Goal: Task Accomplishment & Management: Use online tool/utility

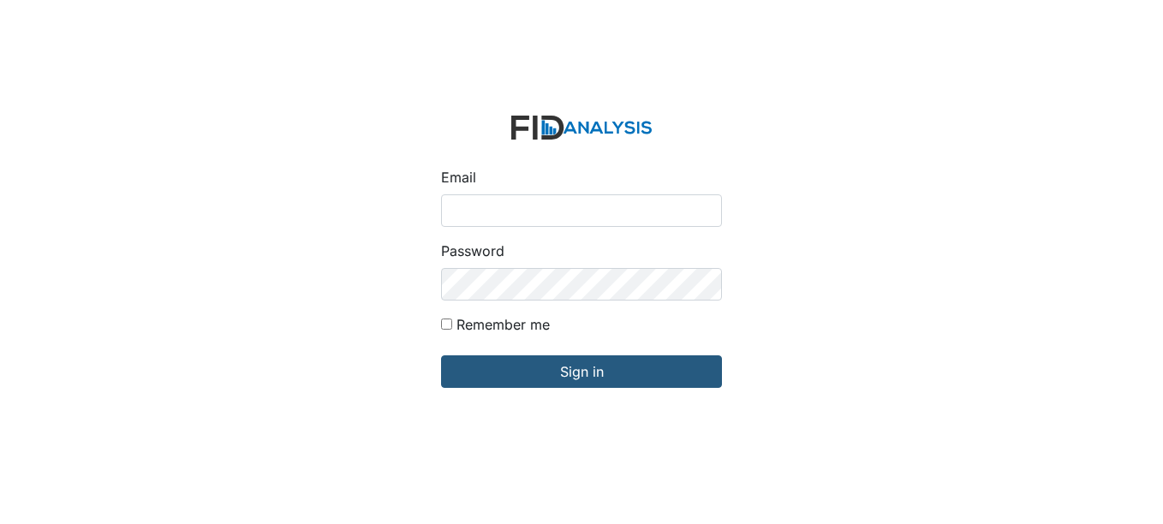
click at [519, 206] on input "Email" at bounding box center [581, 210] width 281 height 33
type input "[EMAIL_ADDRESS][DOMAIN_NAME]"
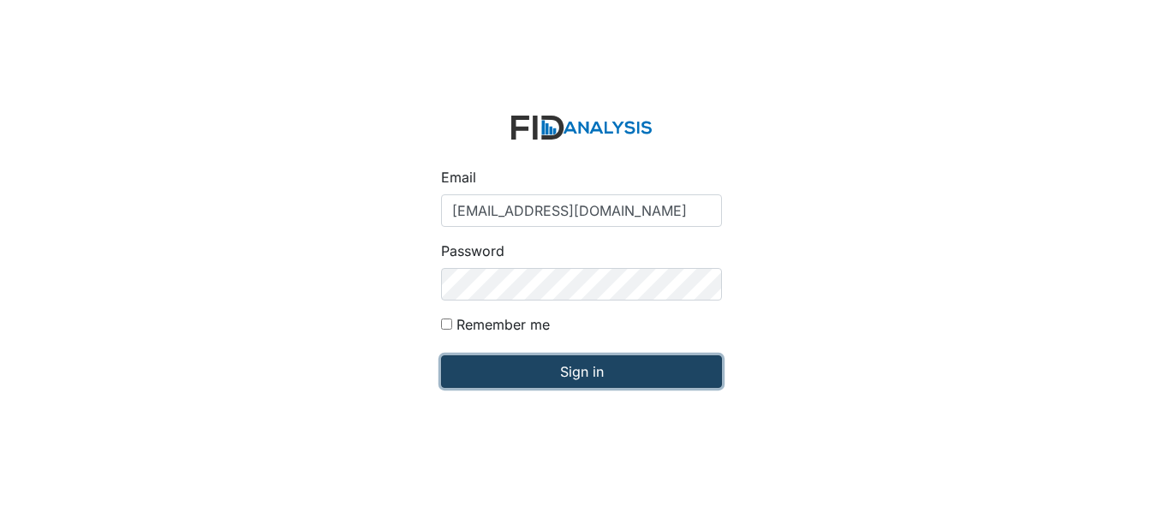
click at [594, 371] on input "Sign in" at bounding box center [581, 371] width 281 height 33
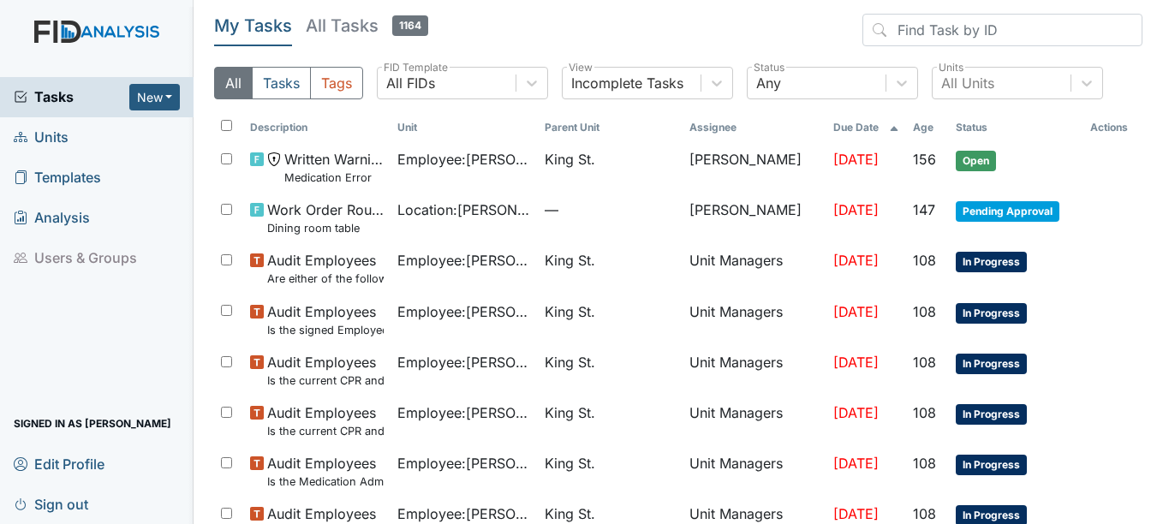
click at [63, 134] on span "Units" at bounding box center [41, 137] width 55 height 27
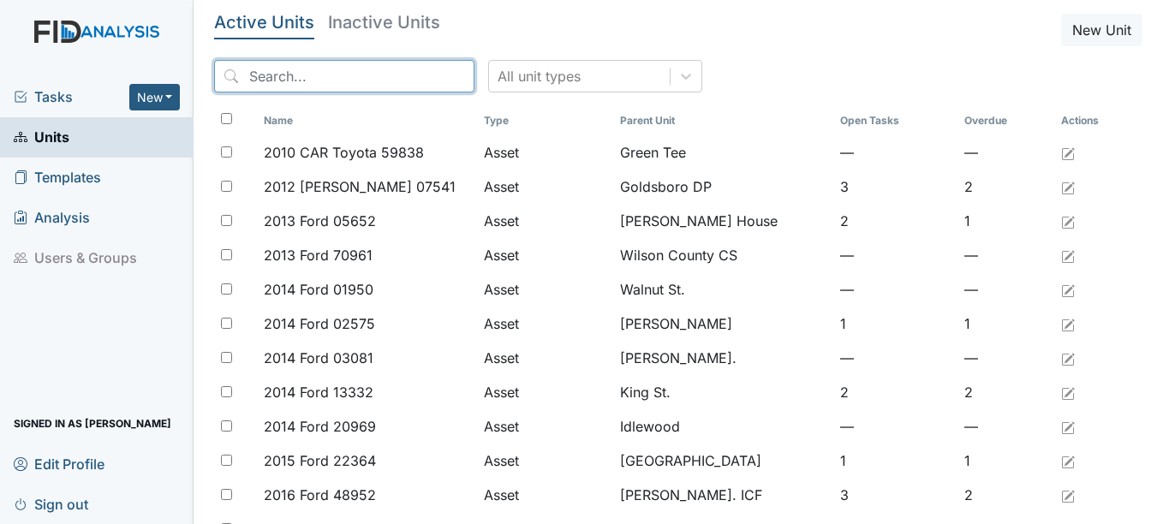
click at [345, 77] on input "search" at bounding box center [344, 76] width 260 height 33
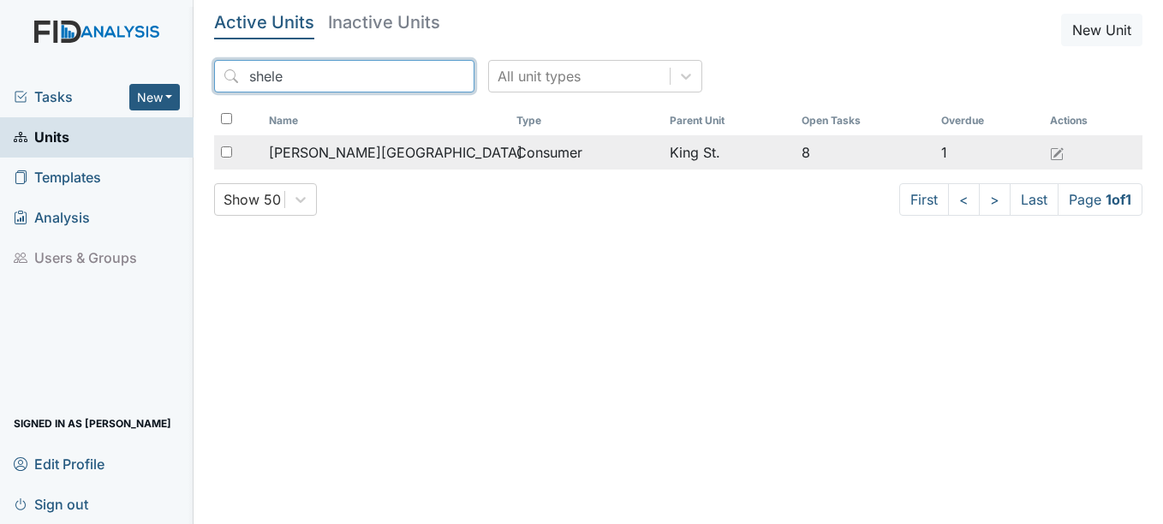
type input "shele"
click at [362, 149] on span "[PERSON_NAME][GEOGRAPHIC_DATA]" at bounding box center [396, 152] width 254 height 21
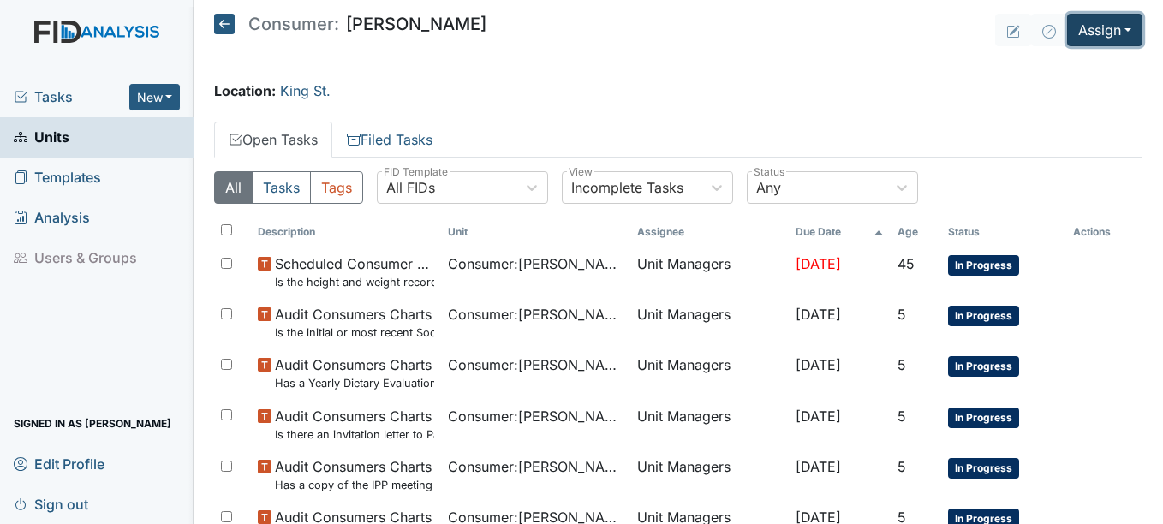
click at [1120, 27] on button "Assign" at bounding box center [1104, 30] width 75 height 33
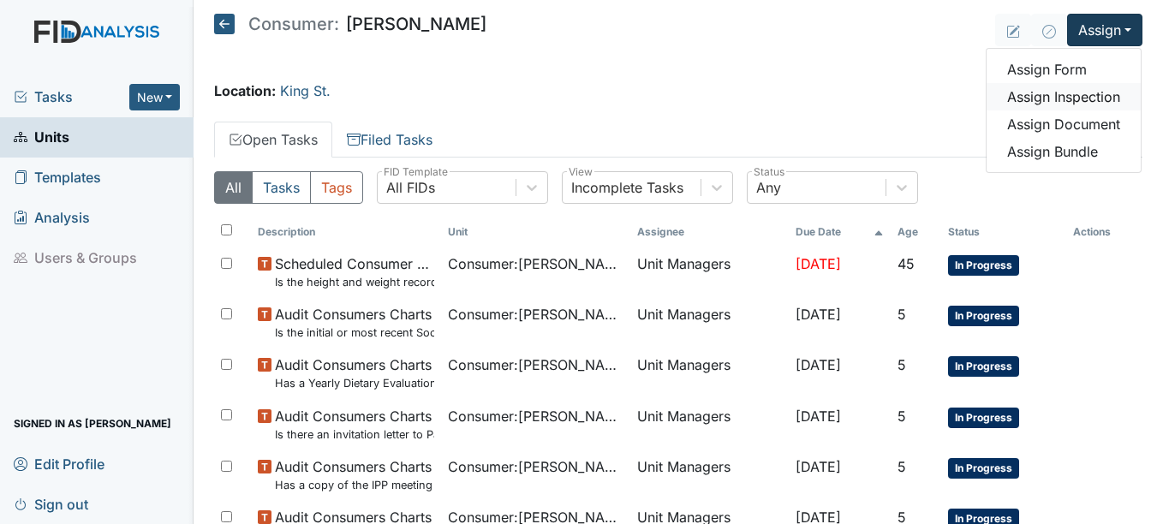
click at [1077, 93] on link "Assign Inspection" at bounding box center [1064, 96] width 154 height 27
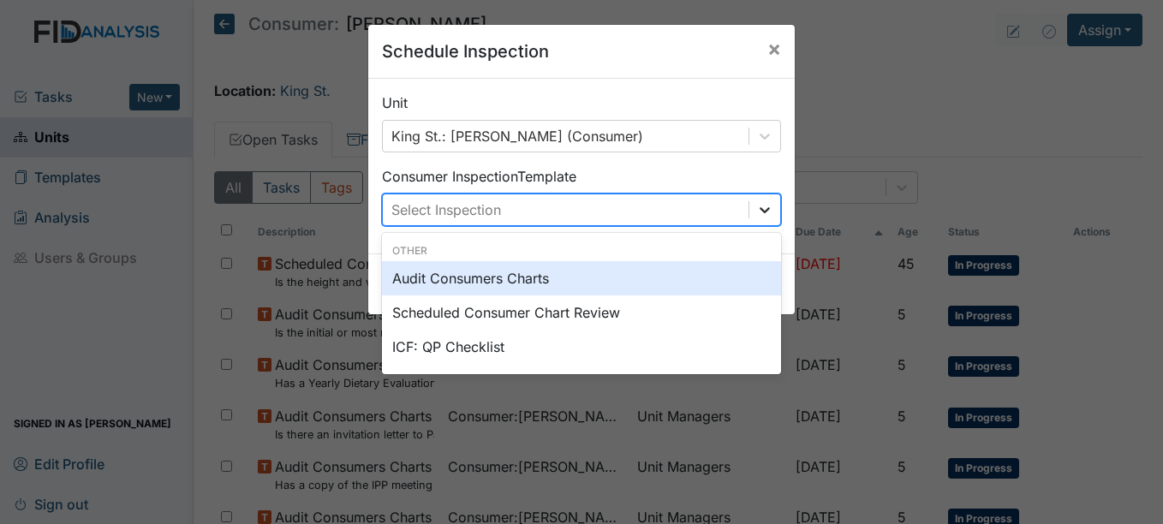
click at [760, 210] on icon at bounding box center [765, 210] width 10 height 6
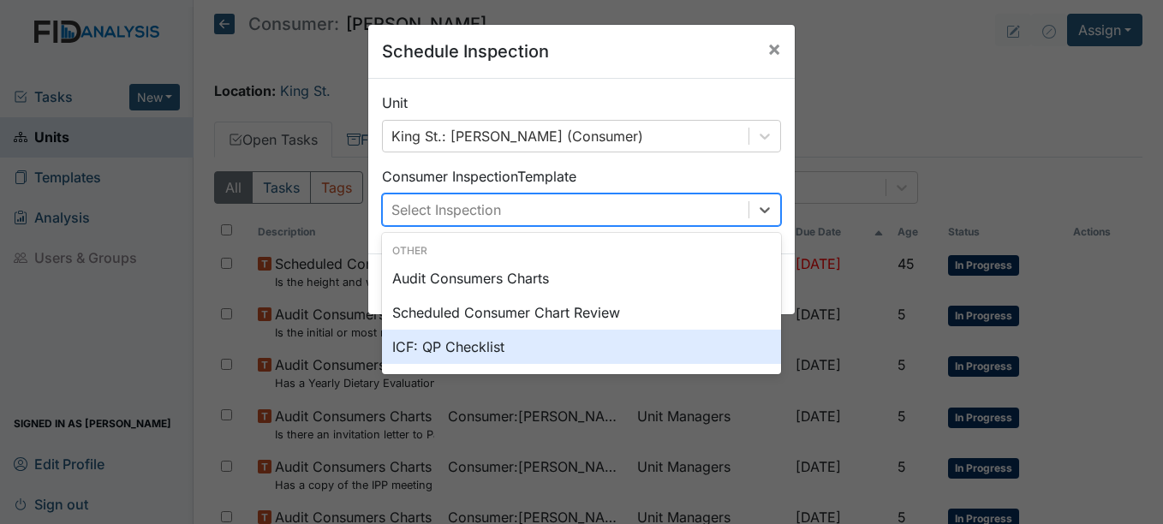
click at [443, 343] on div "ICF: QP Checklist" at bounding box center [581, 347] width 399 height 34
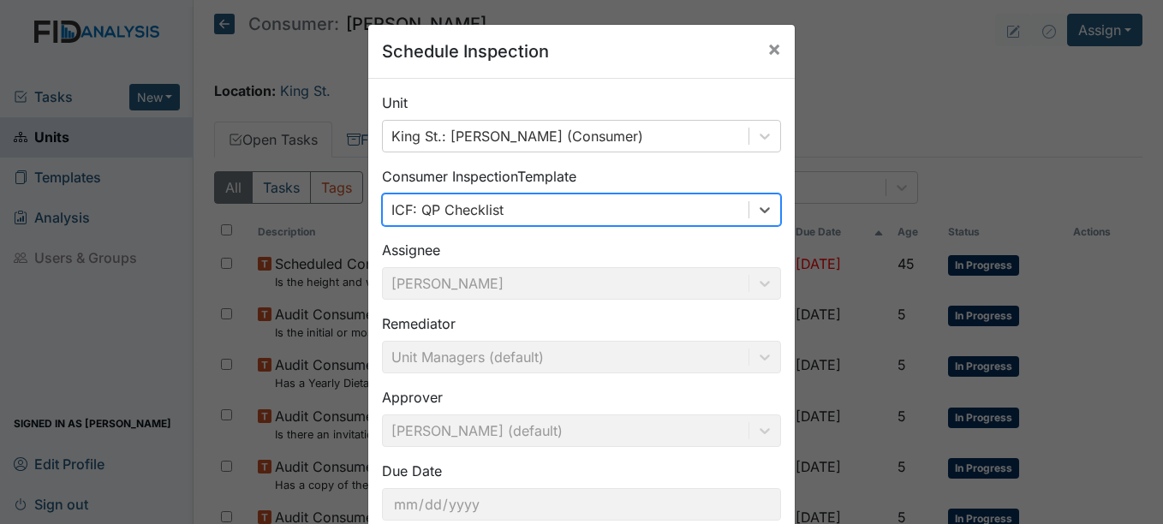
scroll to position [110, 0]
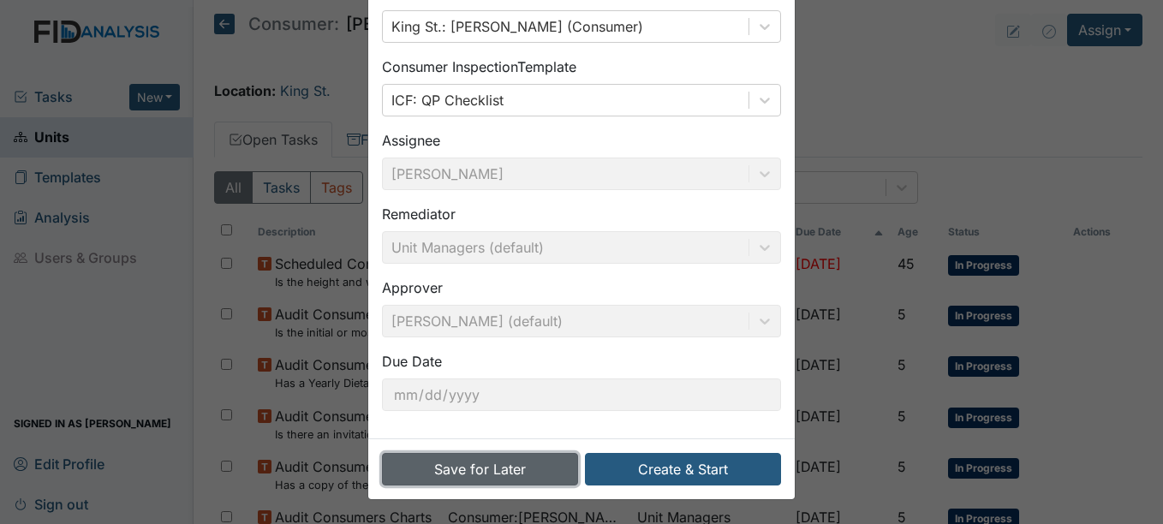
click at [516, 468] on button "Save for Later" at bounding box center [480, 469] width 196 height 33
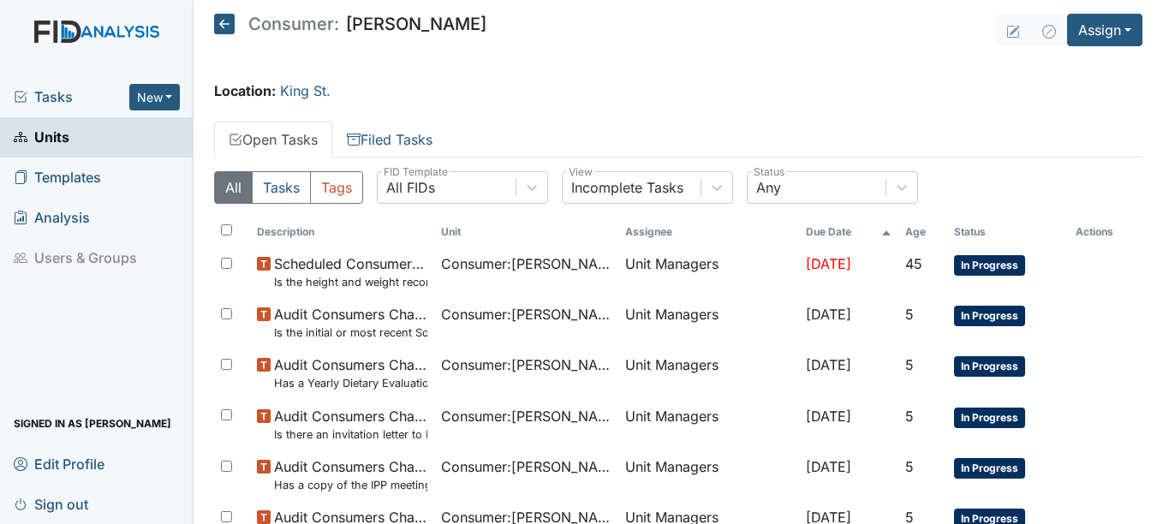
click at [59, 134] on span "Units" at bounding box center [42, 137] width 56 height 27
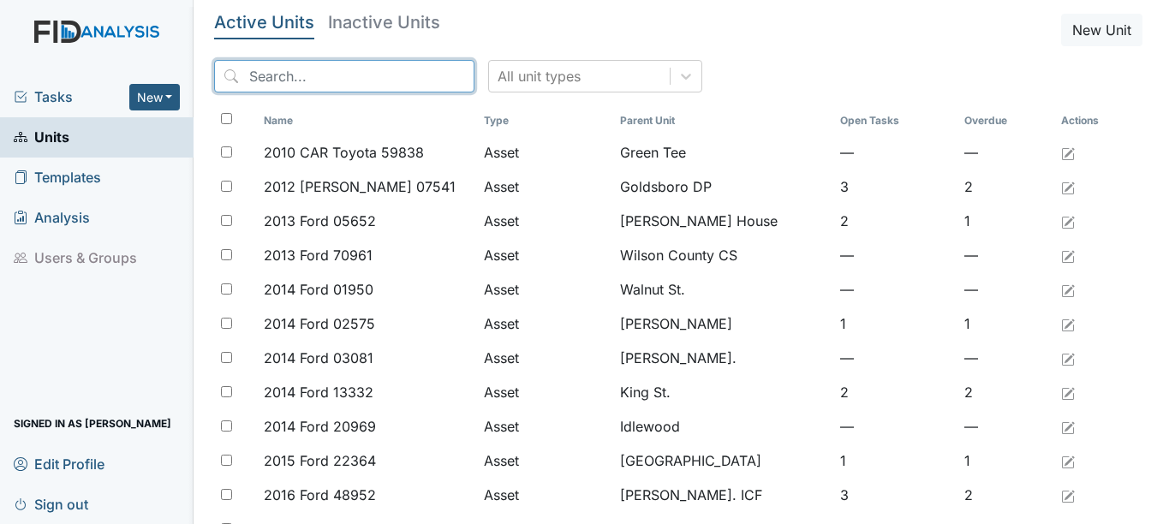
click at [313, 72] on input "search" at bounding box center [344, 76] width 260 height 33
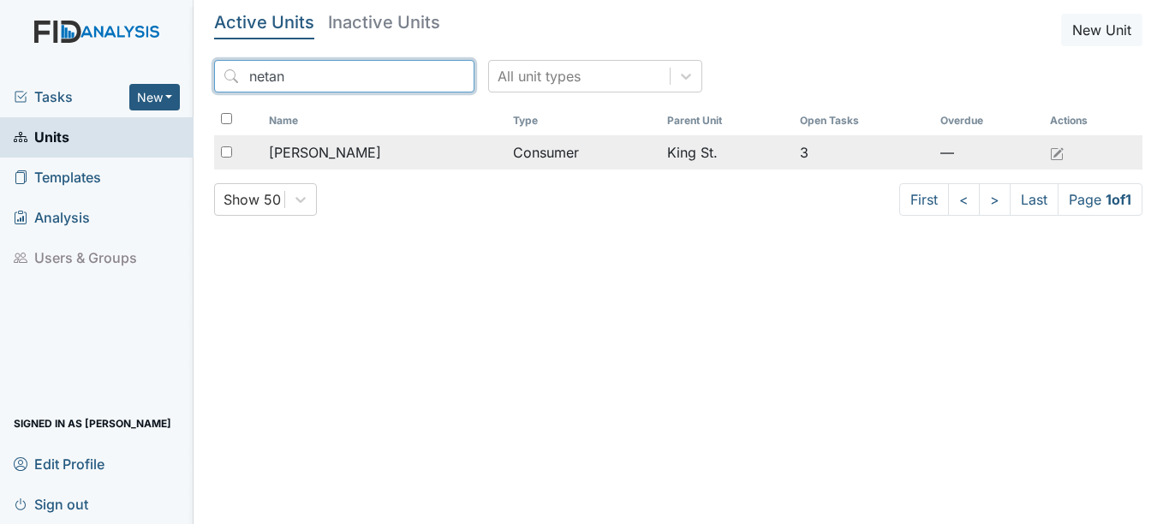
type input "netan"
click at [341, 147] on span "[PERSON_NAME]" at bounding box center [325, 152] width 112 height 21
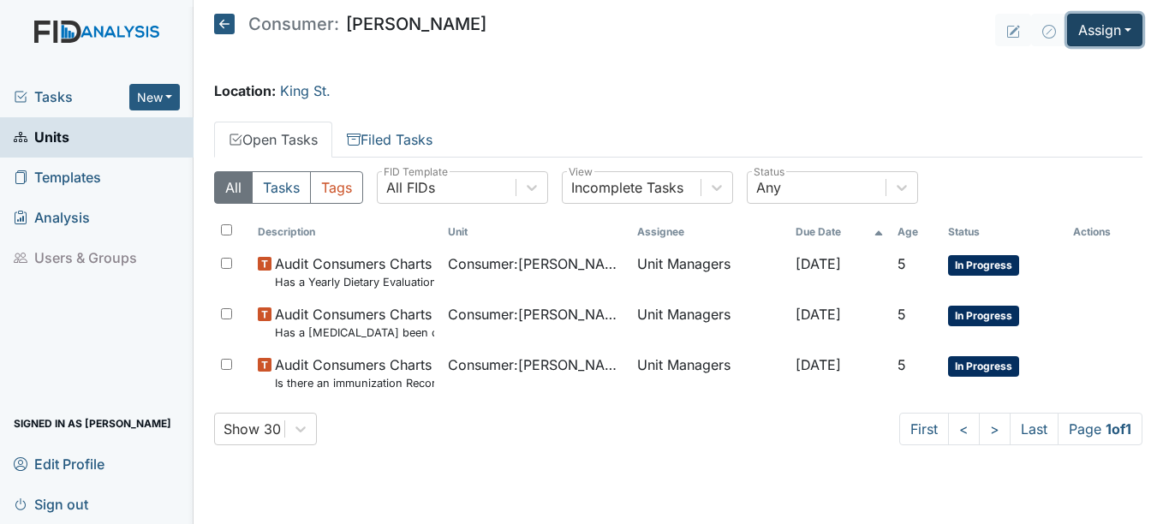
click at [1134, 27] on button "Assign" at bounding box center [1104, 30] width 75 height 33
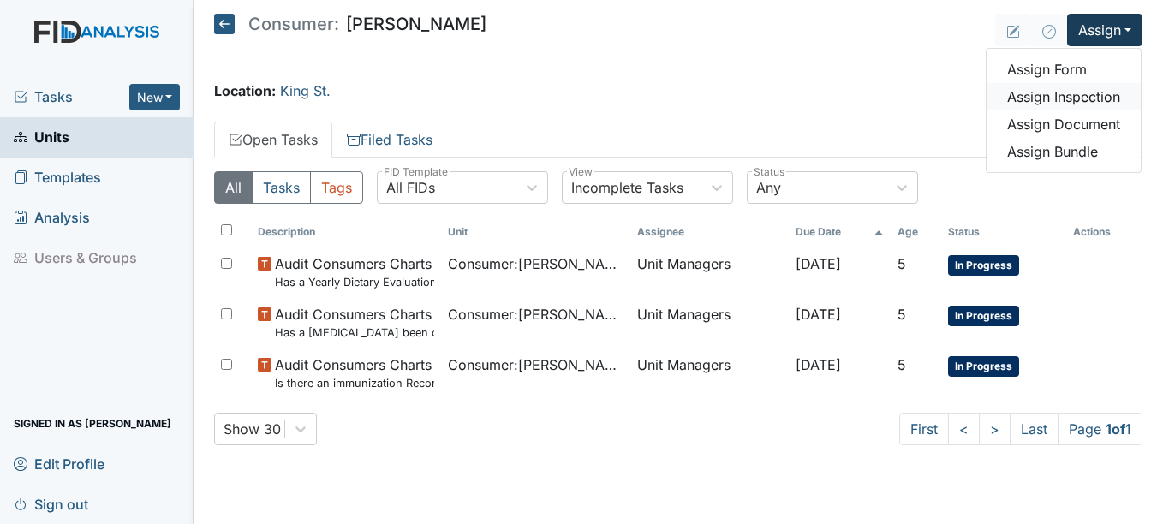
click at [1095, 90] on link "Assign Inspection" at bounding box center [1064, 96] width 154 height 27
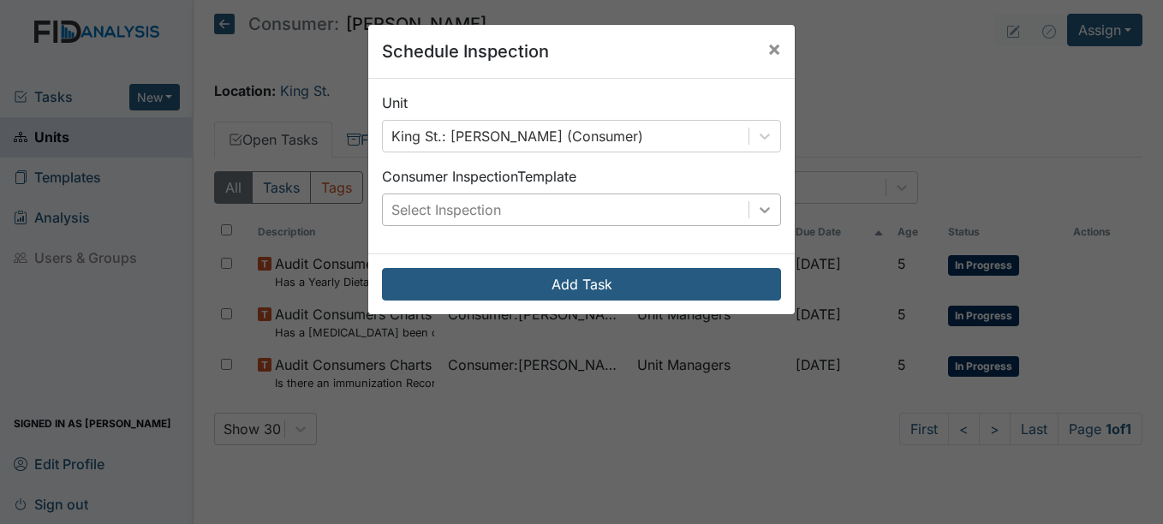
click at [760, 206] on icon at bounding box center [764, 209] width 17 height 17
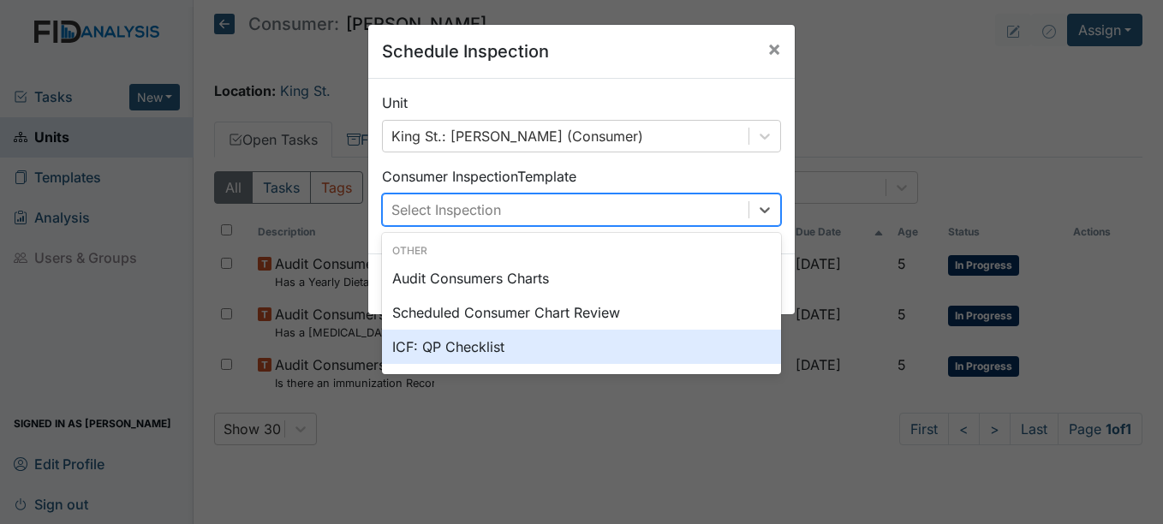
click at [474, 347] on div "ICF: QP Checklist" at bounding box center [581, 347] width 399 height 34
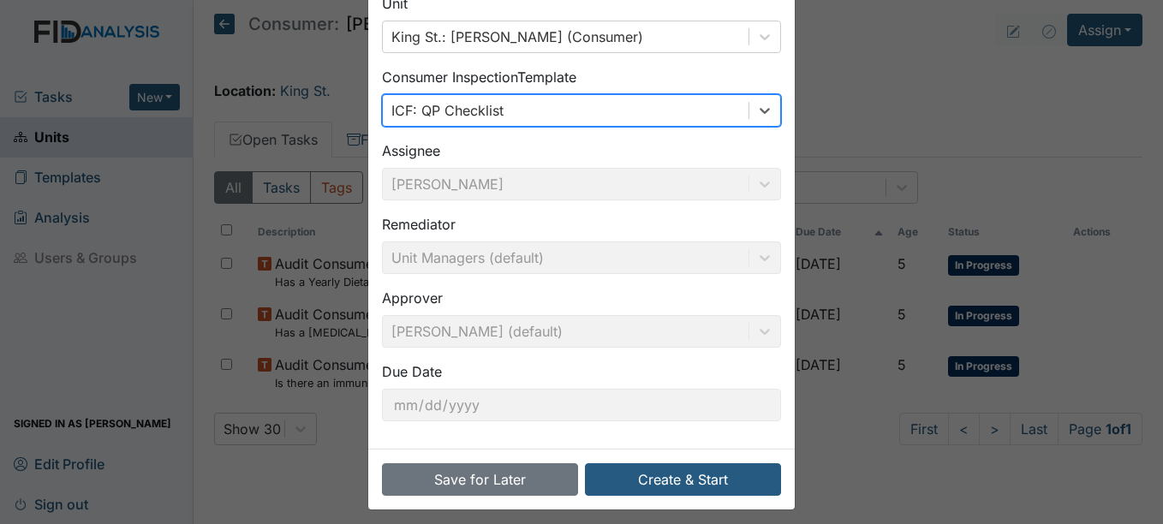
scroll to position [110, 0]
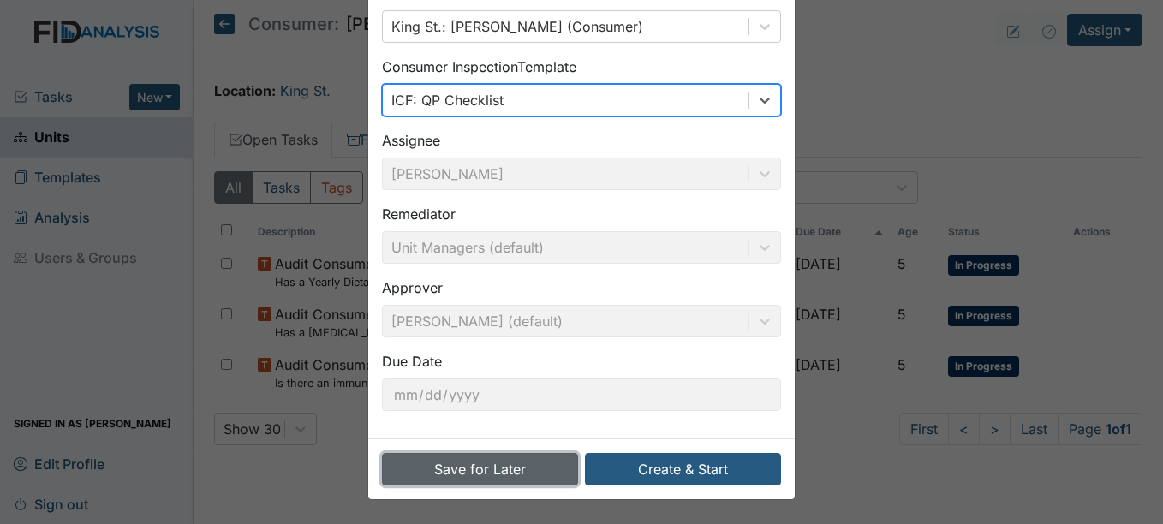
click at [499, 468] on button "Save for Later" at bounding box center [480, 469] width 196 height 33
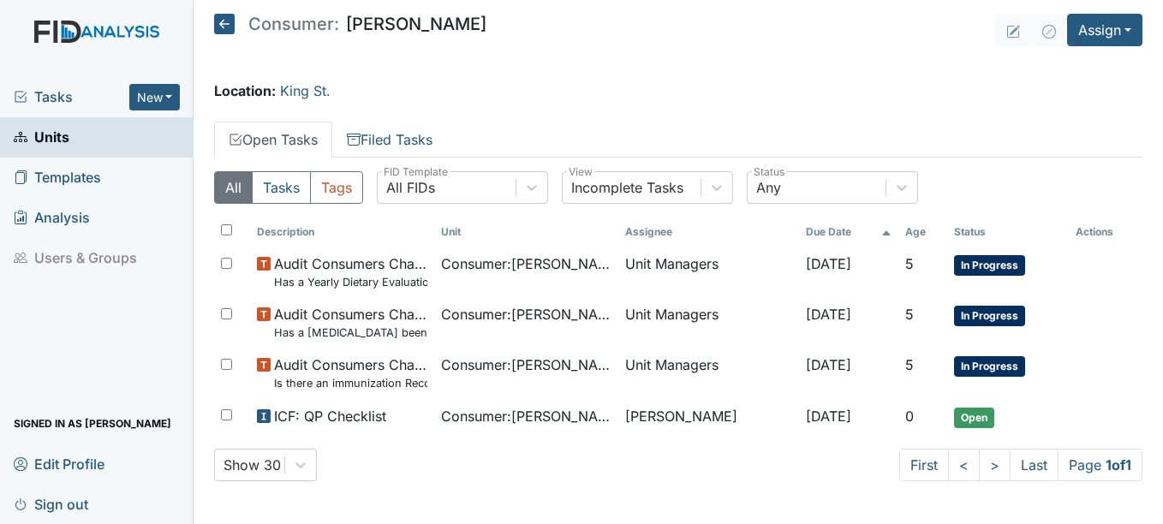
click at [55, 136] on span "Units" at bounding box center [42, 137] width 56 height 27
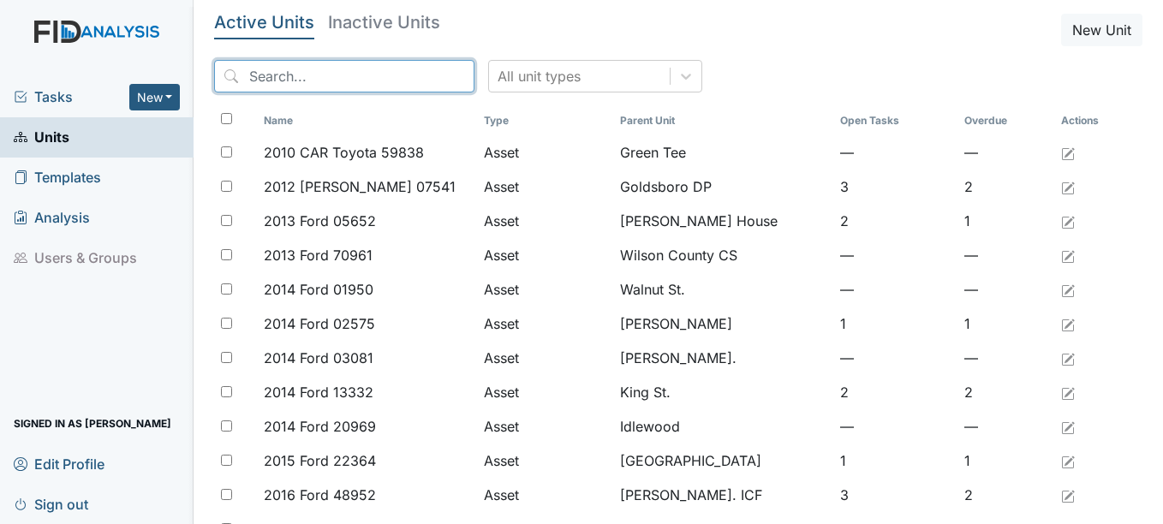
click at [351, 72] on input "search" at bounding box center [344, 76] width 260 height 33
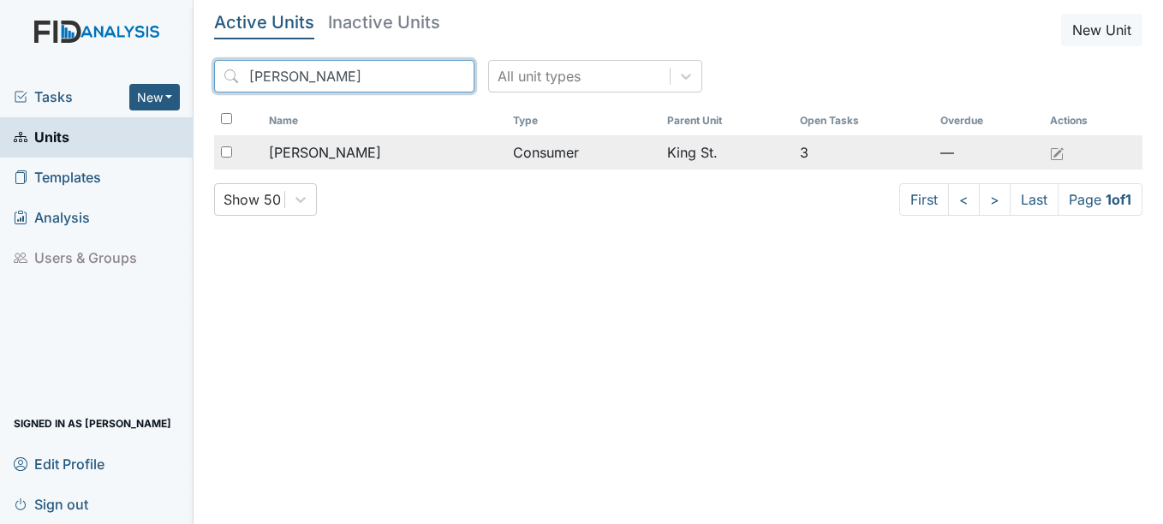
type input "katherine"
click at [343, 158] on span "[PERSON_NAME]" at bounding box center [325, 152] width 112 height 21
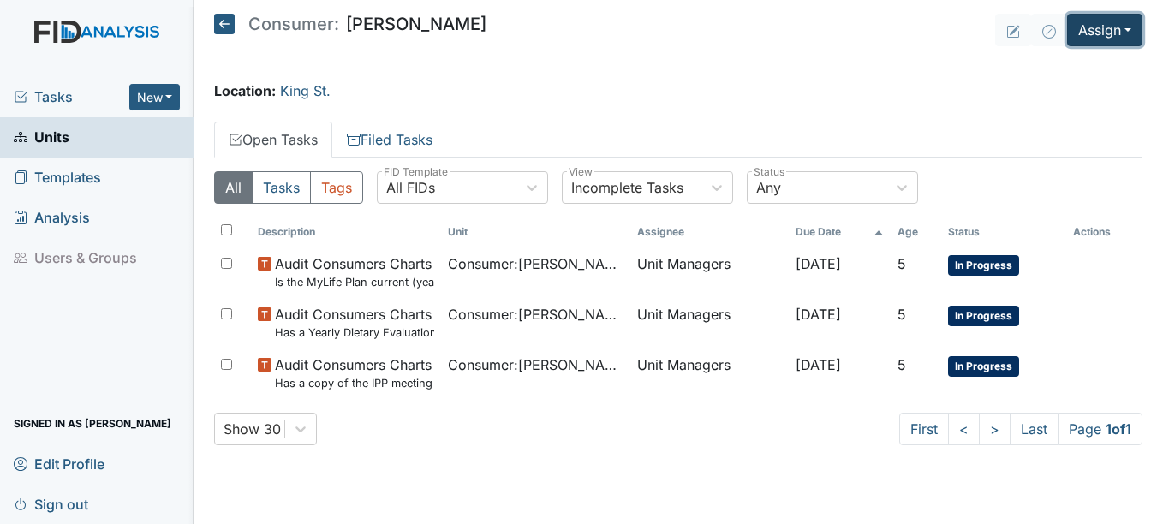
click at [1128, 25] on button "Assign" at bounding box center [1104, 30] width 75 height 33
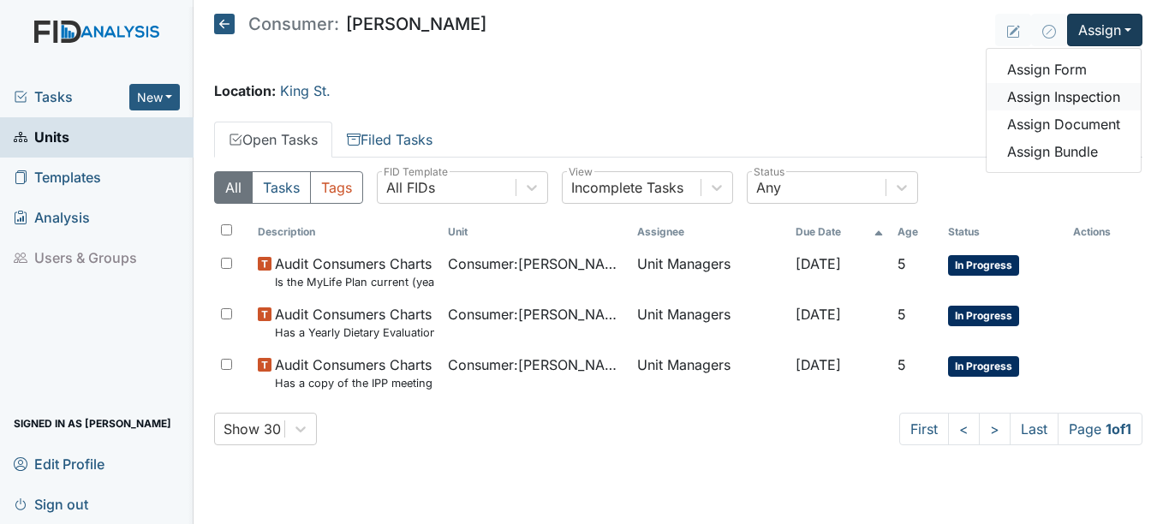
click at [1075, 95] on link "Assign Inspection" at bounding box center [1064, 96] width 154 height 27
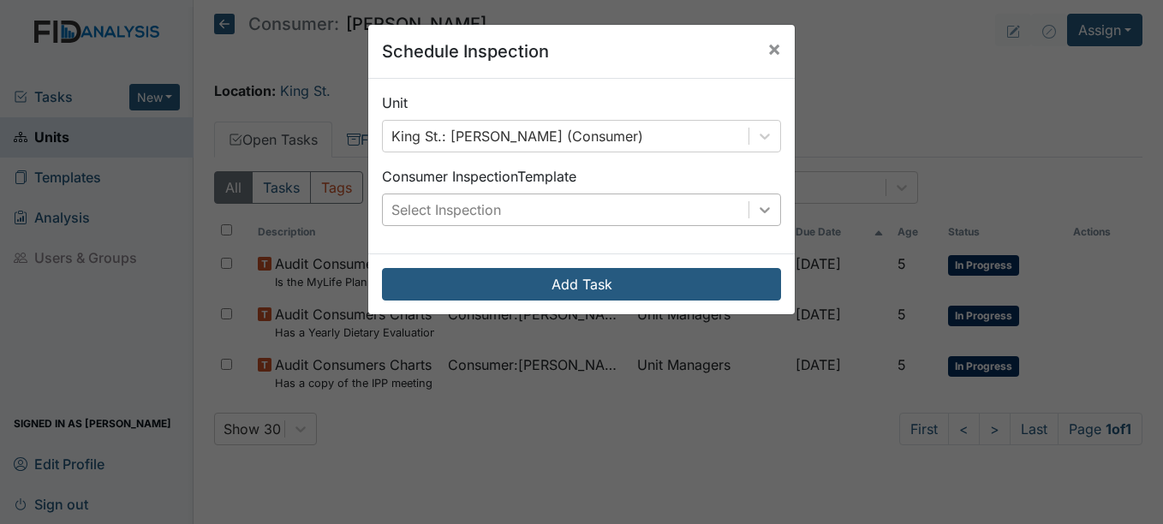
click at [759, 206] on icon at bounding box center [764, 209] width 17 height 17
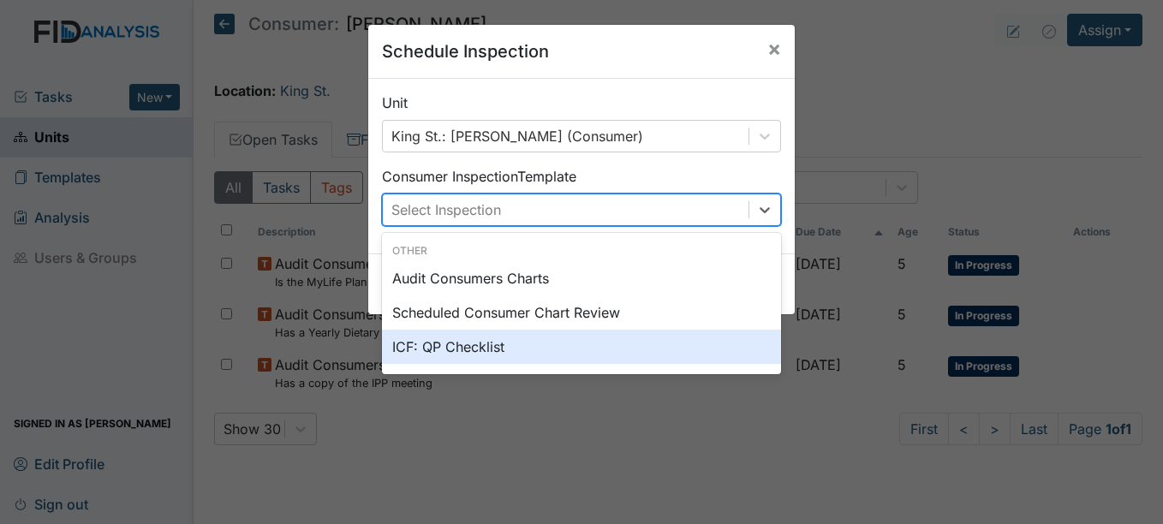
click at [476, 345] on div "ICF: QP Checklist" at bounding box center [581, 347] width 399 height 34
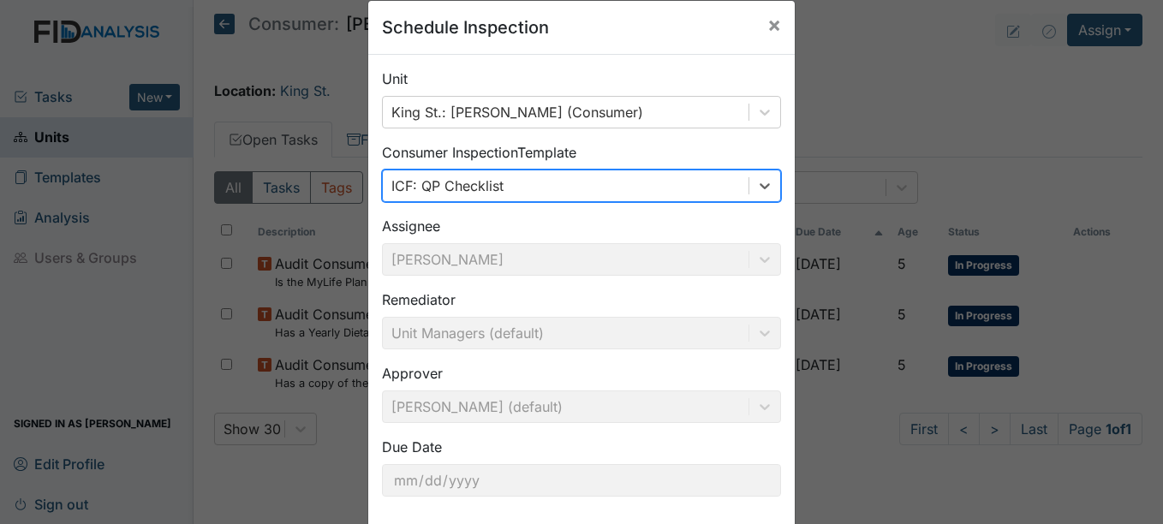
scroll to position [110, 0]
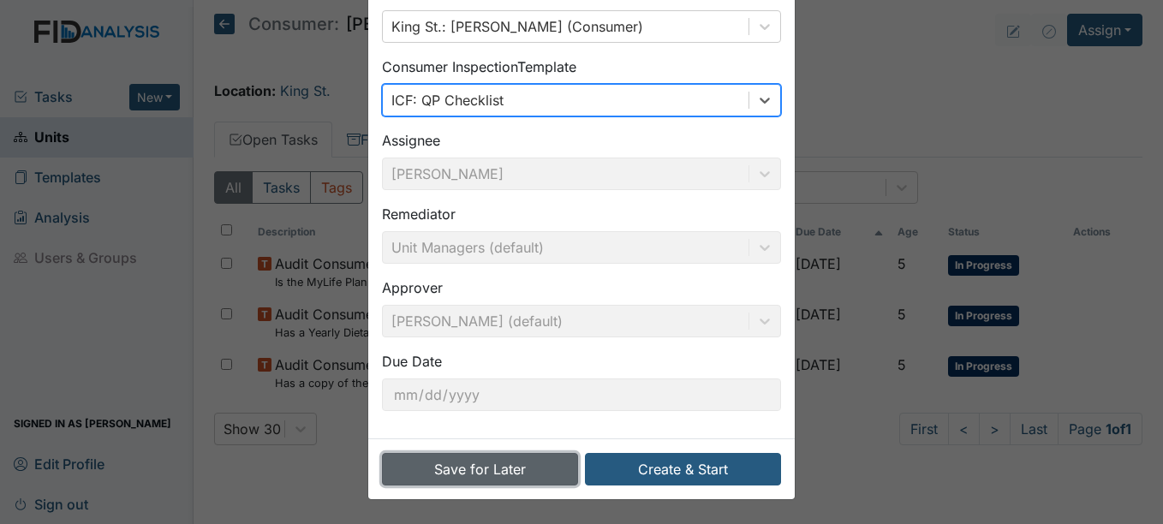
click at [489, 468] on button "Save for Later" at bounding box center [480, 469] width 196 height 33
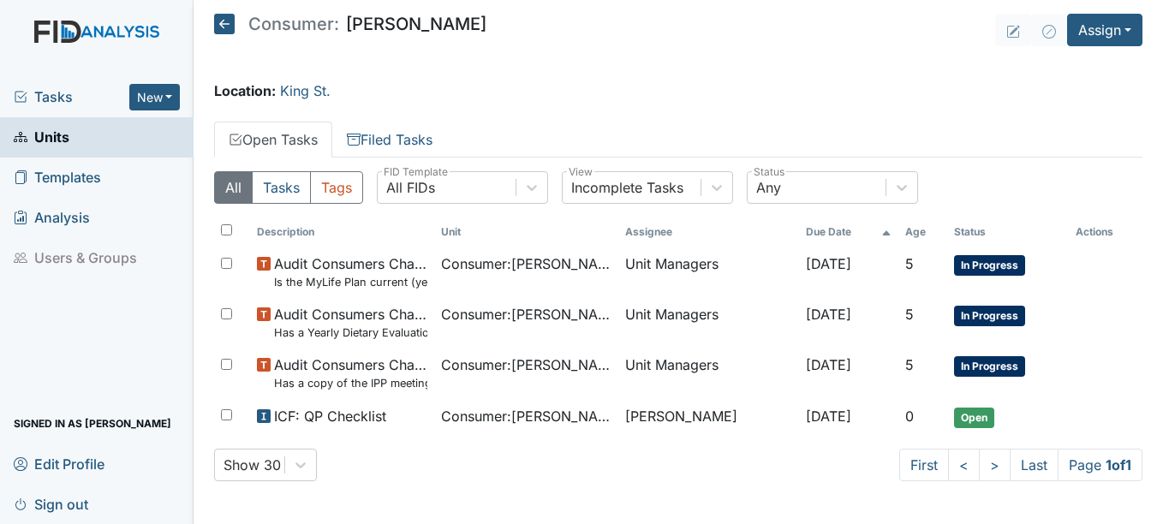
click at [45, 132] on span "Units" at bounding box center [42, 137] width 56 height 27
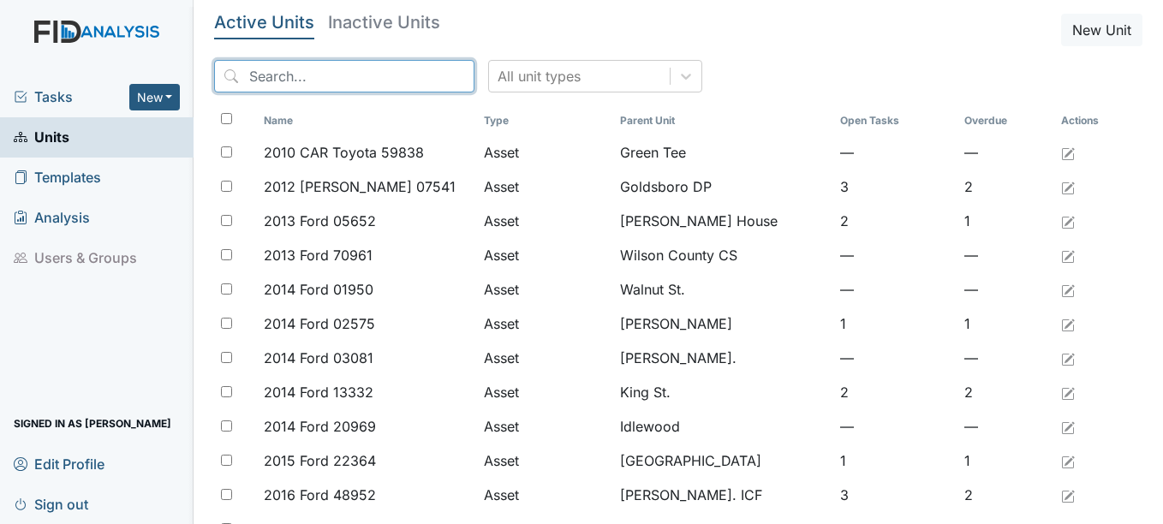
click at [290, 79] on input "search" at bounding box center [344, 76] width 260 height 33
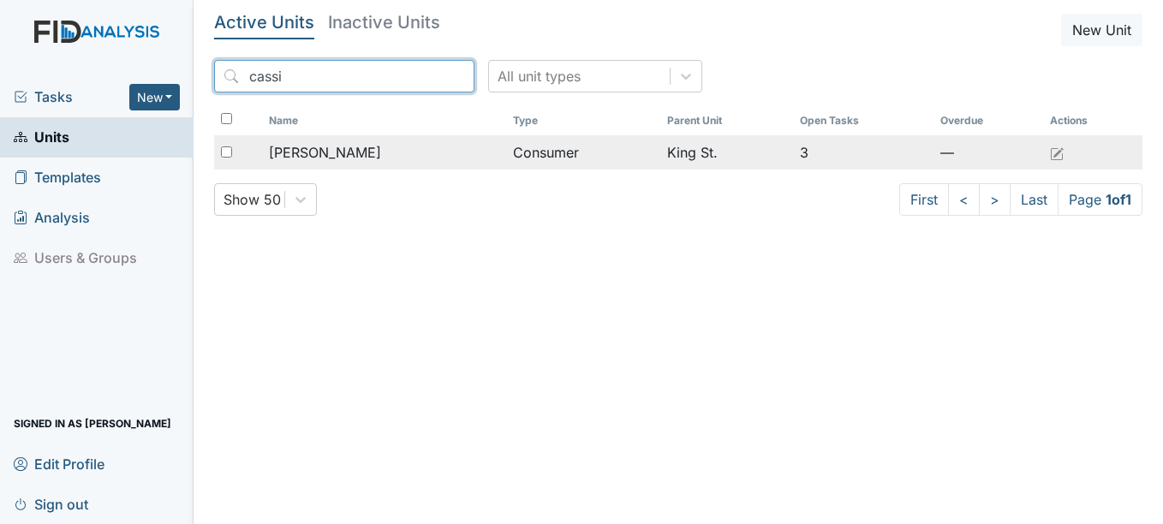
type input "cassi"
click at [343, 147] on span "[PERSON_NAME]" at bounding box center [325, 152] width 112 height 21
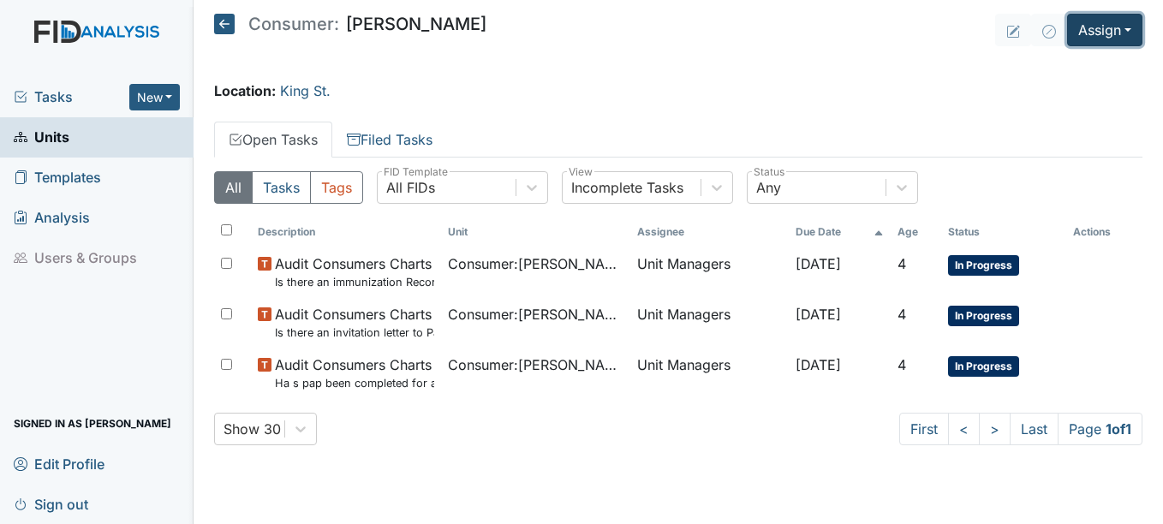
click at [1132, 27] on button "Assign" at bounding box center [1104, 30] width 75 height 33
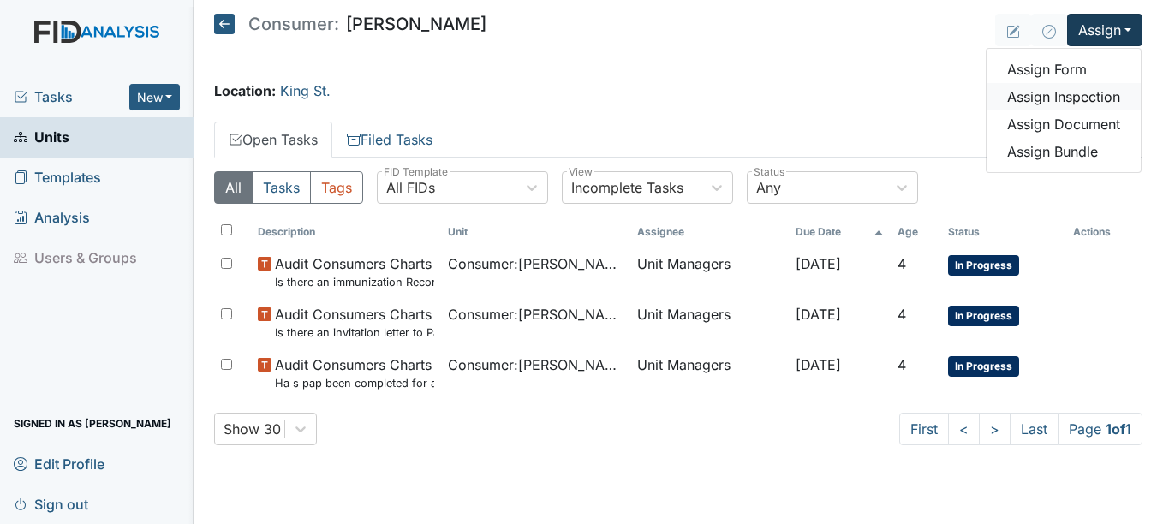
click at [1080, 91] on link "Assign Inspection" at bounding box center [1064, 96] width 154 height 27
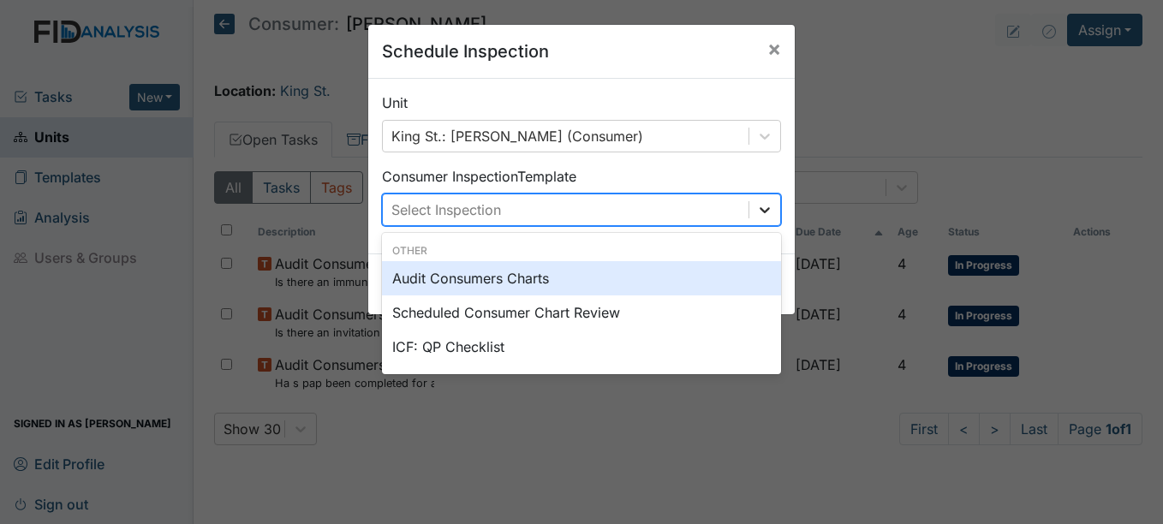
click at [764, 209] on icon at bounding box center [764, 209] width 17 height 17
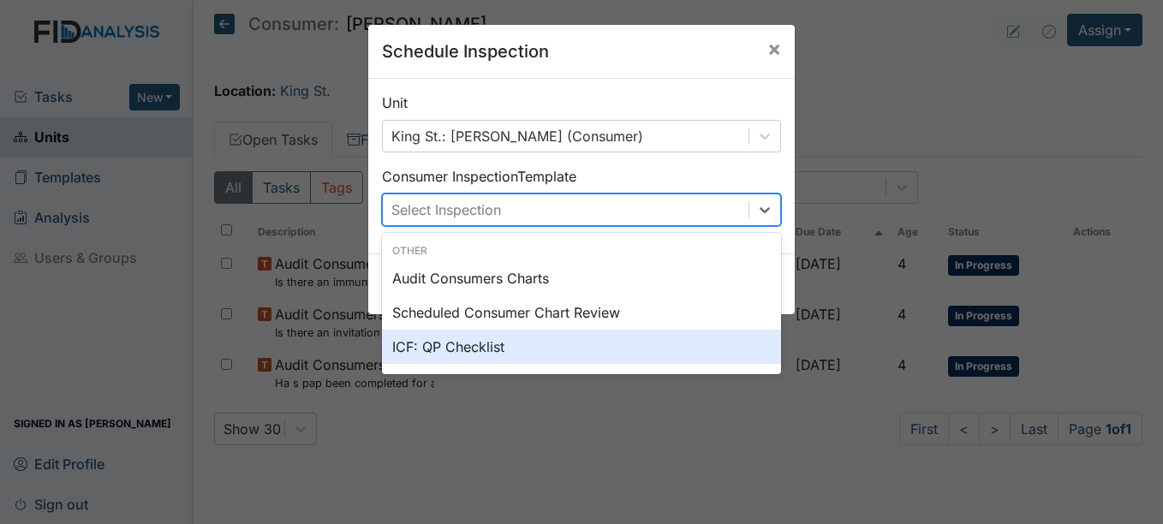
click at [469, 346] on div "ICF: QP Checklist" at bounding box center [581, 347] width 399 height 34
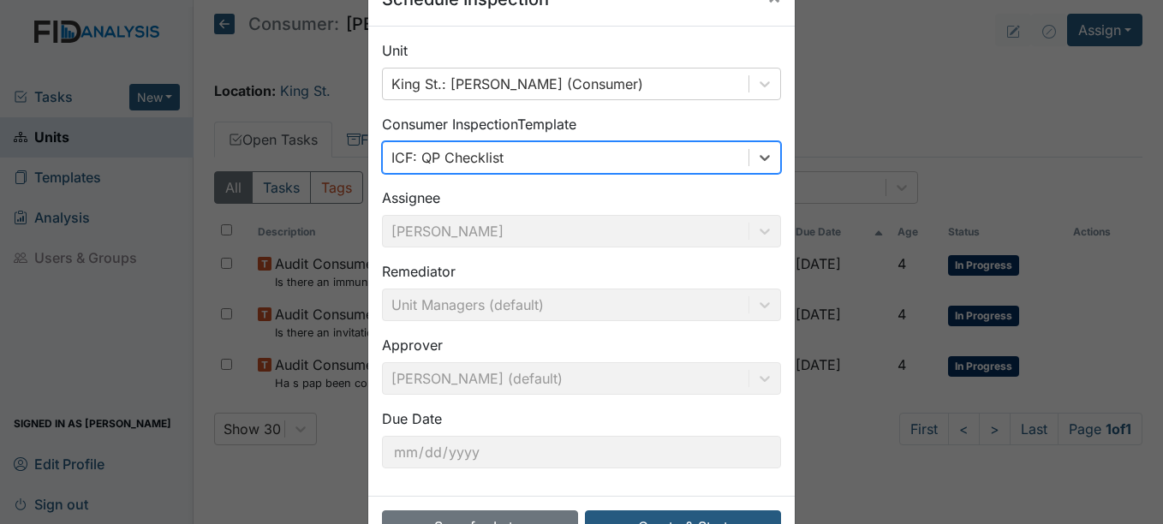
scroll to position [110, 0]
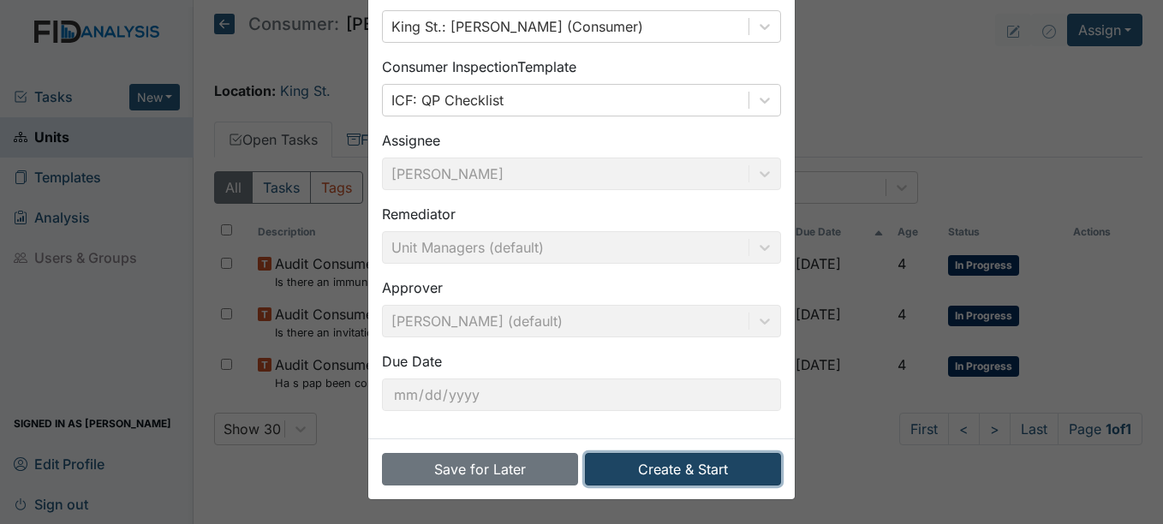
click at [700, 469] on button "Create & Start" at bounding box center [683, 469] width 196 height 33
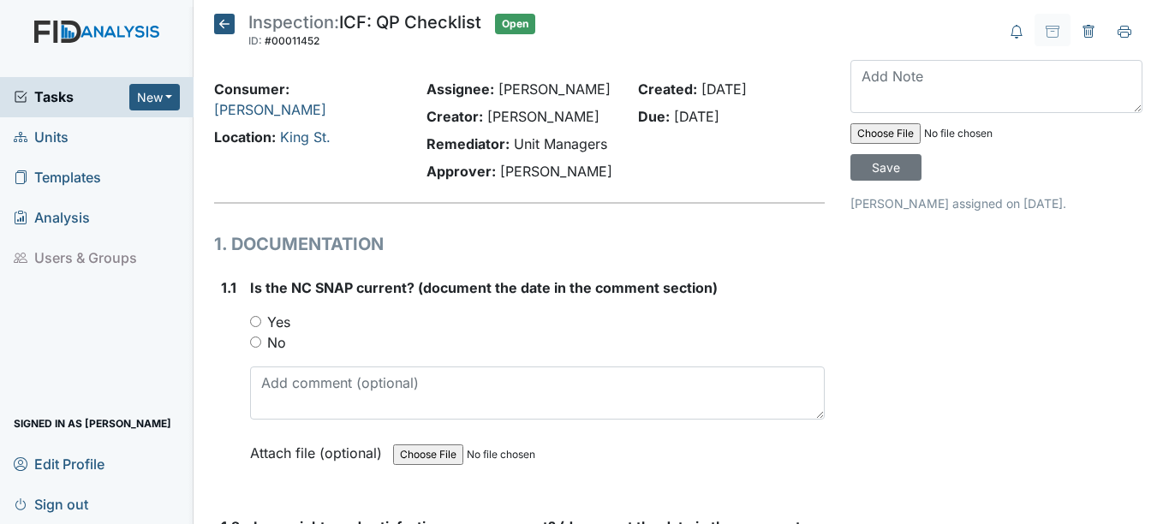
click at [47, 135] on span "Units" at bounding box center [41, 137] width 55 height 27
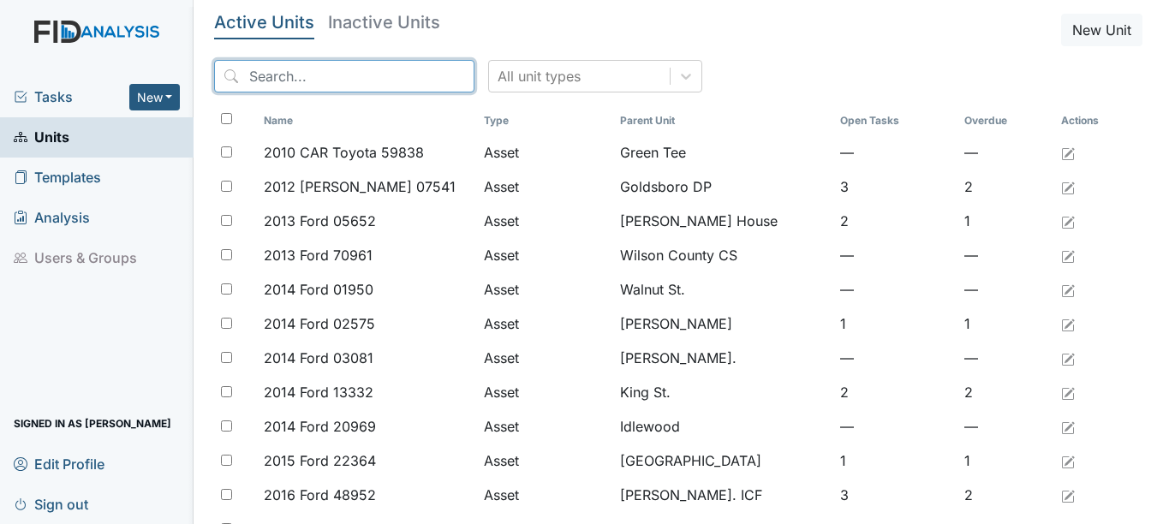
click at [322, 71] on input "search" at bounding box center [344, 76] width 260 height 33
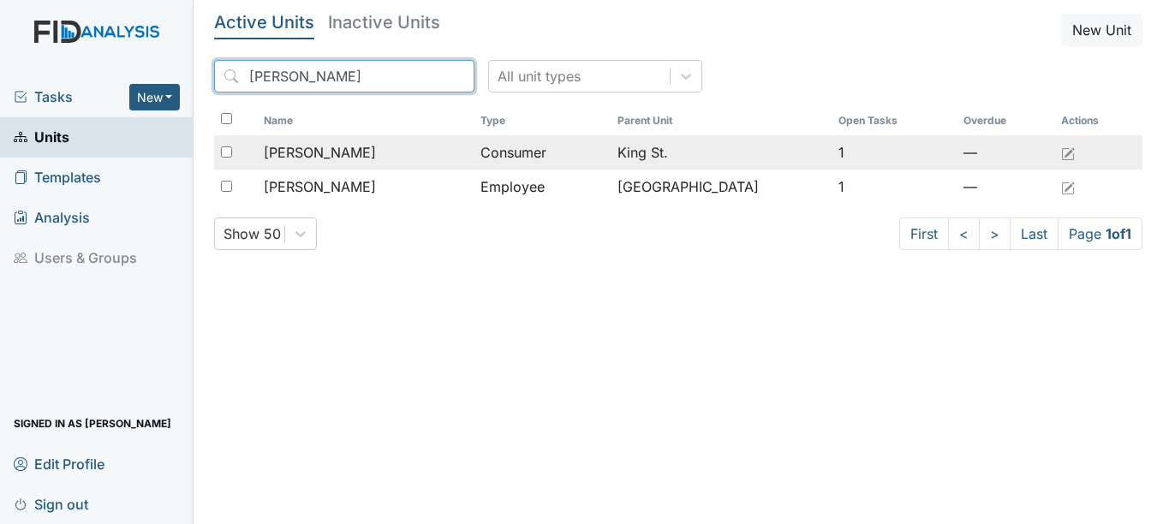
type input "judy"
click at [360, 152] on span "Pearson, Judy" at bounding box center [320, 152] width 112 height 21
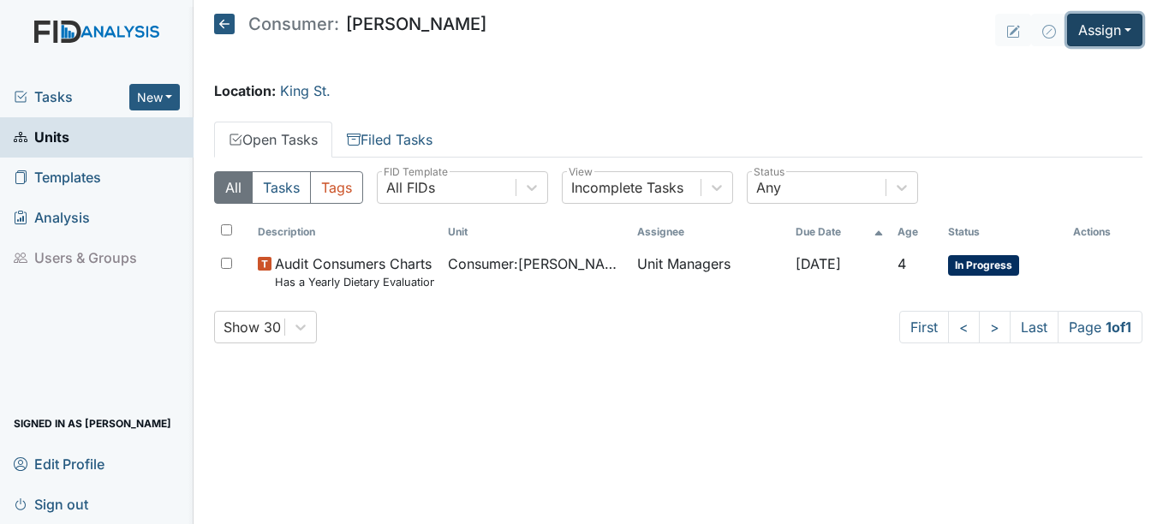
click at [1131, 28] on button "Assign" at bounding box center [1104, 30] width 75 height 33
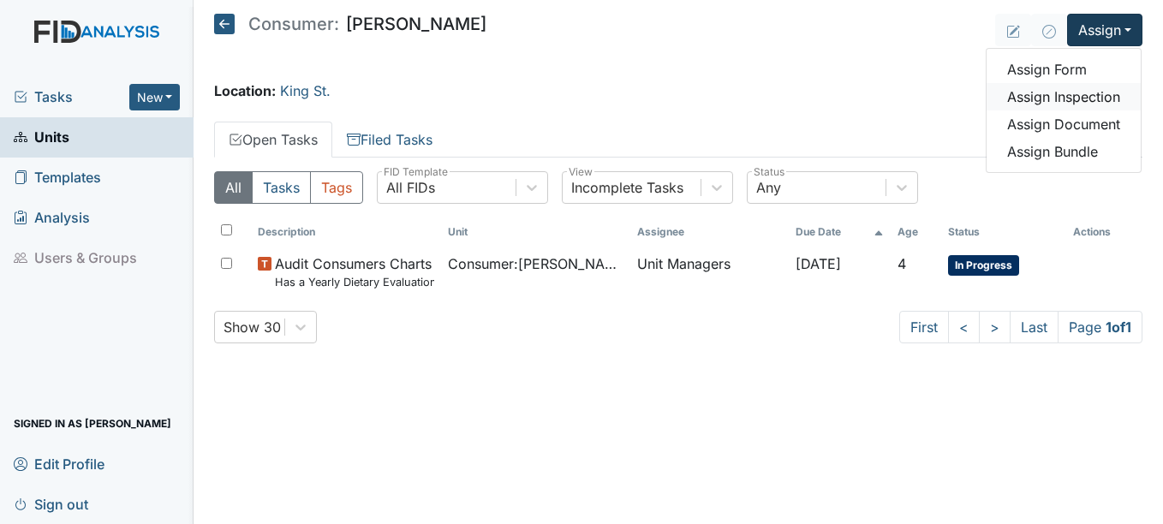
click at [1098, 95] on link "Assign Inspection" at bounding box center [1064, 96] width 154 height 27
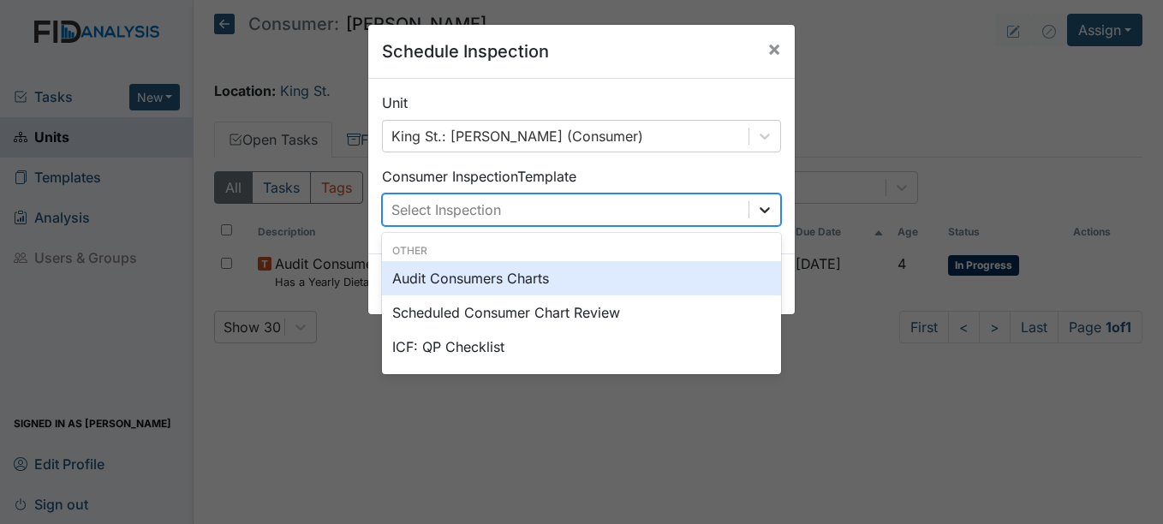
click at [756, 206] on icon at bounding box center [764, 209] width 17 height 17
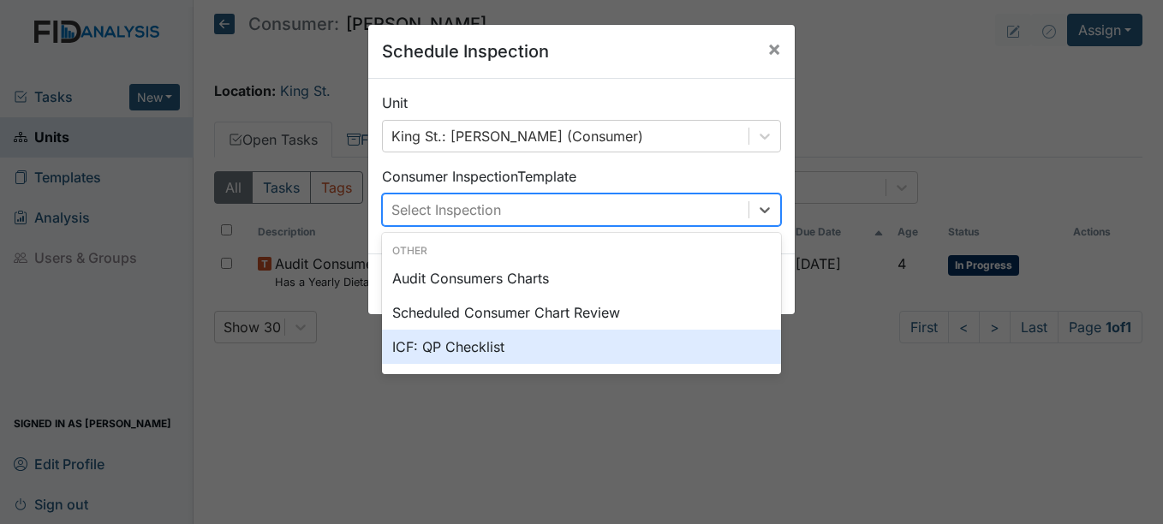
click at [460, 343] on div "ICF: QP Checklist" at bounding box center [581, 347] width 399 height 34
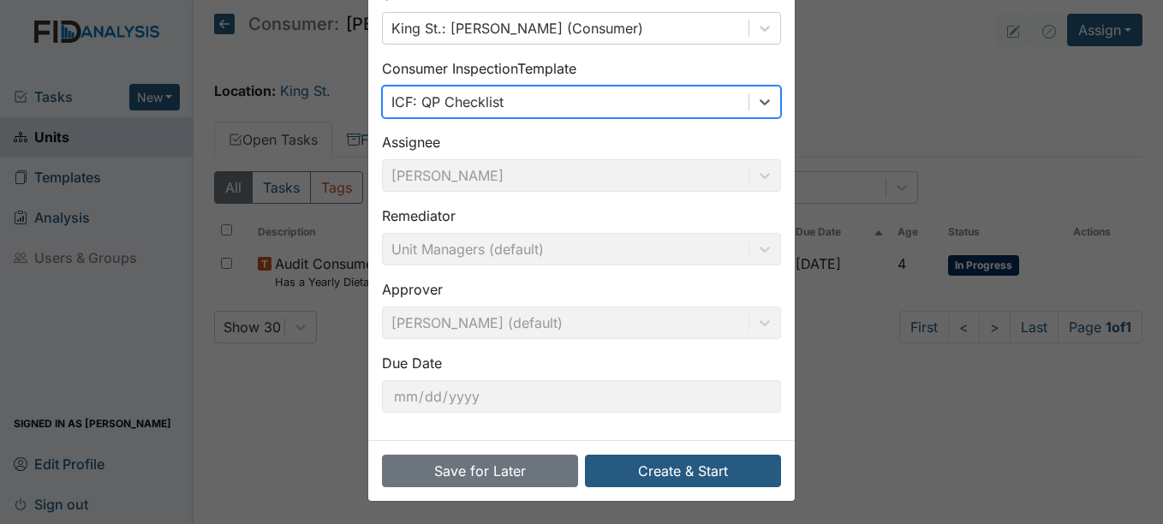
scroll to position [110, 0]
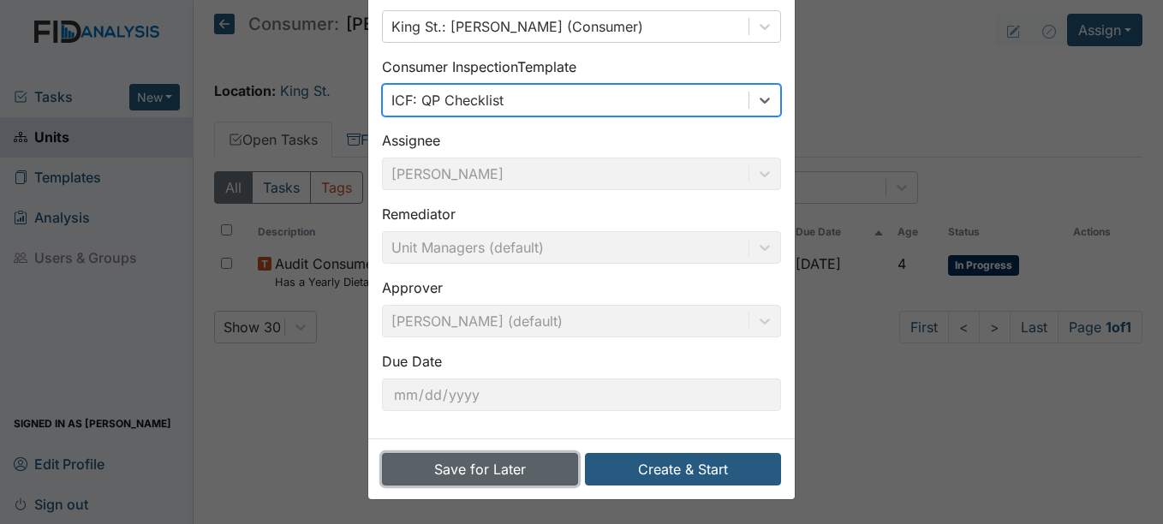
click at [514, 469] on button "Save for Later" at bounding box center [480, 469] width 196 height 33
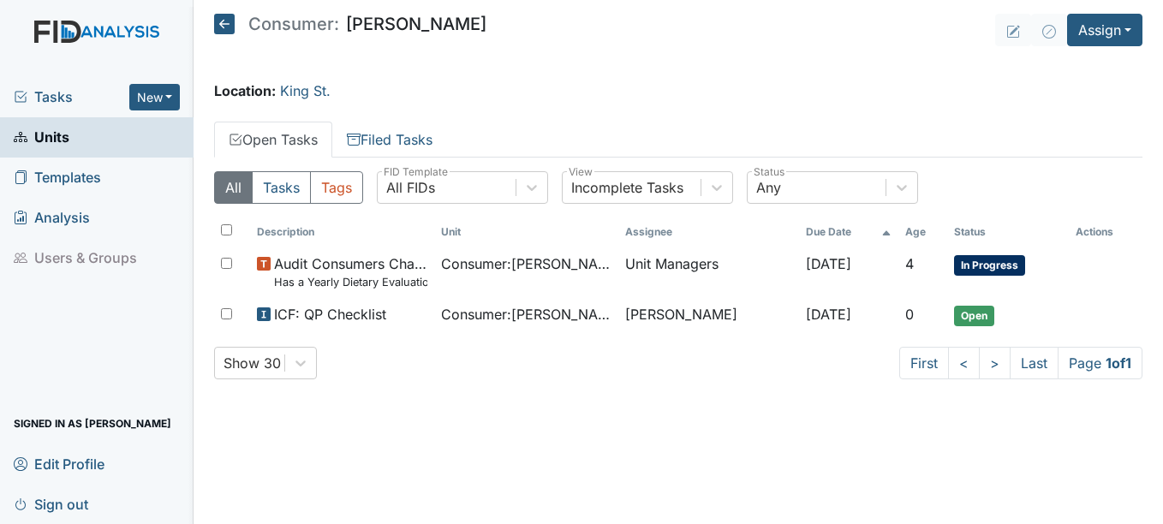
click at [55, 137] on span "Units" at bounding box center [42, 137] width 56 height 27
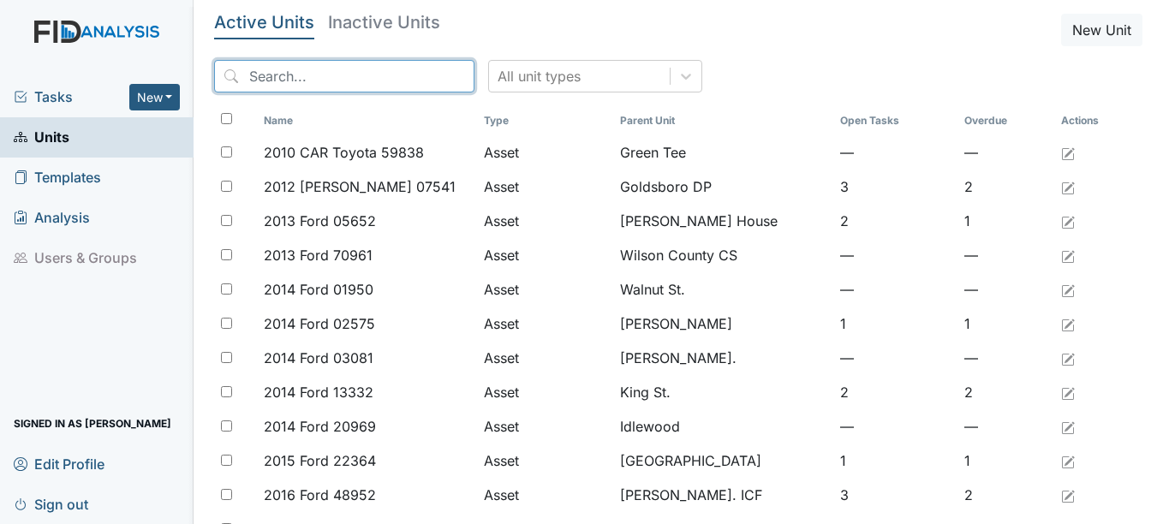
click at [353, 80] on input "search" at bounding box center [344, 76] width 260 height 33
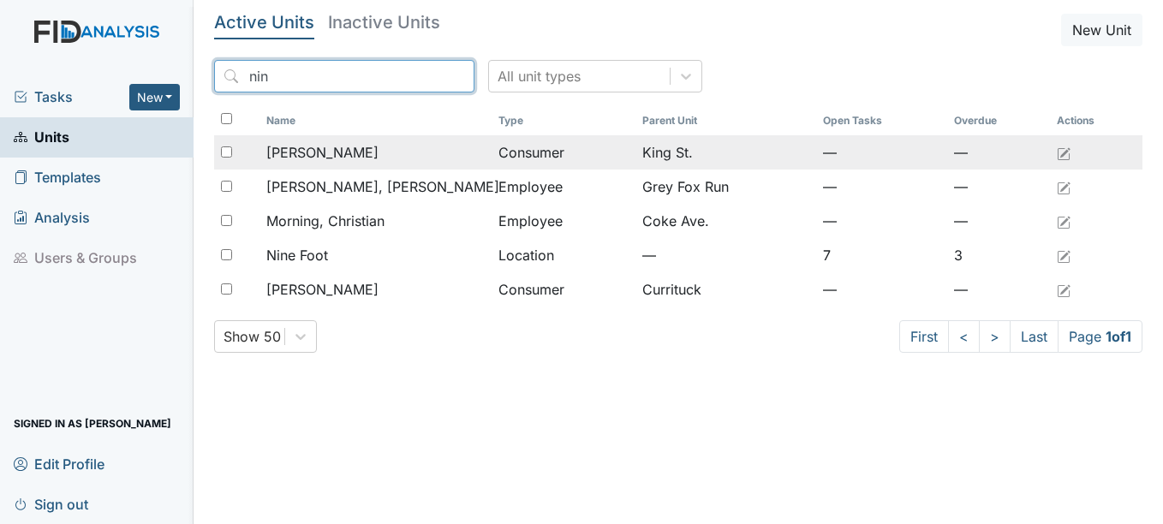
type input "nin"
click at [326, 152] on span "[PERSON_NAME]" at bounding box center [322, 152] width 112 height 21
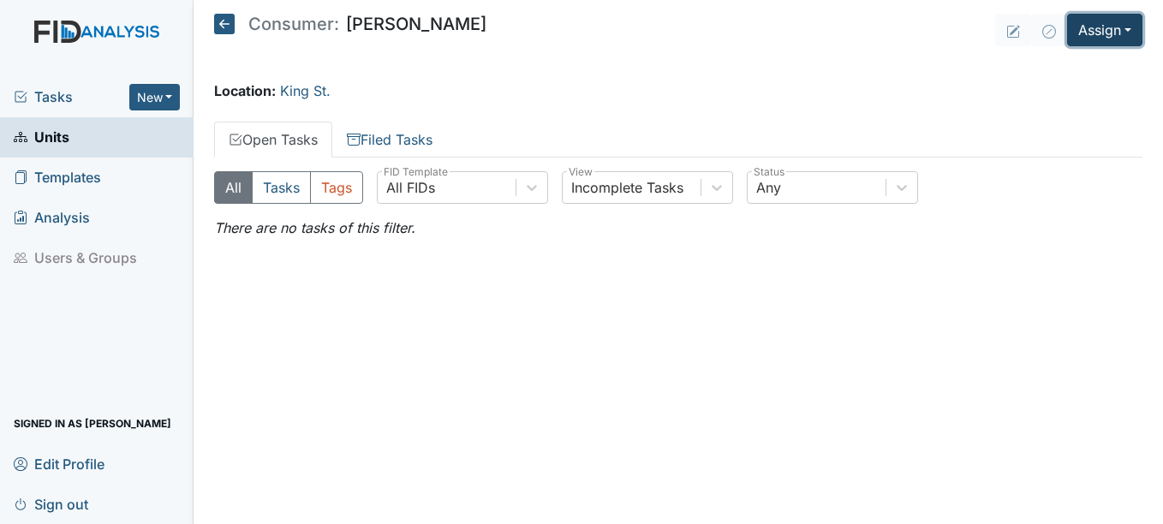
click at [1128, 26] on button "Assign" at bounding box center [1104, 30] width 75 height 33
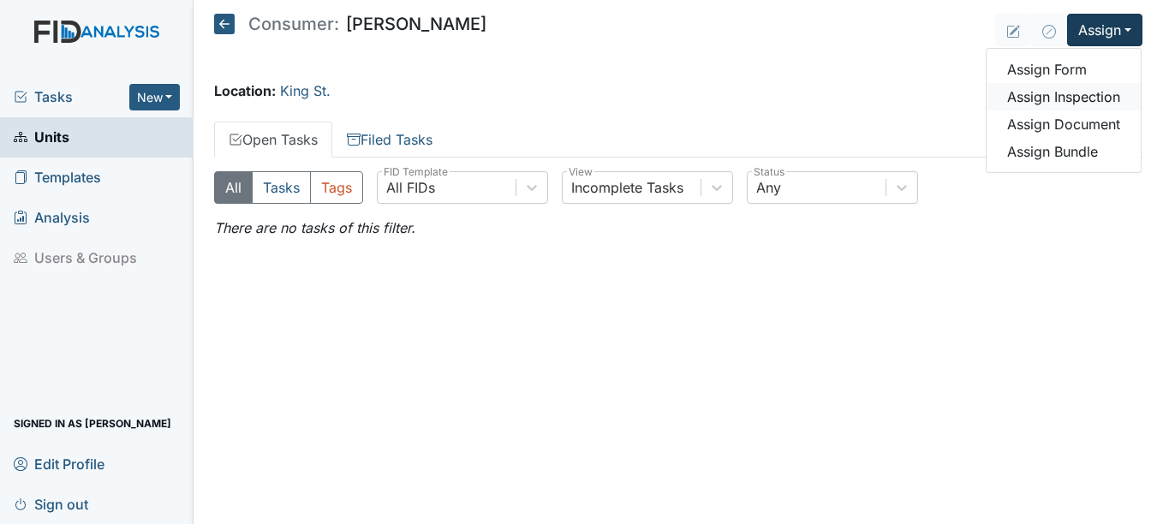
click at [1088, 93] on link "Assign Inspection" at bounding box center [1064, 96] width 154 height 27
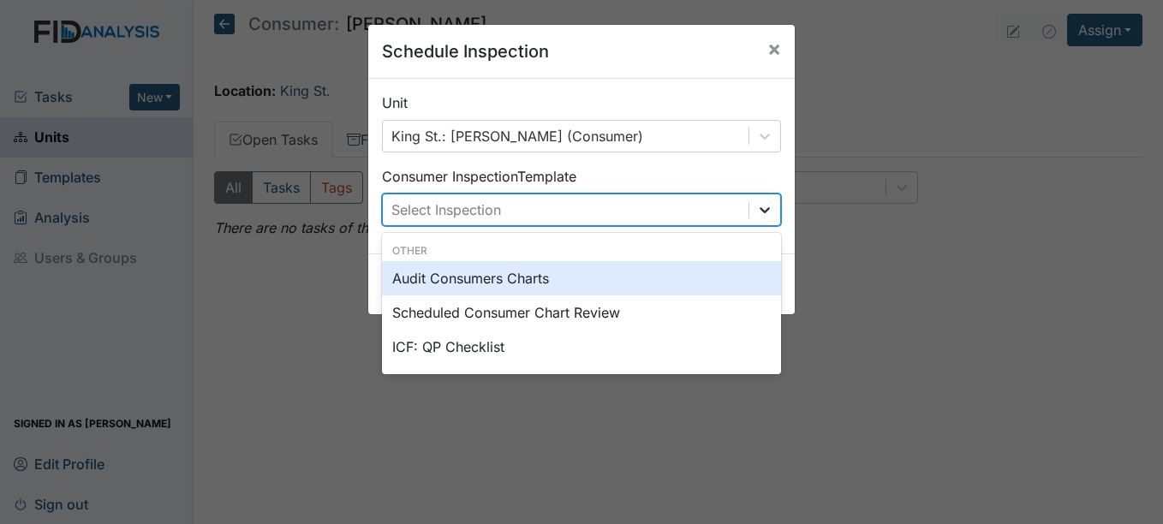
click at [759, 210] on icon at bounding box center [764, 209] width 17 height 17
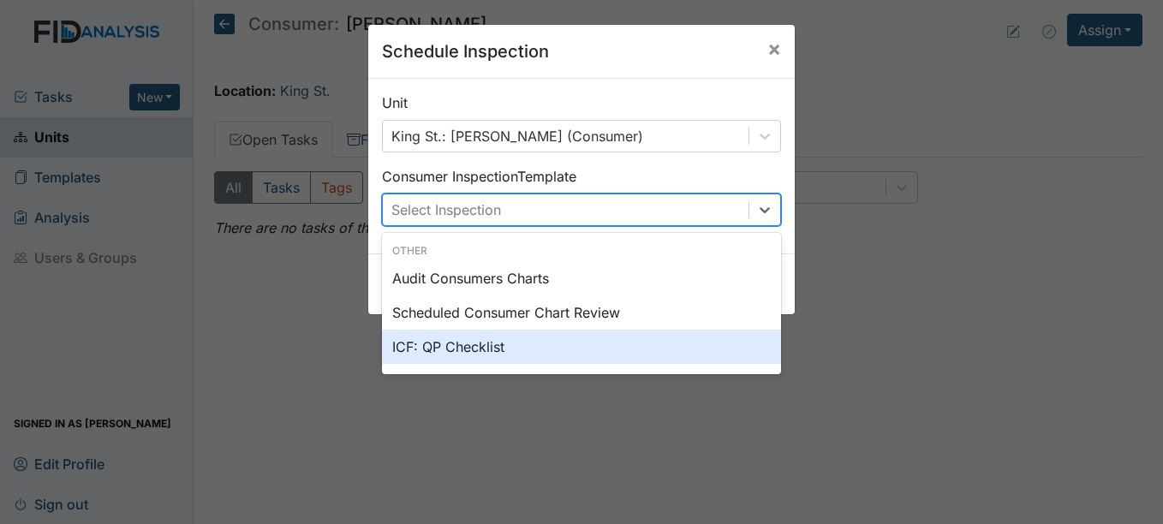
click at [476, 346] on div "ICF: QP Checklist" at bounding box center [581, 347] width 399 height 34
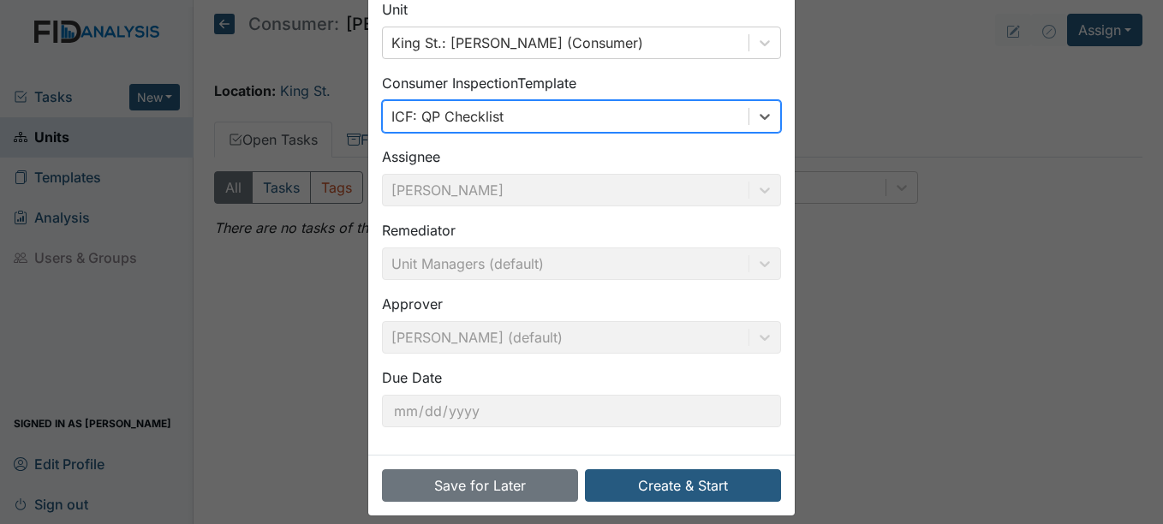
scroll to position [110, 0]
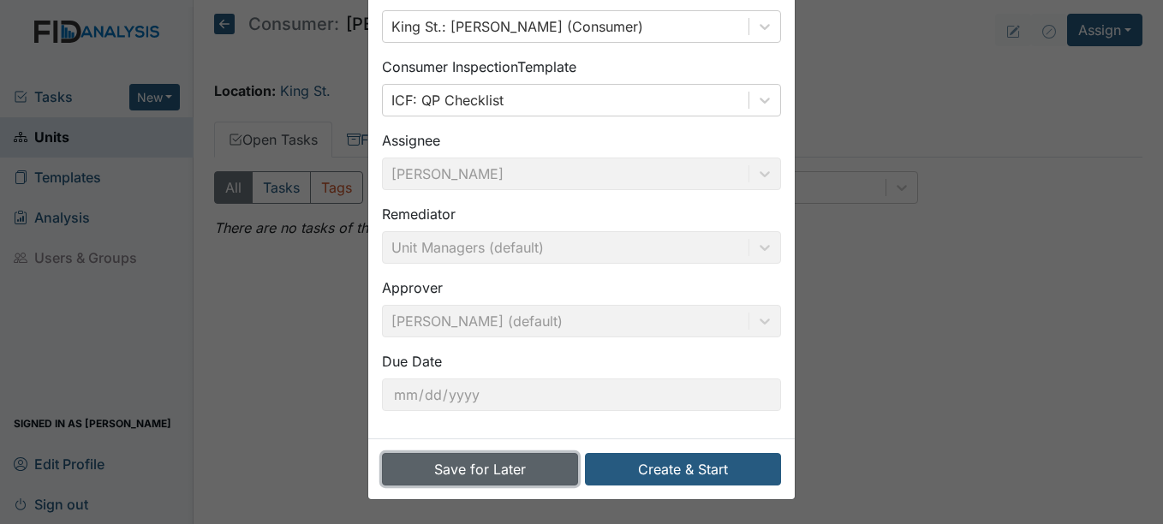
click at [480, 466] on button "Save for Later" at bounding box center [480, 469] width 196 height 33
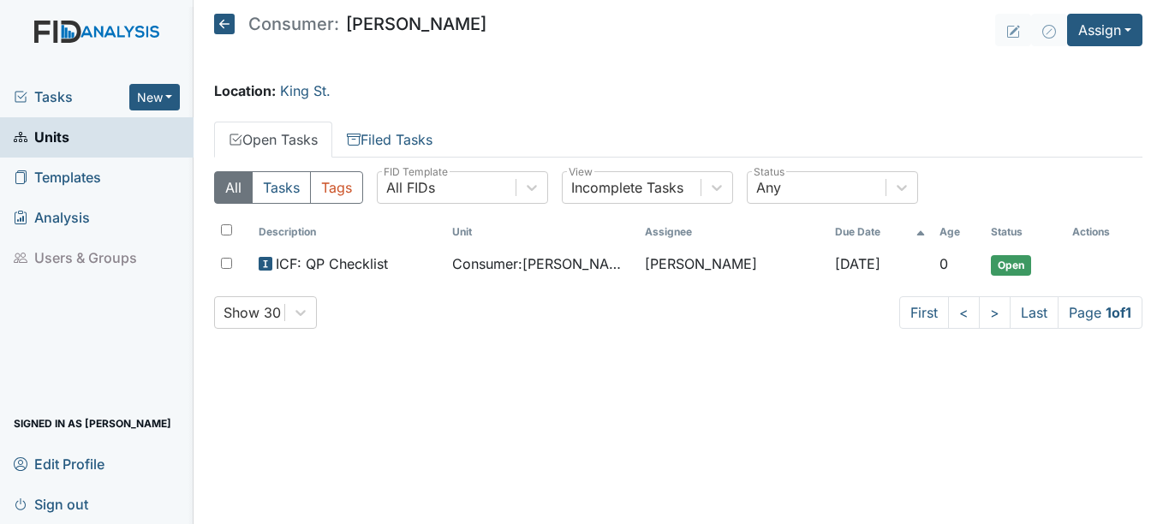
click at [57, 138] on span "Units" at bounding box center [42, 137] width 56 height 27
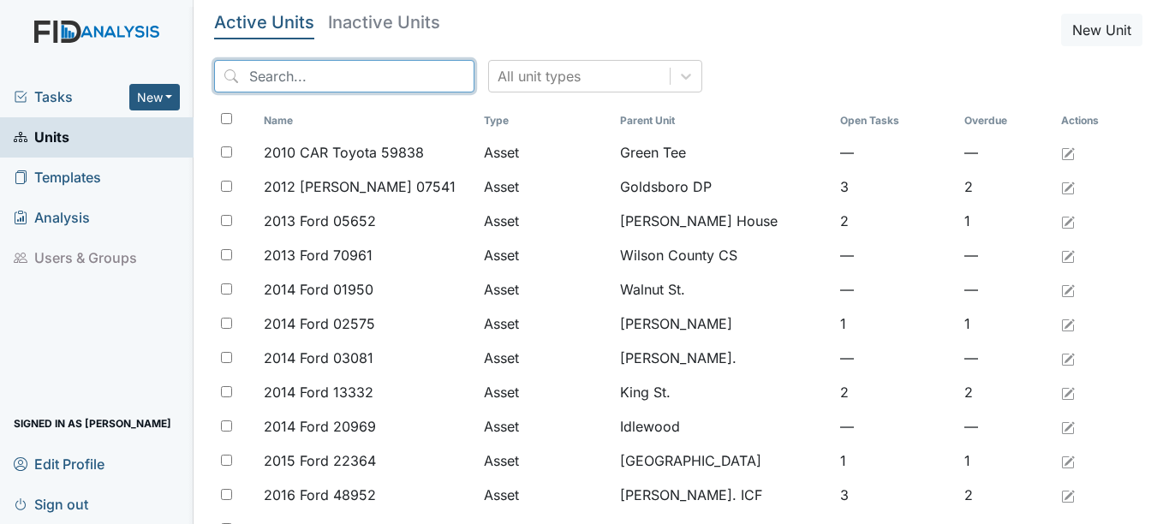
click at [312, 71] on input "search" at bounding box center [344, 76] width 260 height 33
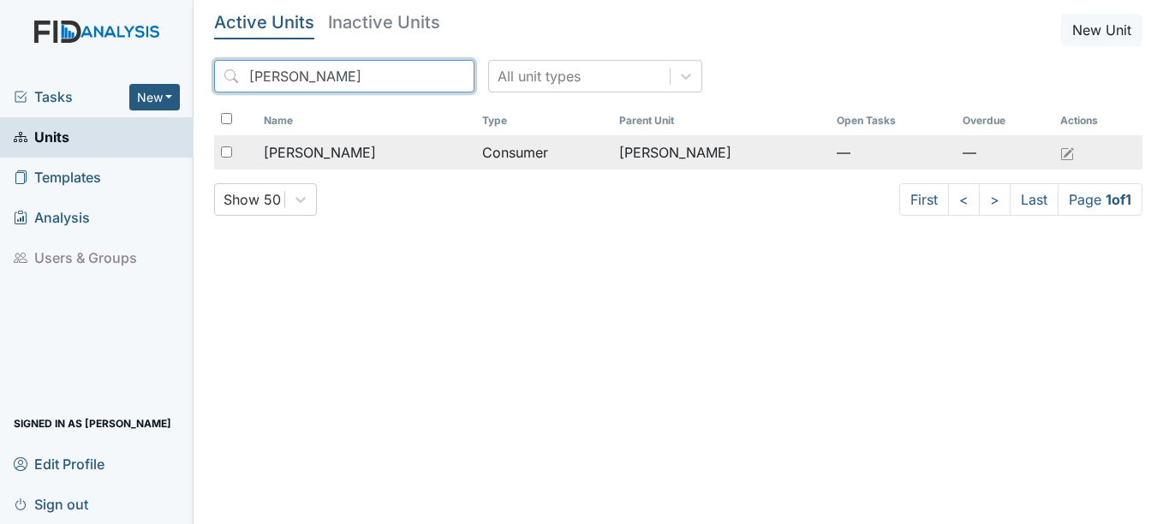
type input "ronnie"
click at [332, 150] on span "[PERSON_NAME]" at bounding box center [320, 152] width 112 height 21
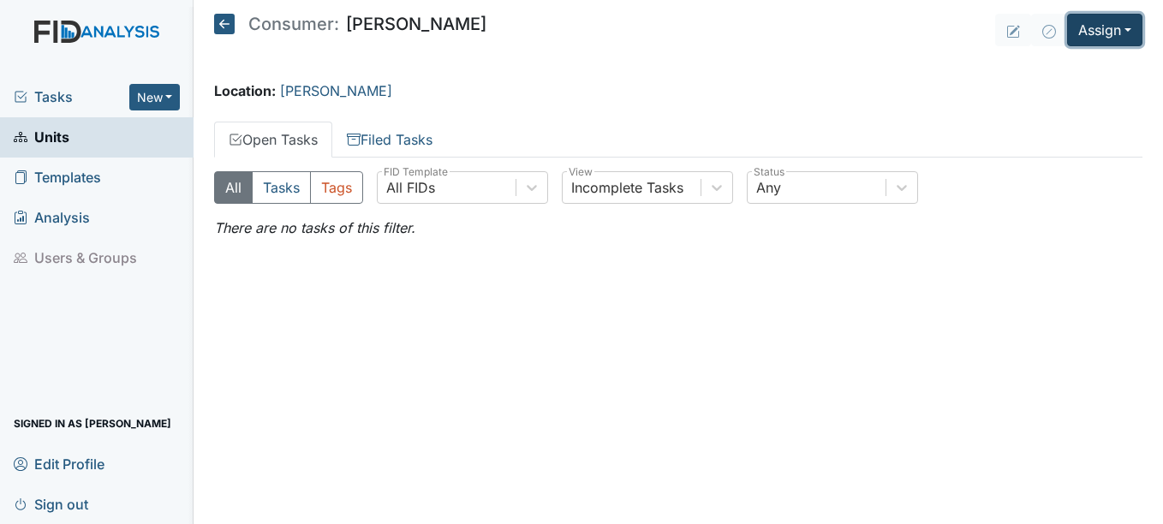
click at [1132, 27] on button "Assign" at bounding box center [1104, 30] width 75 height 33
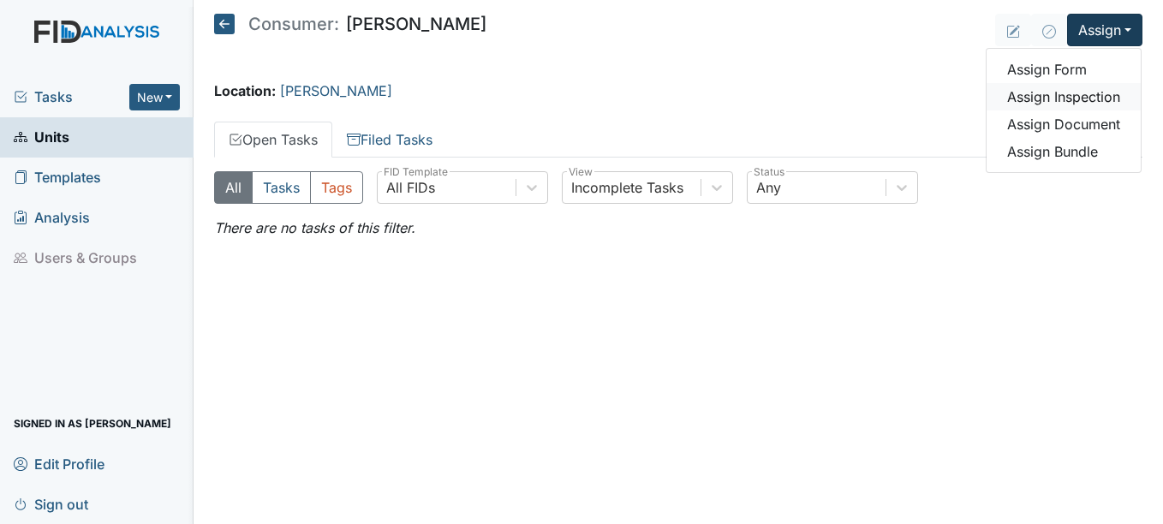
click at [1098, 94] on link "Assign Inspection" at bounding box center [1064, 96] width 154 height 27
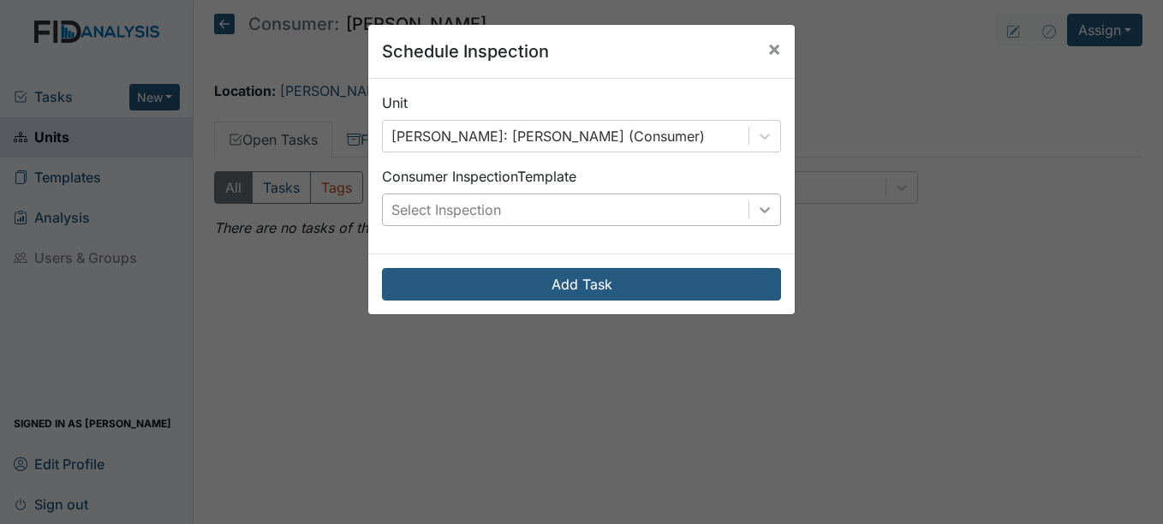
click at [760, 210] on icon at bounding box center [765, 210] width 10 height 6
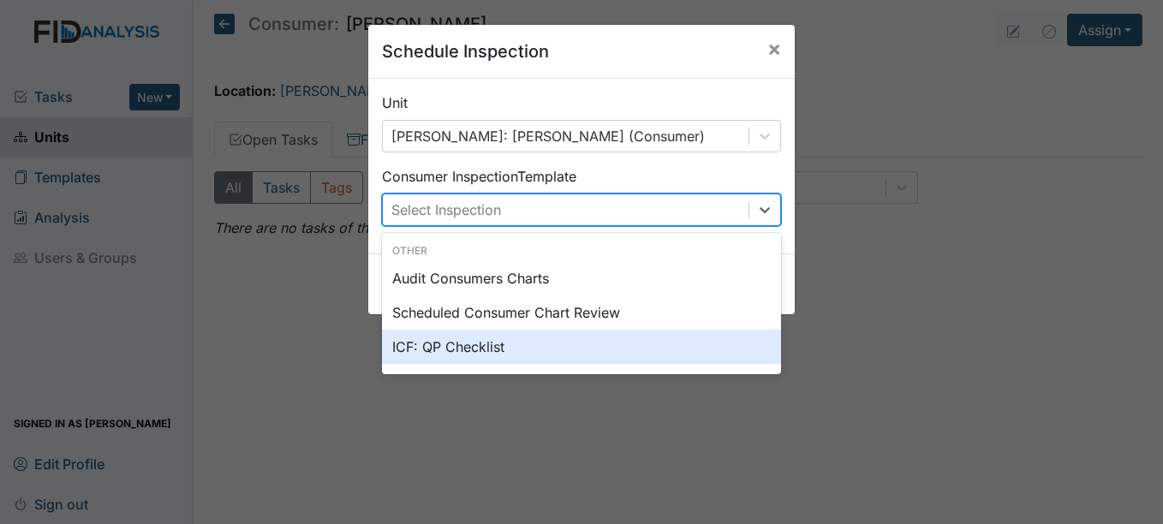
click at [481, 345] on div "ICF: QP Checklist" at bounding box center [581, 347] width 399 height 34
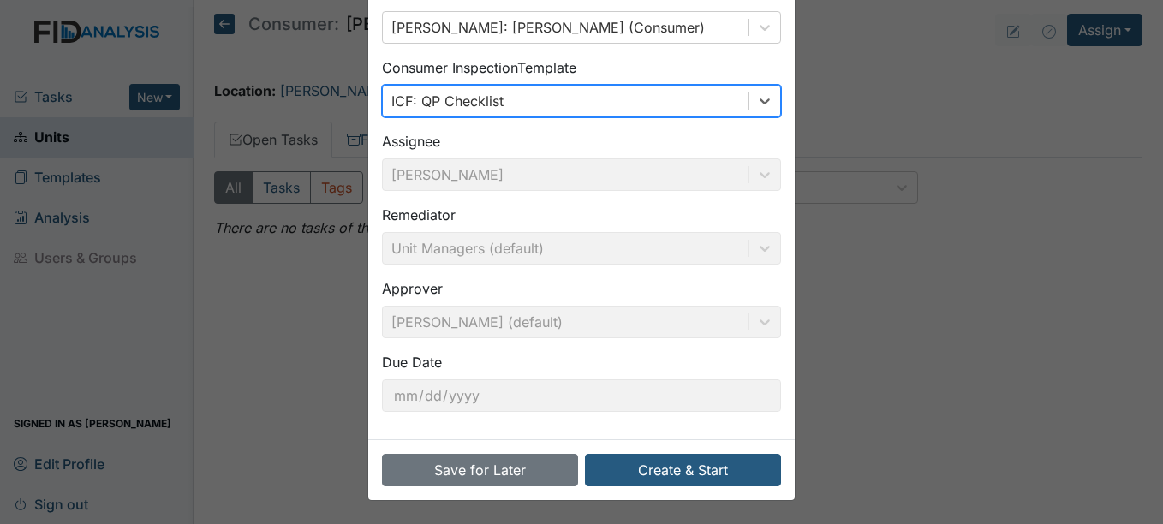
scroll to position [110, 0]
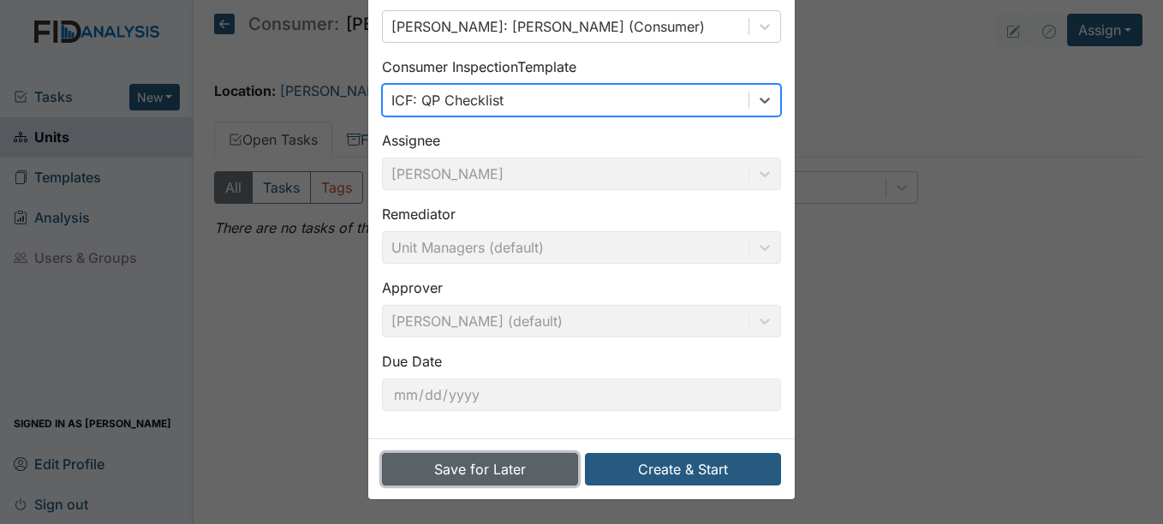
click at [456, 467] on button "Save for Later" at bounding box center [480, 469] width 196 height 33
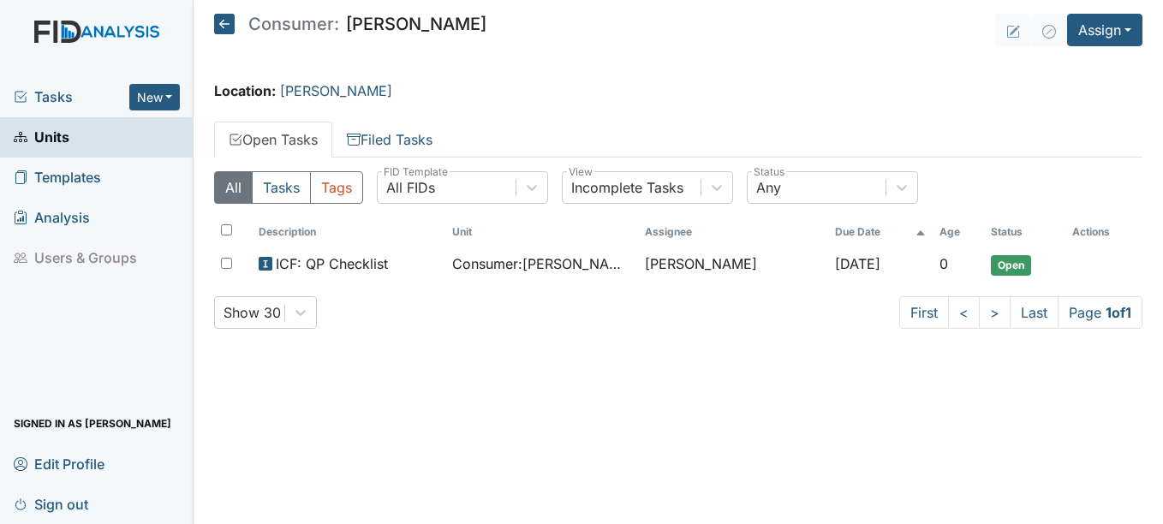
click at [53, 136] on span "Units" at bounding box center [42, 137] width 56 height 27
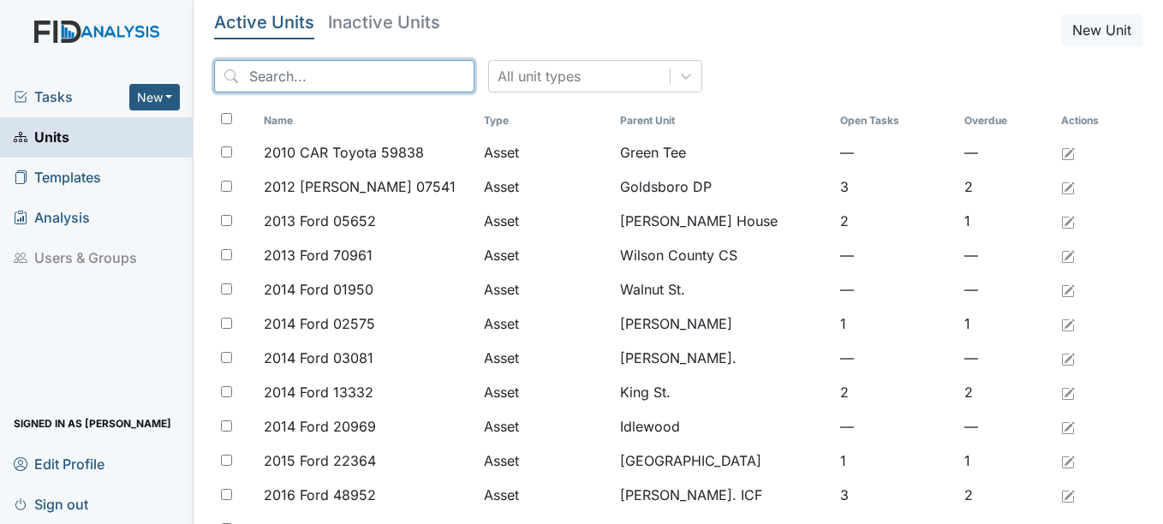
click at [326, 74] on input "search" at bounding box center [344, 76] width 260 height 33
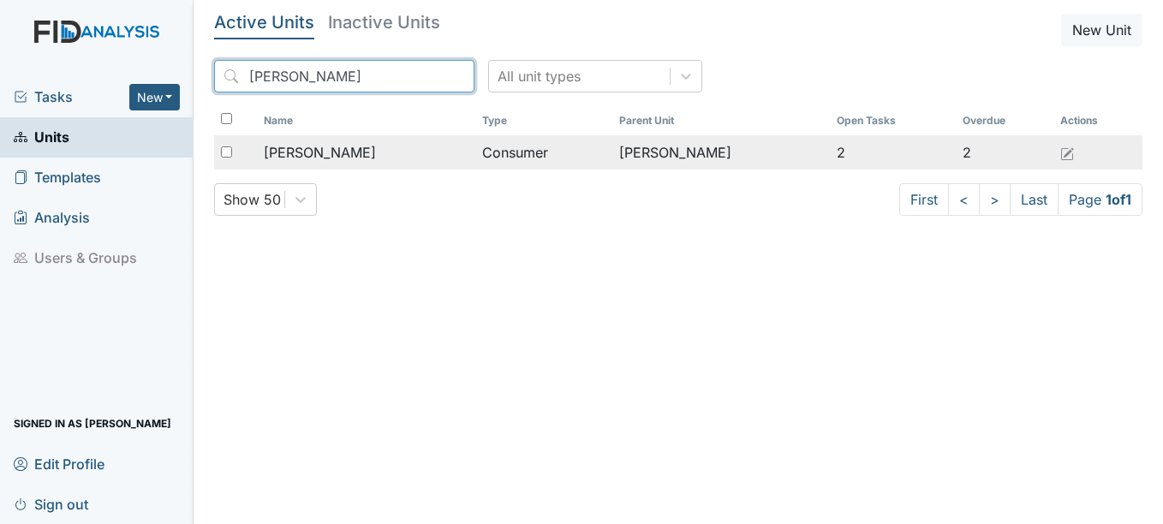
type input "martez"
click at [340, 151] on span "[PERSON_NAME]" at bounding box center [320, 152] width 112 height 21
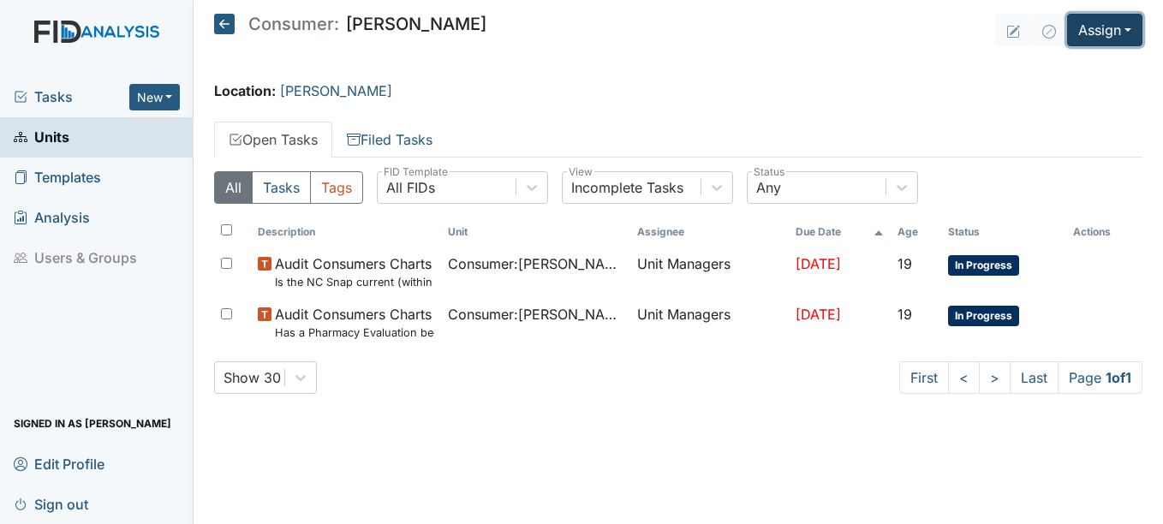
click at [1132, 28] on button "Assign" at bounding box center [1104, 30] width 75 height 33
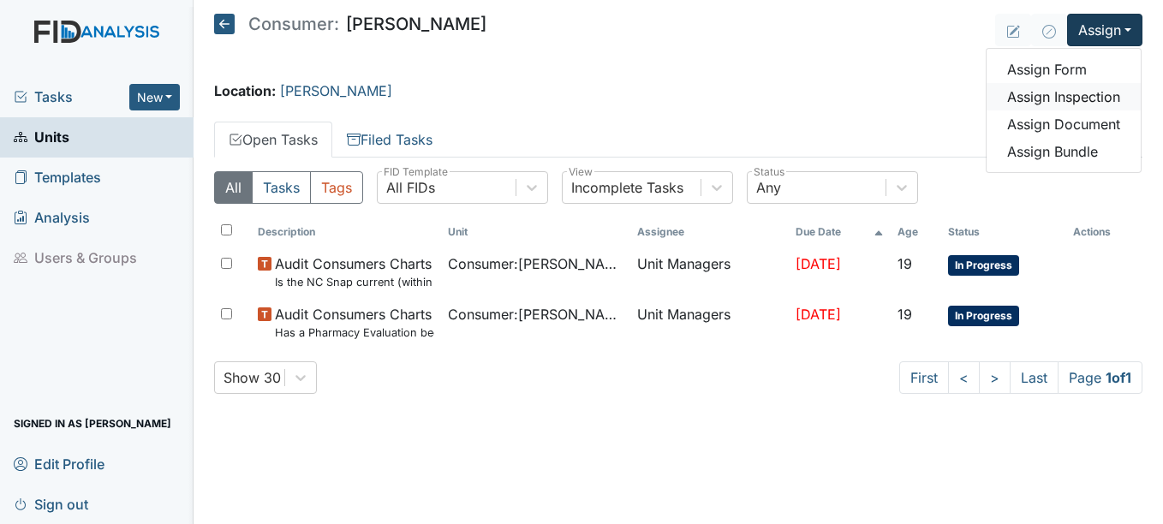
click at [1083, 96] on link "Assign Inspection" at bounding box center [1064, 96] width 154 height 27
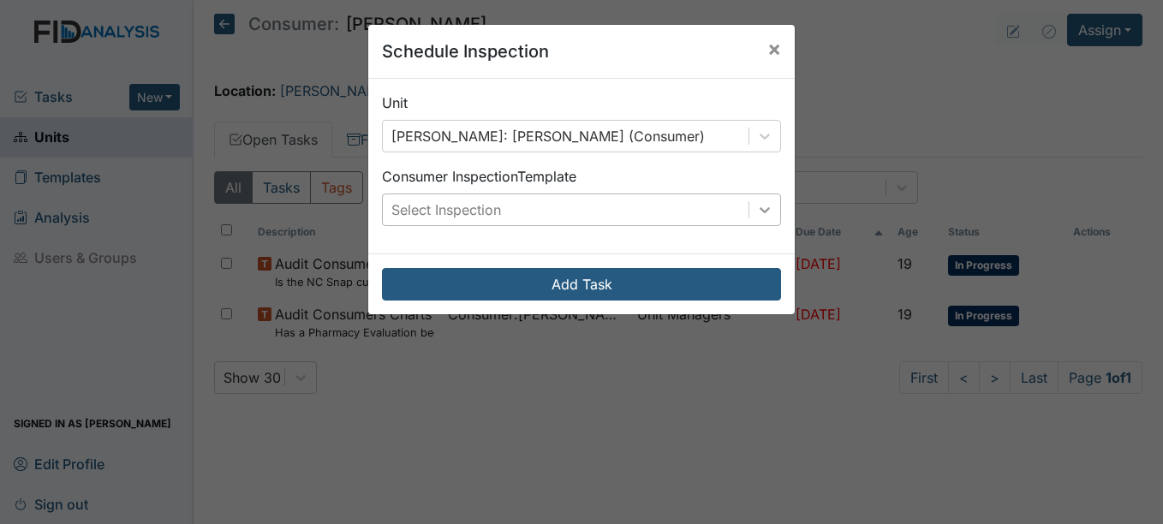
click at [761, 212] on icon at bounding box center [765, 210] width 10 height 6
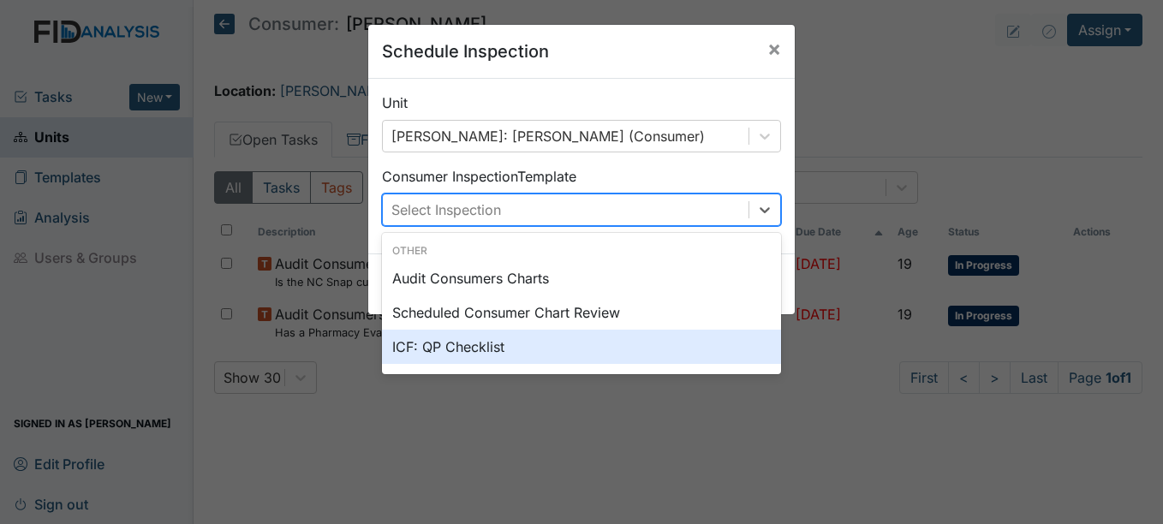
click at [480, 349] on div "ICF: QP Checklist" at bounding box center [581, 347] width 399 height 34
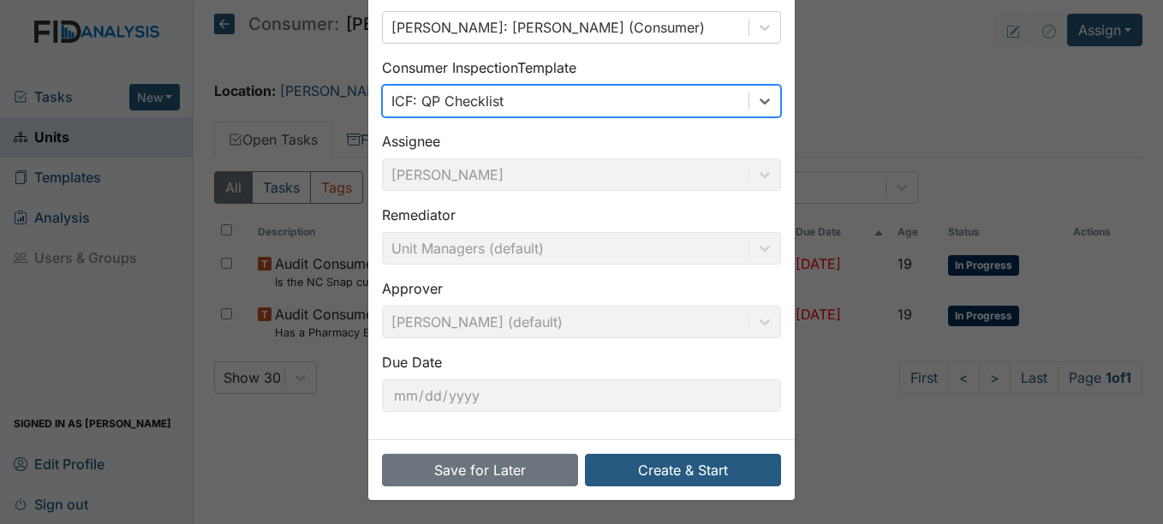
scroll to position [110, 0]
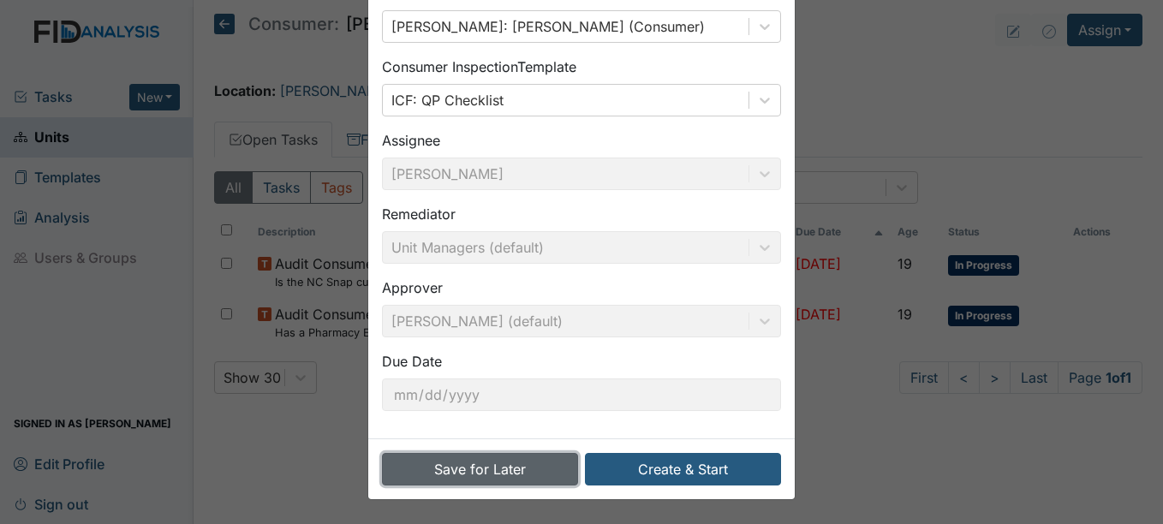
click at [489, 464] on button "Save for Later" at bounding box center [480, 469] width 196 height 33
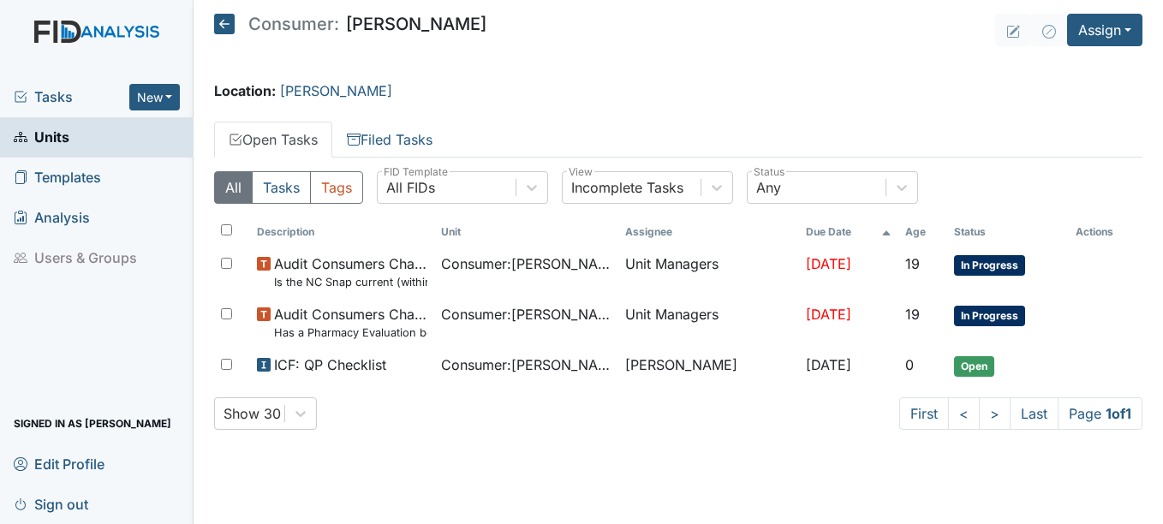
click at [47, 137] on span "Units" at bounding box center [42, 137] width 56 height 27
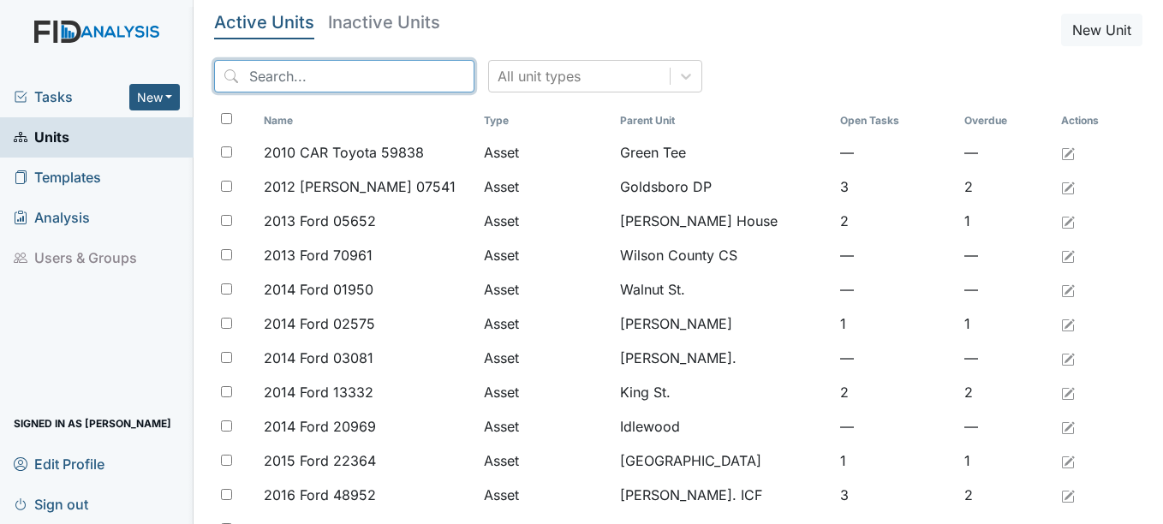
click at [321, 68] on input "search" at bounding box center [344, 76] width 260 height 33
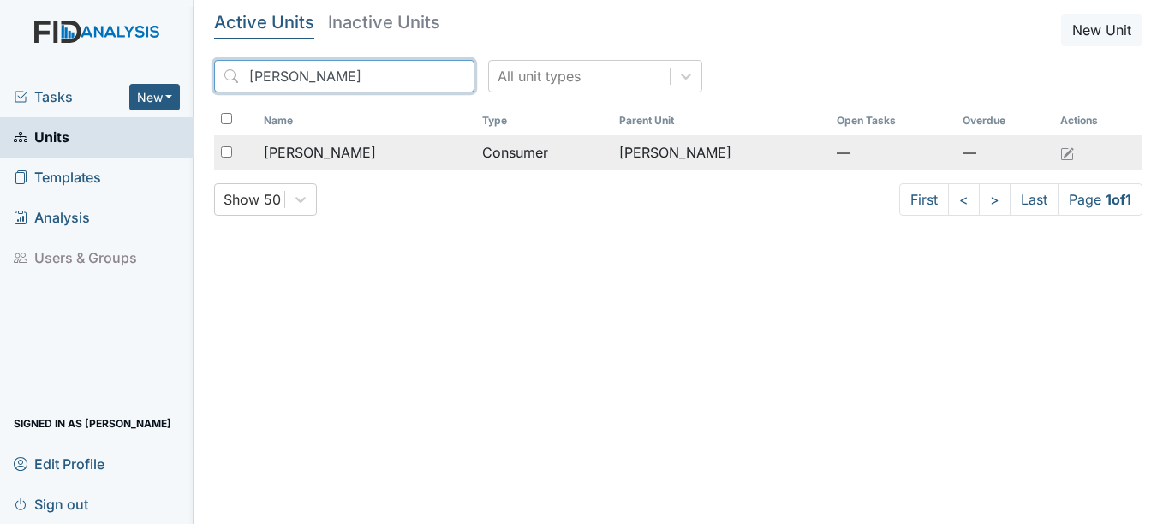
type input "barry"
click at [346, 152] on span "Dean, Barry" at bounding box center [320, 152] width 112 height 21
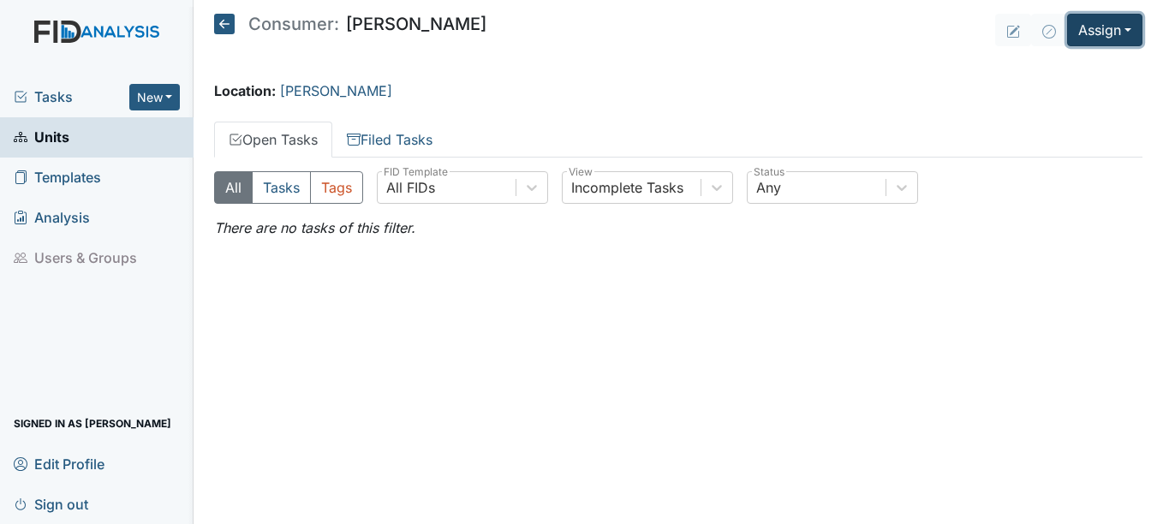
click at [1130, 30] on button "Assign" at bounding box center [1104, 30] width 75 height 33
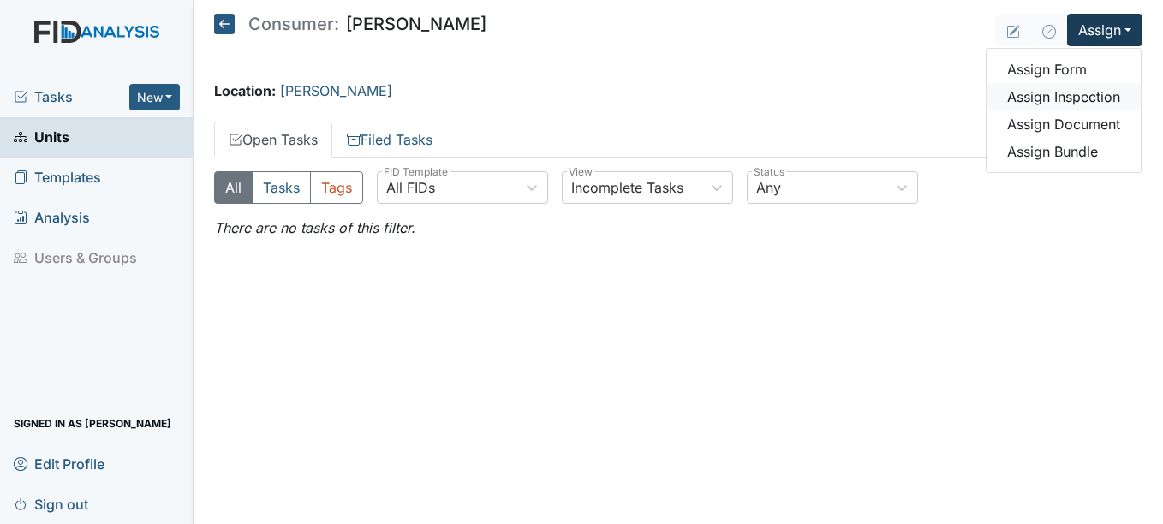
click at [1106, 95] on link "Assign Inspection" at bounding box center [1064, 96] width 154 height 27
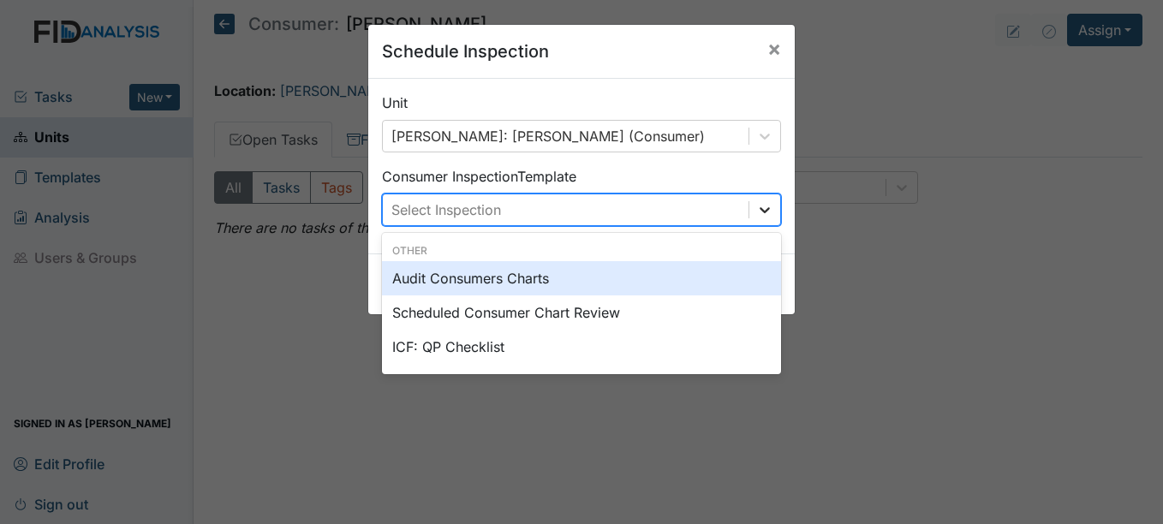
click at [756, 212] on icon at bounding box center [764, 209] width 17 height 17
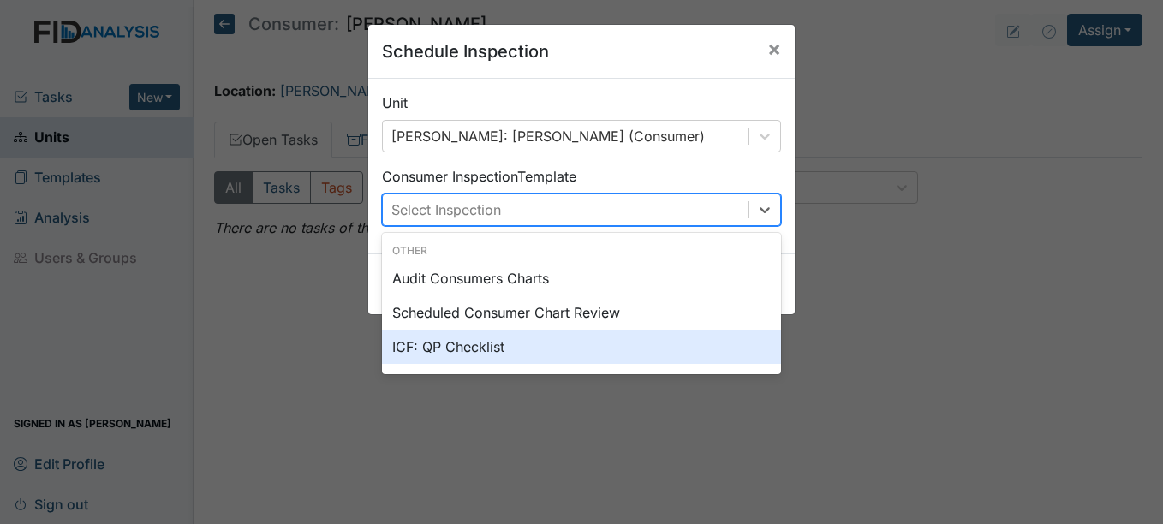
click at [475, 345] on div "ICF: QP Checklist" at bounding box center [581, 347] width 399 height 34
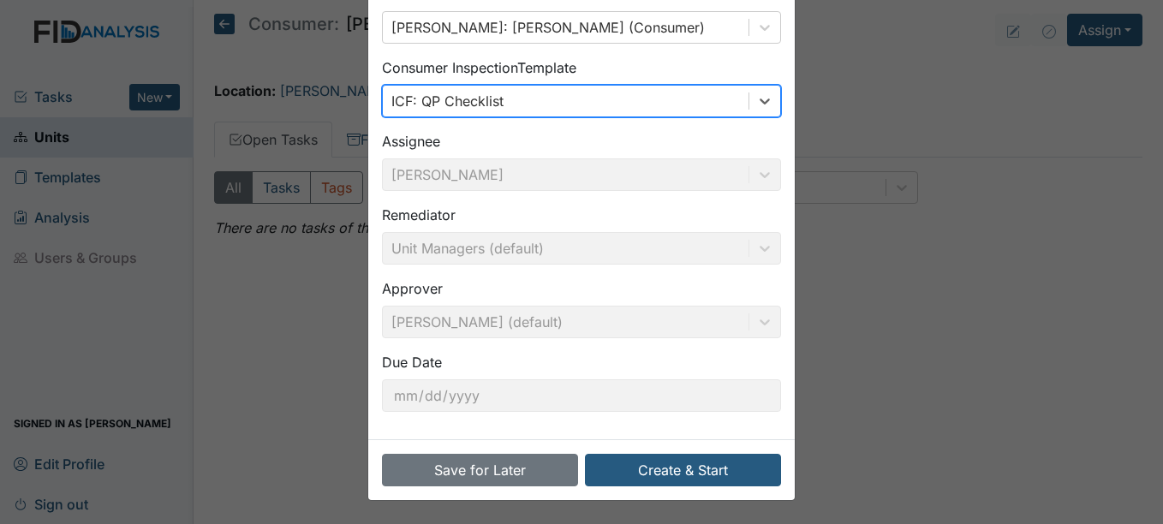
scroll to position [110, 0]
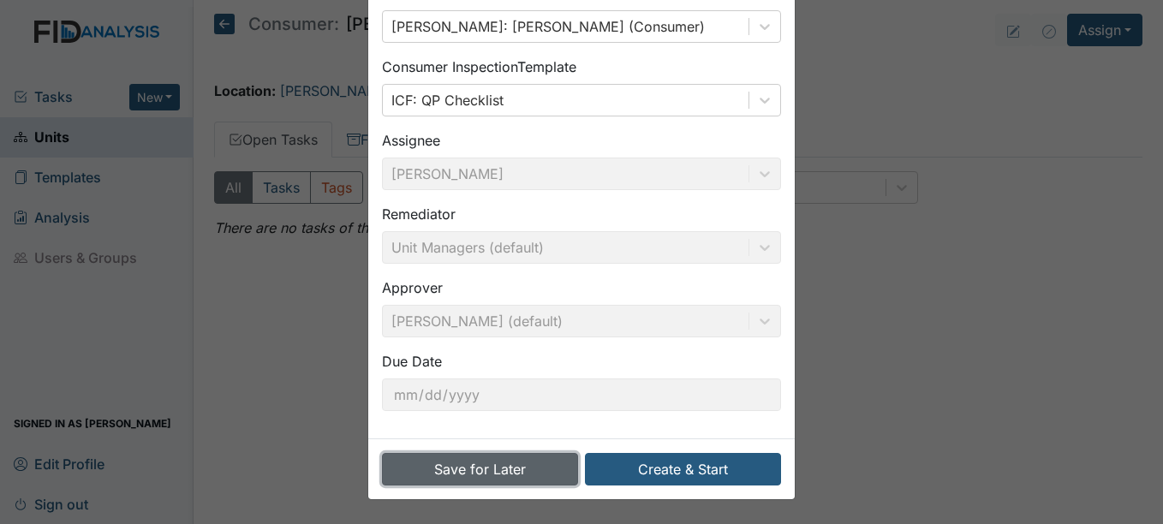
click at [472, 465] on button "Save for Later" at bounding box center [480, 469] width 196 height 33
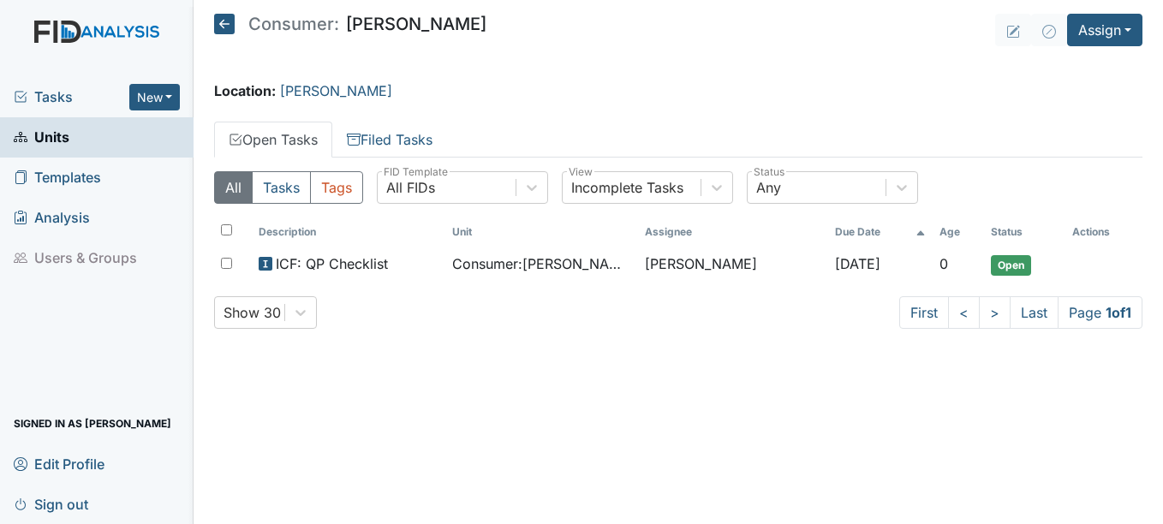
click at [57, 135] on span "Units" at bounding box center [42, 137] width 56 height 27
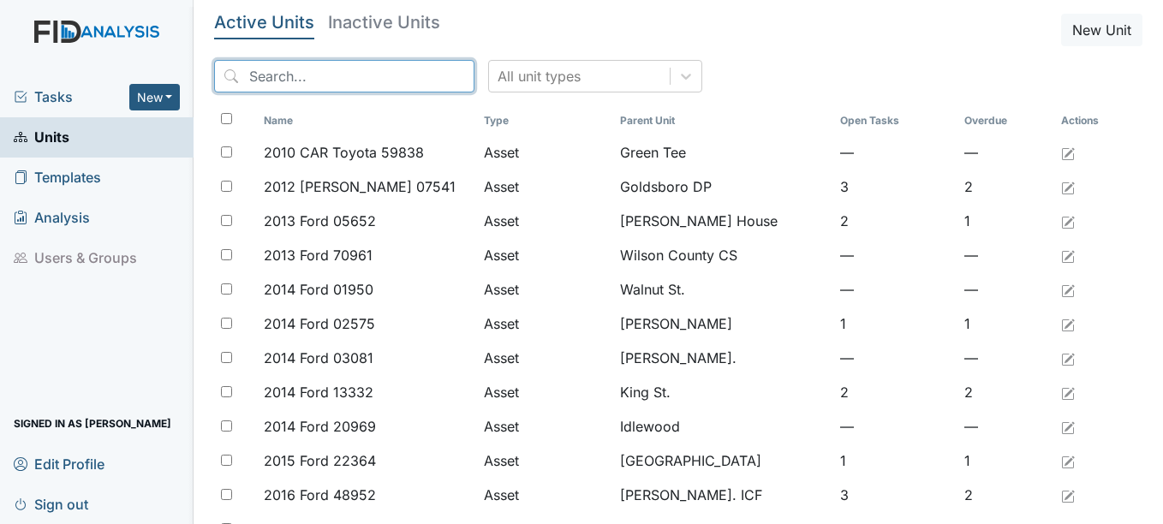
click at [334, 74] on input "search" at bounding box center [344, 76] width 260 height 33
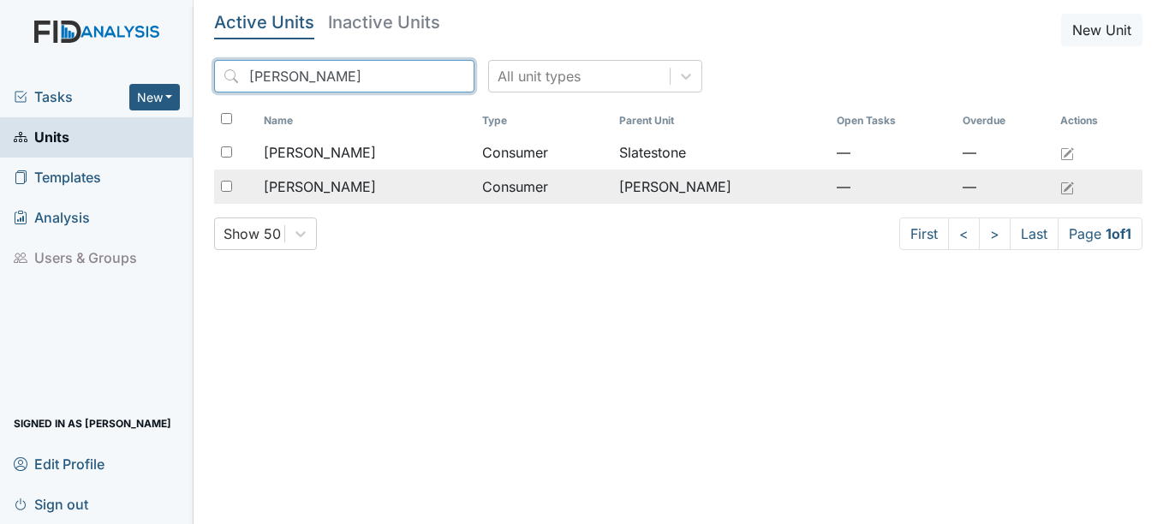
type input "david"
click at [361, 183] on span "Vaughn, David" at bounding box center [320, 186] width 112 height 21
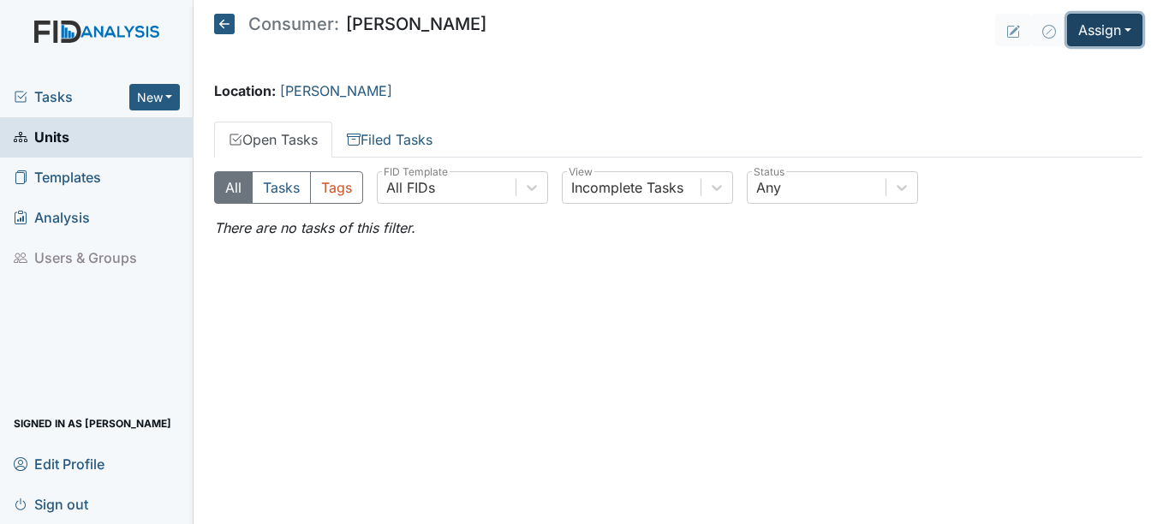
click at [1129, 31] on button "Assign" at bounding box center [1104, 30] width 75 height 33
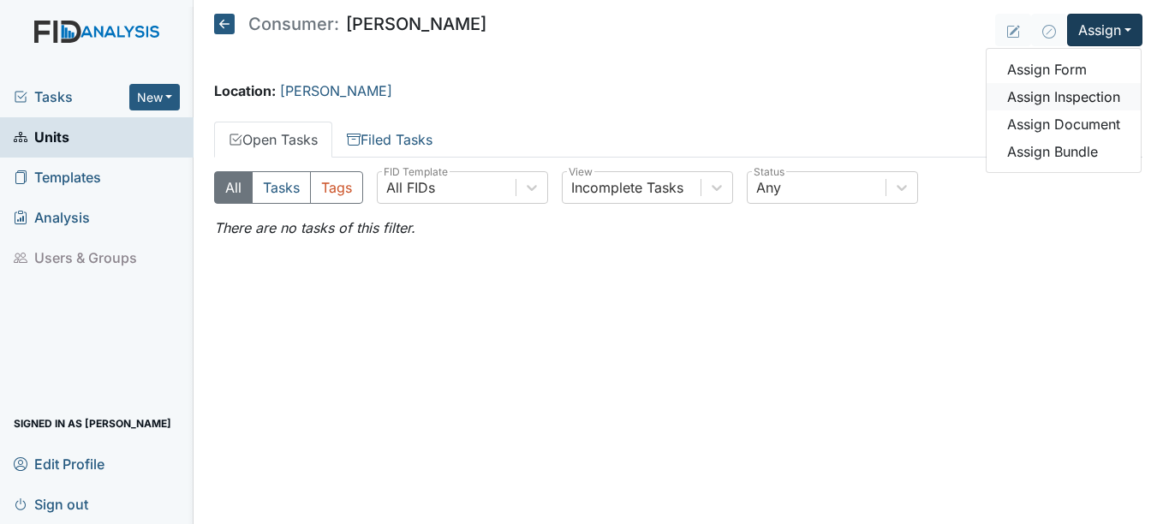
click at [1088, 95] on link "Assign Inspection" at bounding box center [1064, 96] width 154 height 27
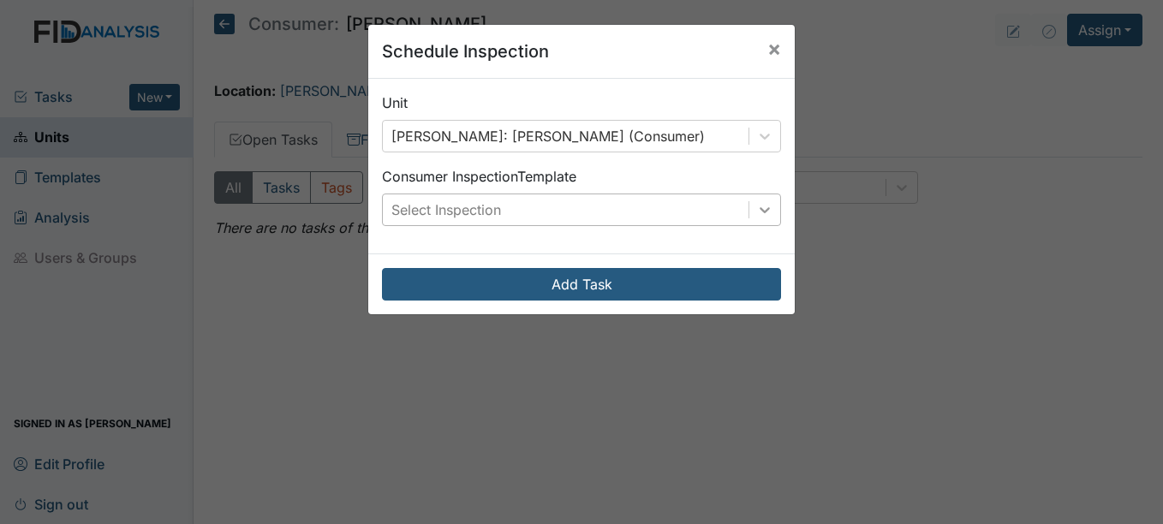
click at [759, 206] on icon at bounding box center [764, 209] width 17 height 17
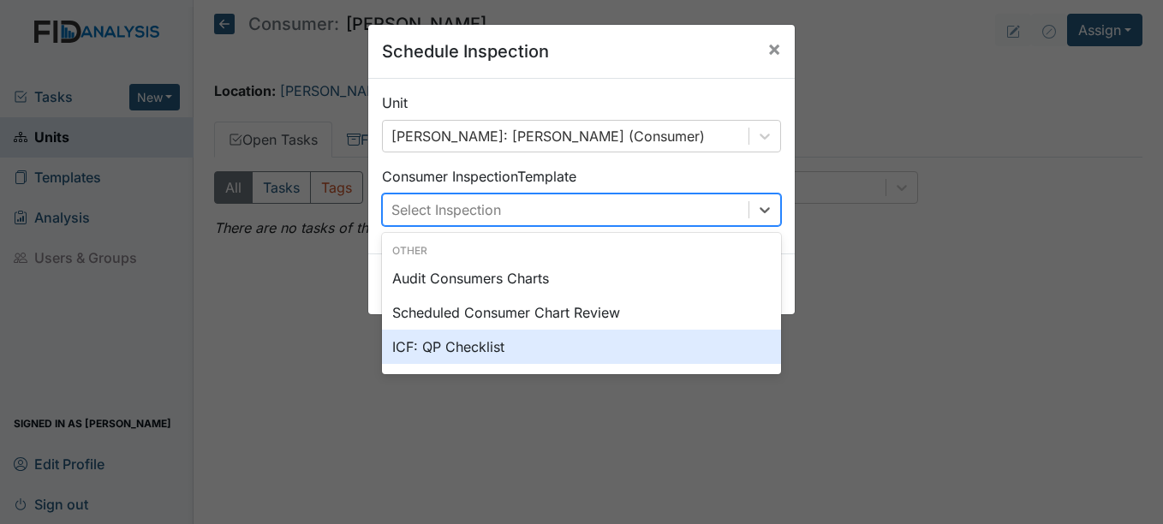
click at [464, 349] on div "ICF: QP Checklist" at bounding box center [581, 347] width 399 height 34
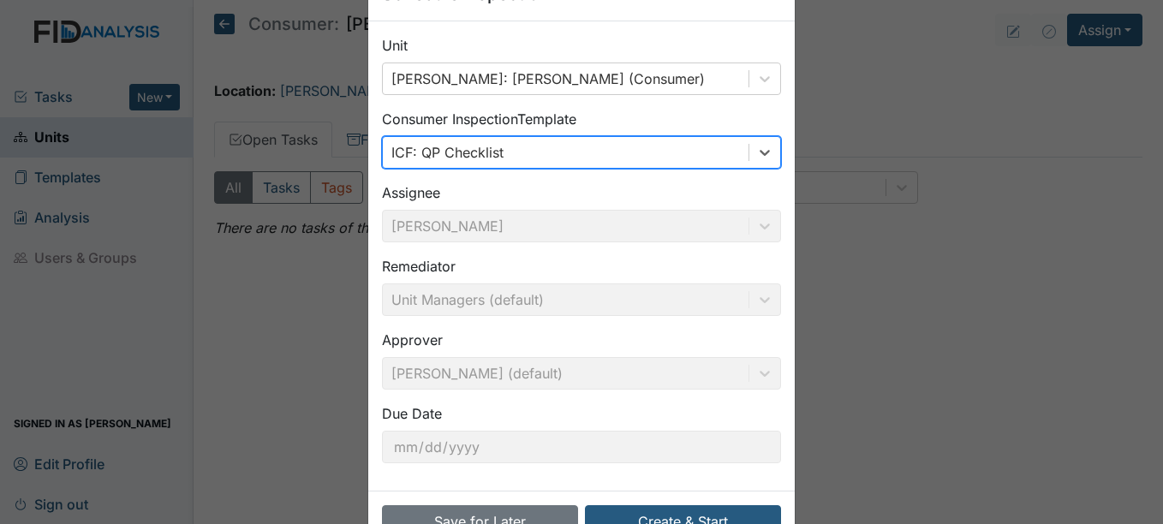
scroll to position [110, 0]
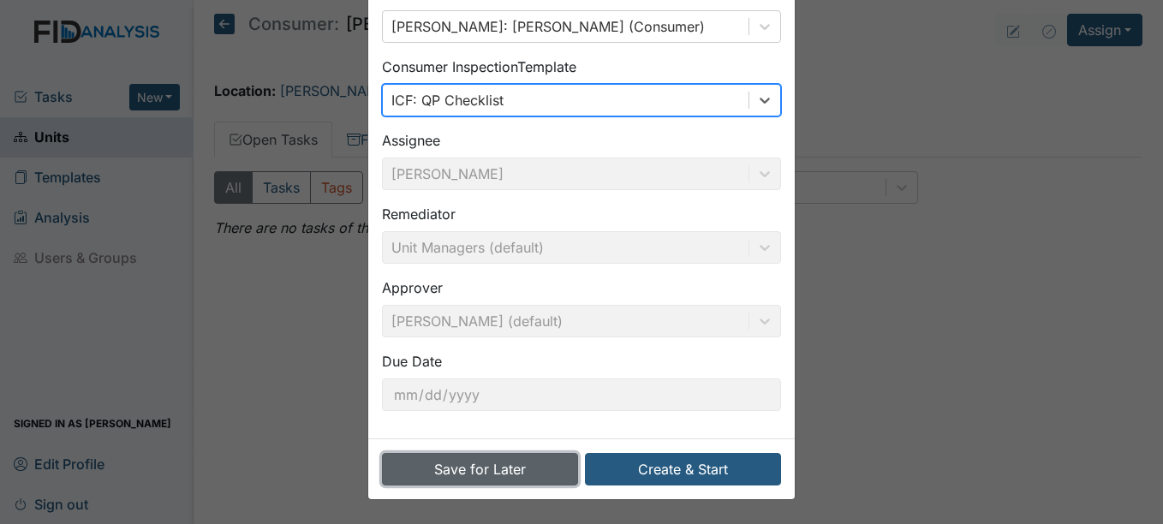
click at [486, 470] on button "Save for Later" at bounding box center [480, 469] width 196 height 33
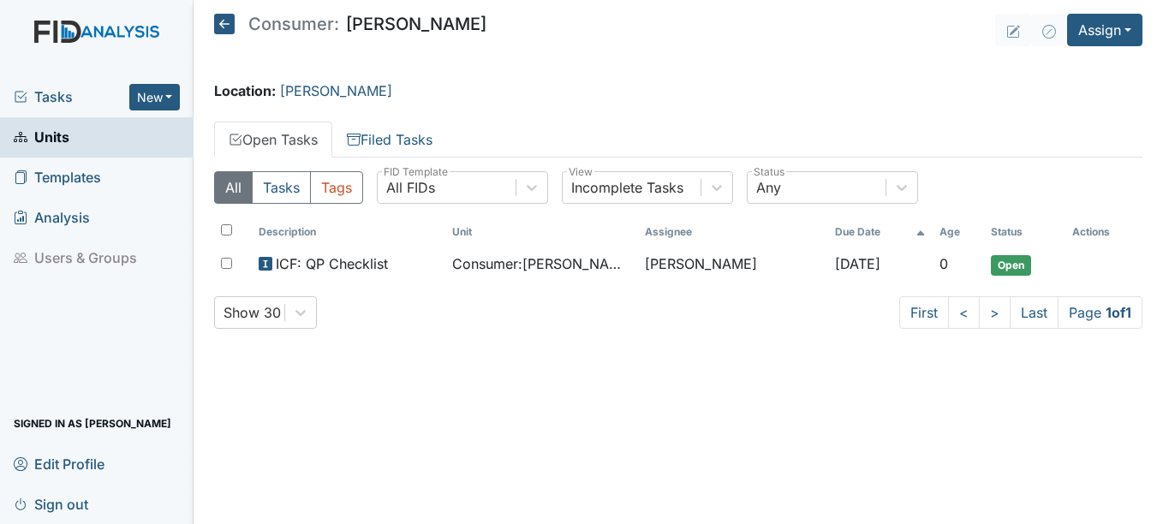
click at [60, 134] on span "Units" at bounding box center [42, 137] width 56 height 27
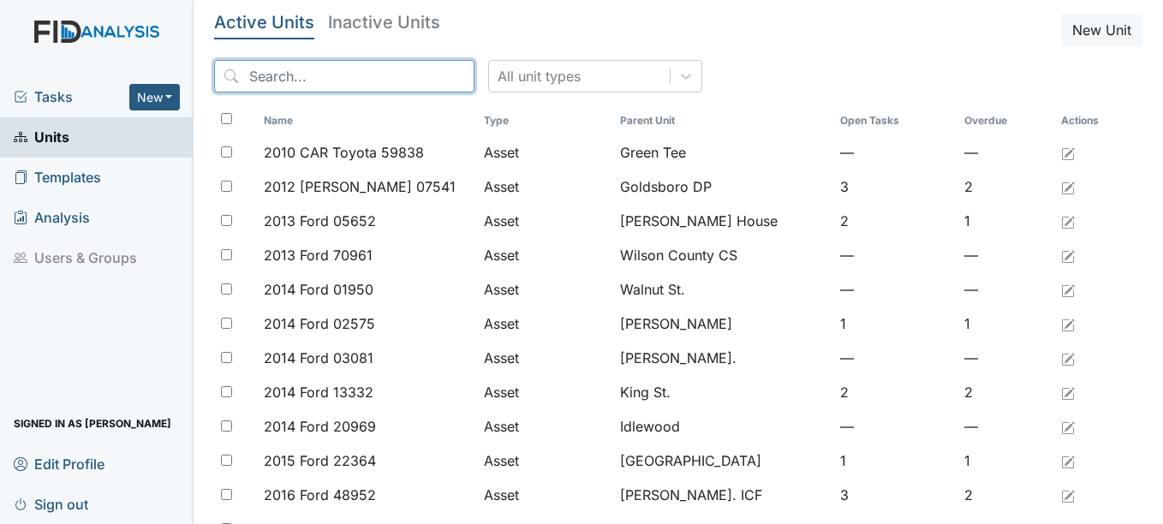
click at [320, 74] on input "search" at bounding box center [344, 76] width 260 height 33
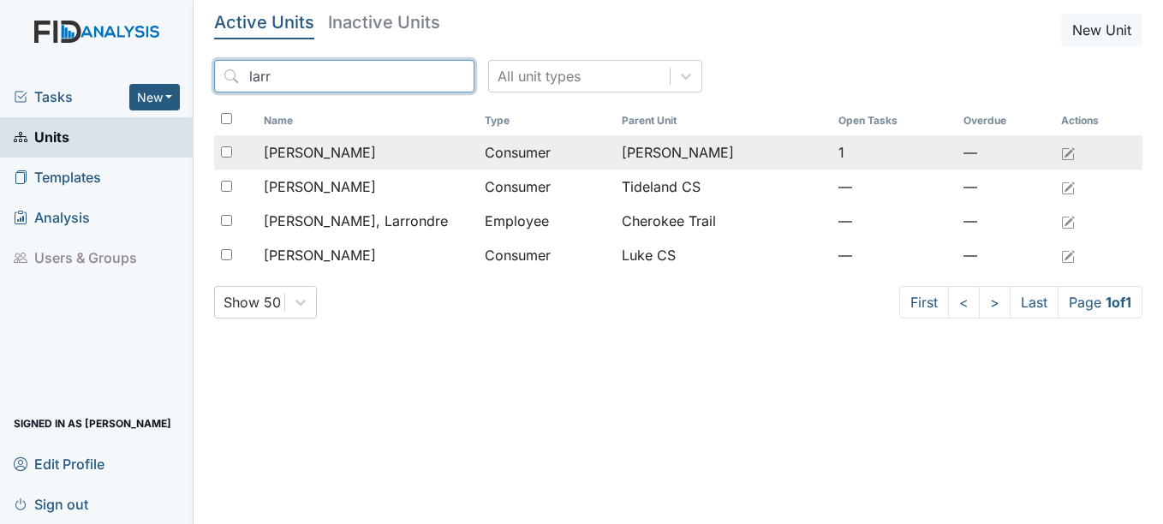
type input "larr"
click at [331, 152] on span "[PERSON_NAME]" at bounding box center [320, 152] width 112 height 21
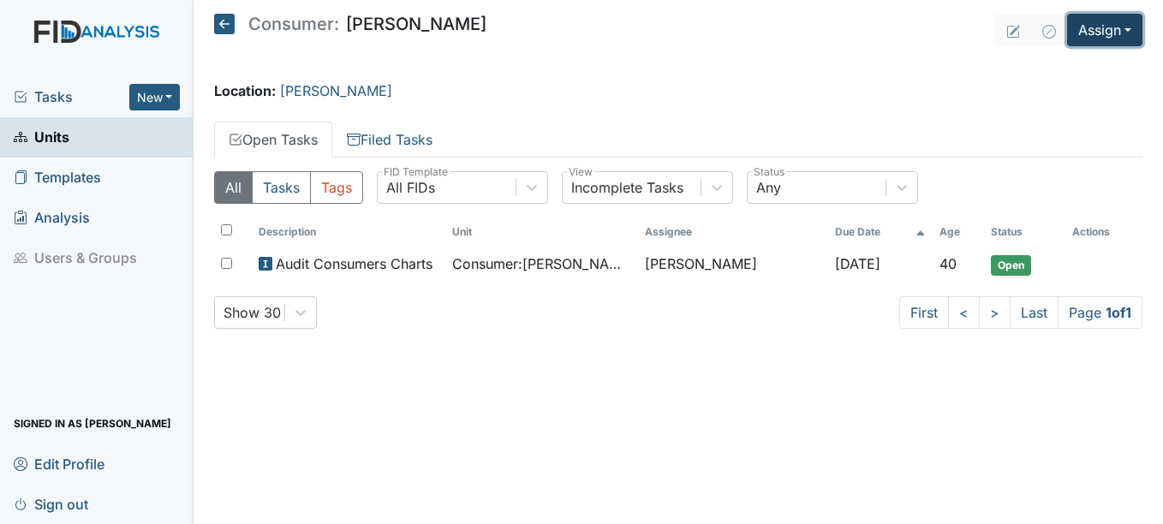
click at [1135, 24] on button "Assign" at bounding box center [1104, 30] width 75 height 33
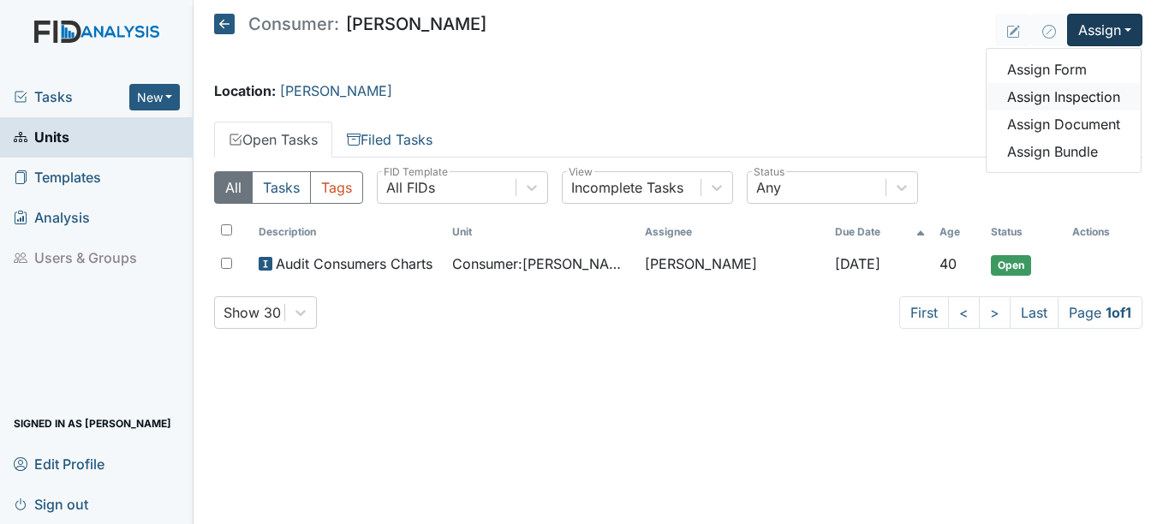
click at [1084, 93] on link "Assign Inspection" at bounding box center [1064, 96] width 154 height 27
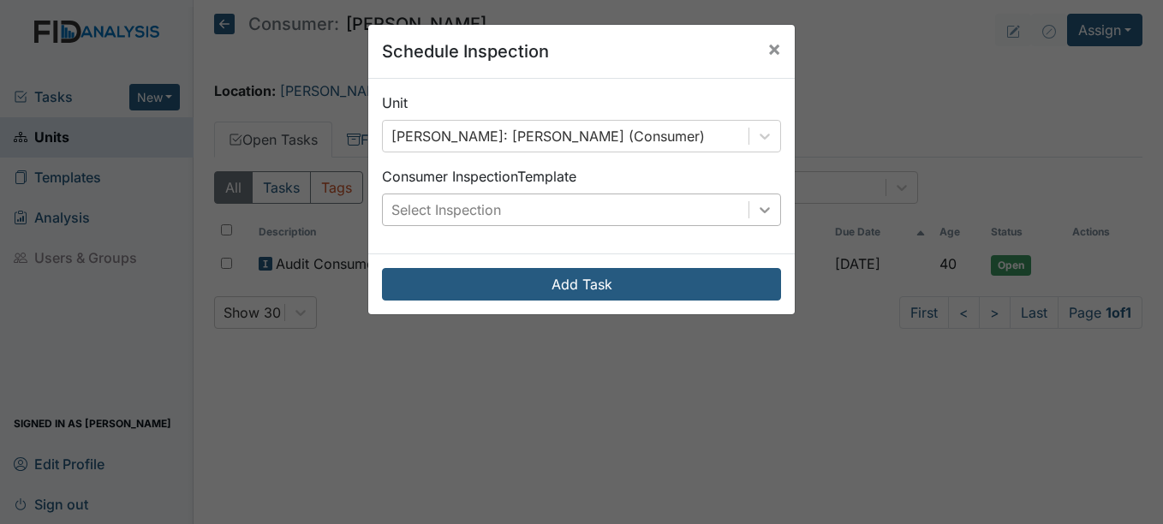
click at [760, 210] on icon at bounding box center [765, 210] width 10 height 6
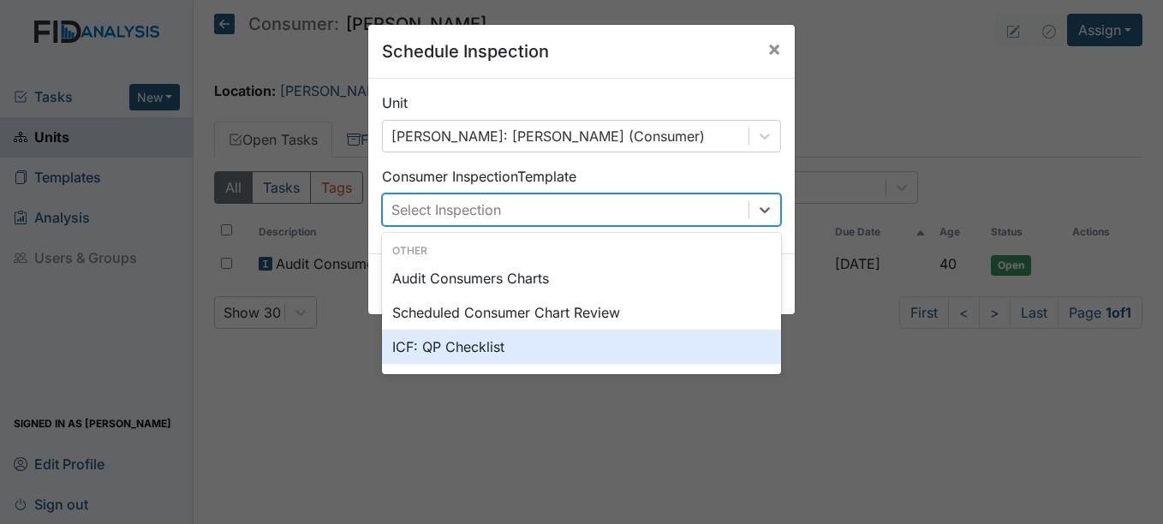
click at [475, 348] on div "ICF: QP Checklist" at bounding box center [581, 347] width 399 height 34
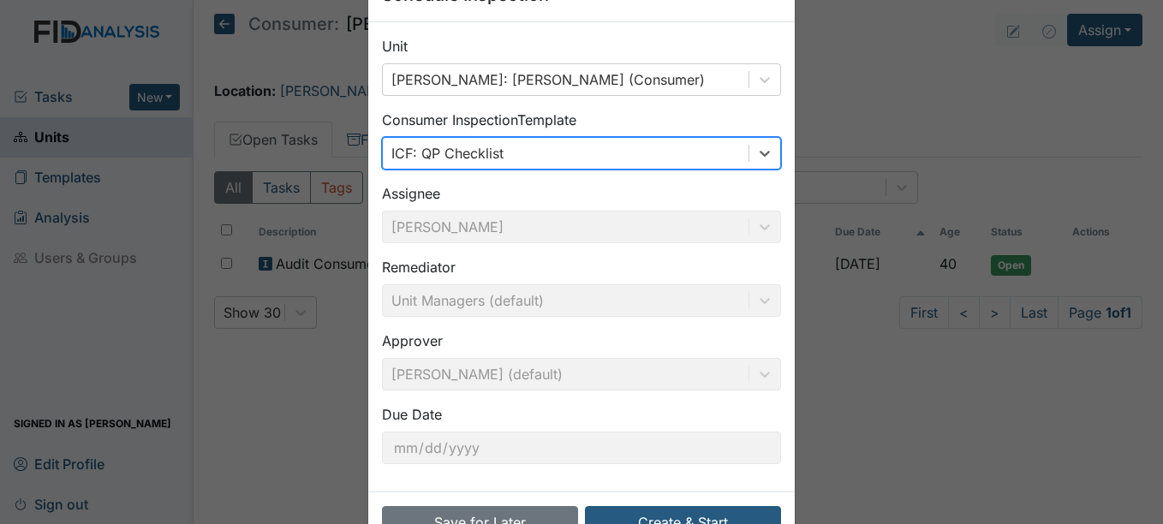
scroll to position [110, 0]
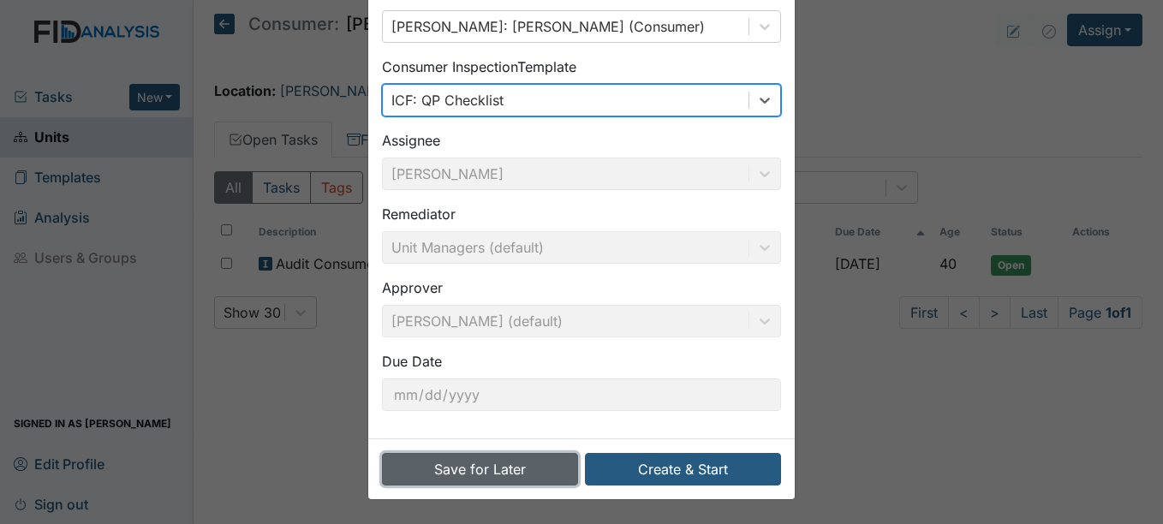
click at [481, 467] on button "Save for Later" at bounding box center [480, 469] width 196 height 33
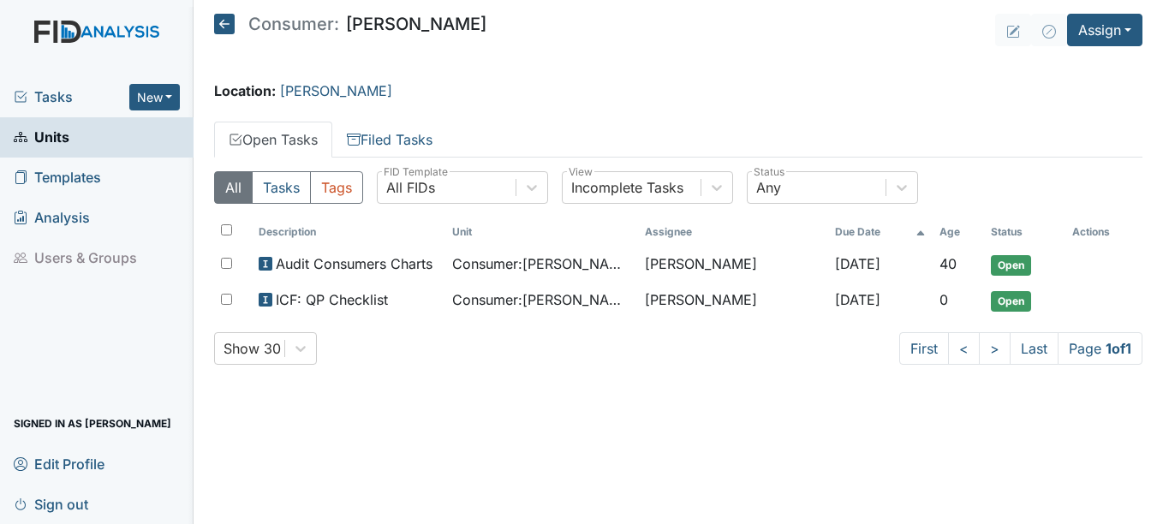
click at [51, 134] on span "Units" at bounding box center [42, 137] width 56 height 27
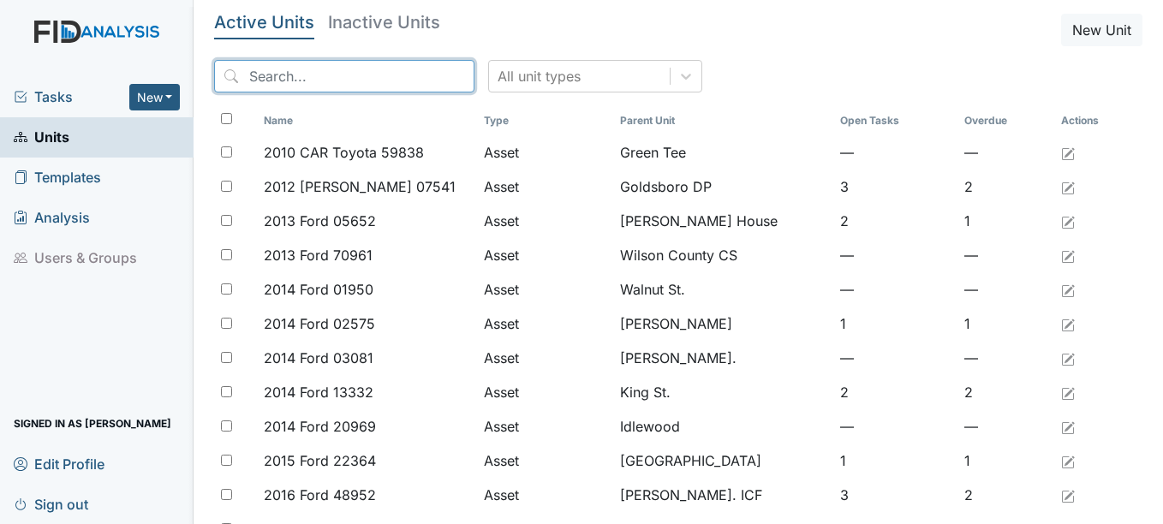
click at [338, 73] on input "search" at bounding box center [344, 76] width 260 height 33
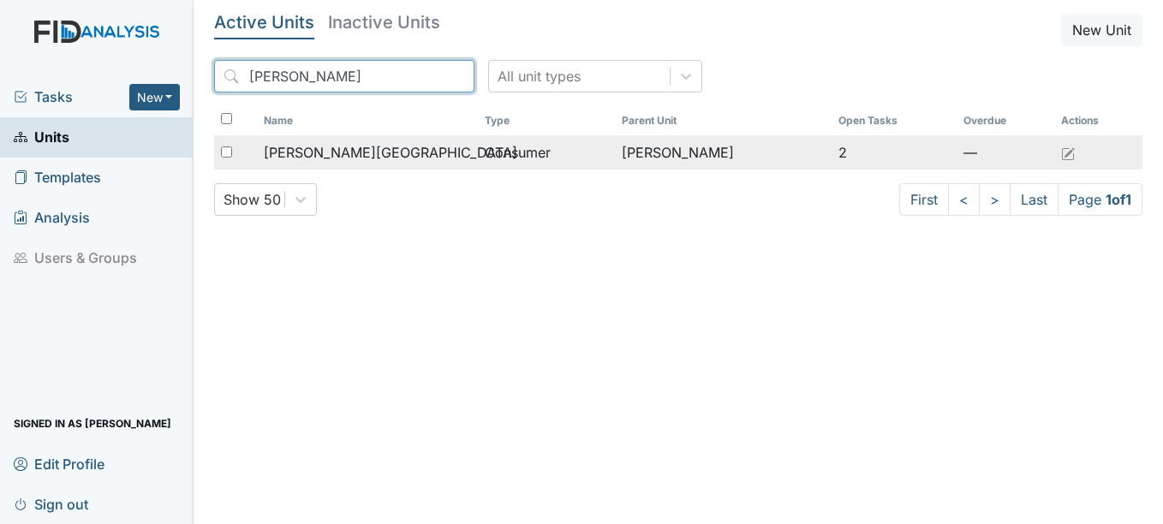
type input "tyrone"
click at [336, 151] on span "[PERSON_NAME][GEOGRAPHIC_DATA]" at bounding box center [391, 152] width 254 height 21
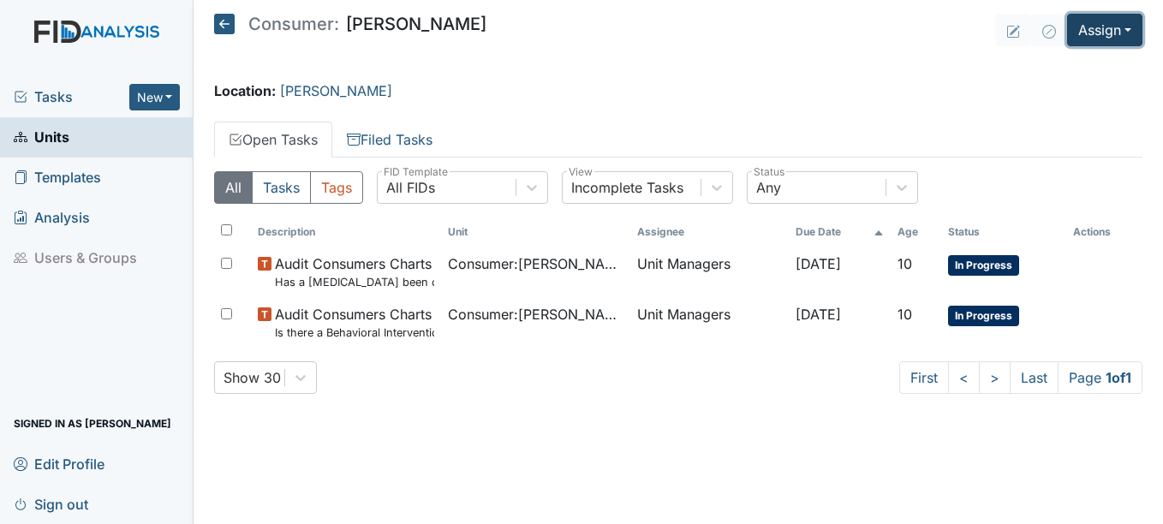
click at [1131, 27] on button "Assign" at bounding box center [1104, 30] width 75 height 33
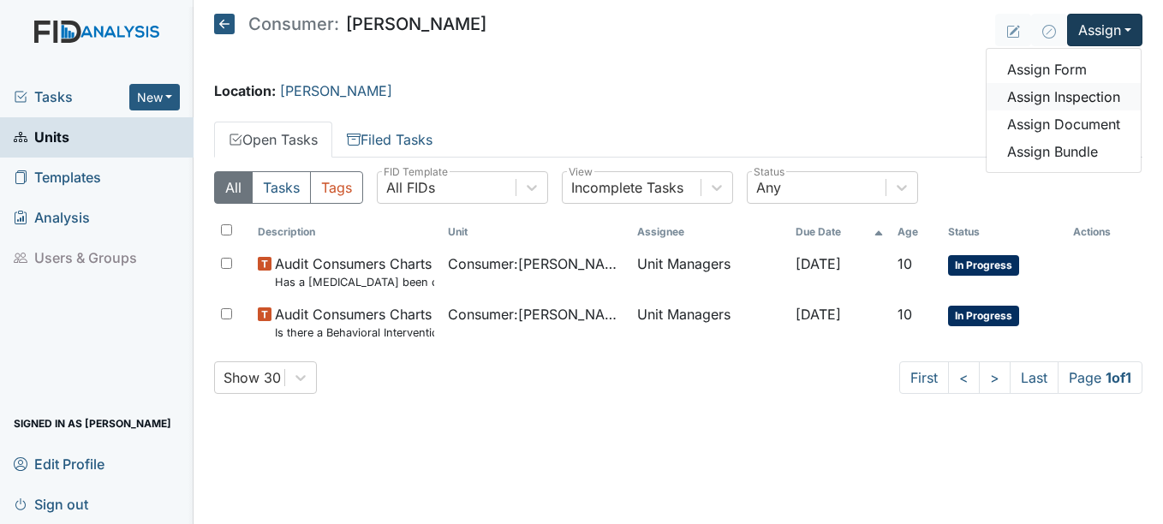
click at [1097, 92] on link "Assign Inspection" at bounding box center [1064, 96] width 154 height 27
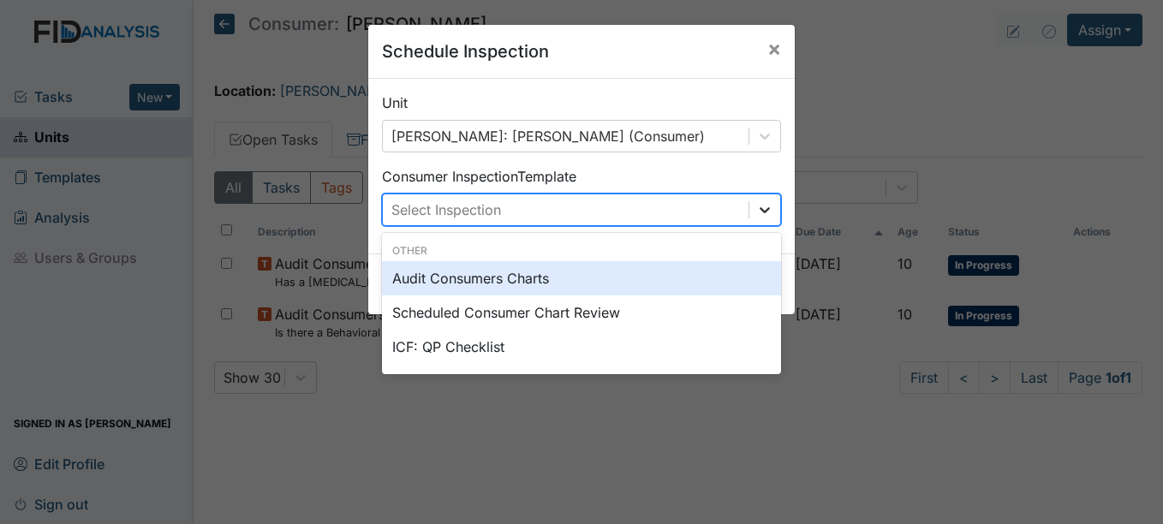
click at [761, 206] on icon at bounding box center [764, 209] width 17 height 17
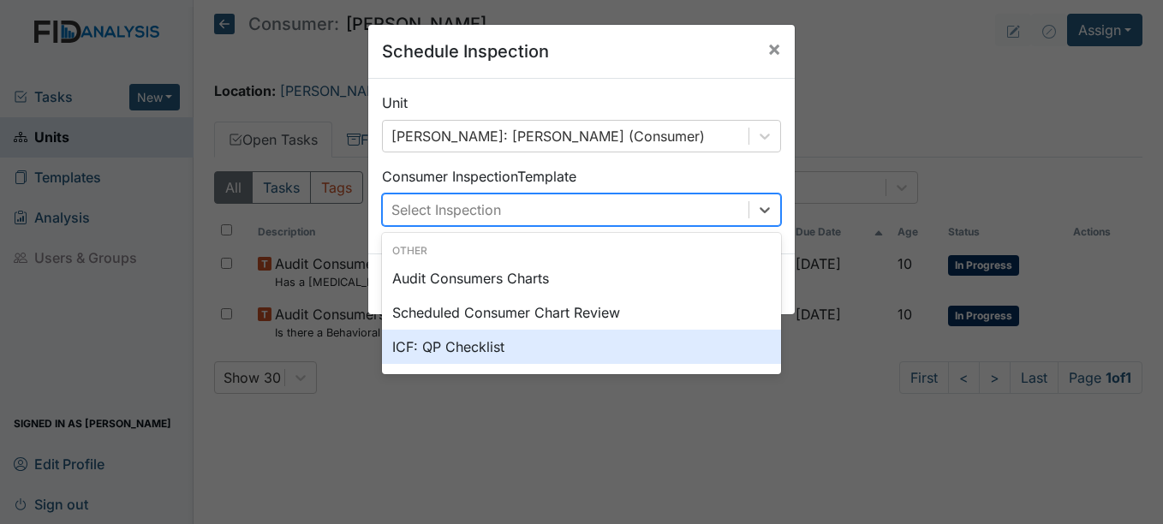
click at [471, 347] on div "ICF: QP Checklist" at bounding box center [581, 347] width 399 height 34
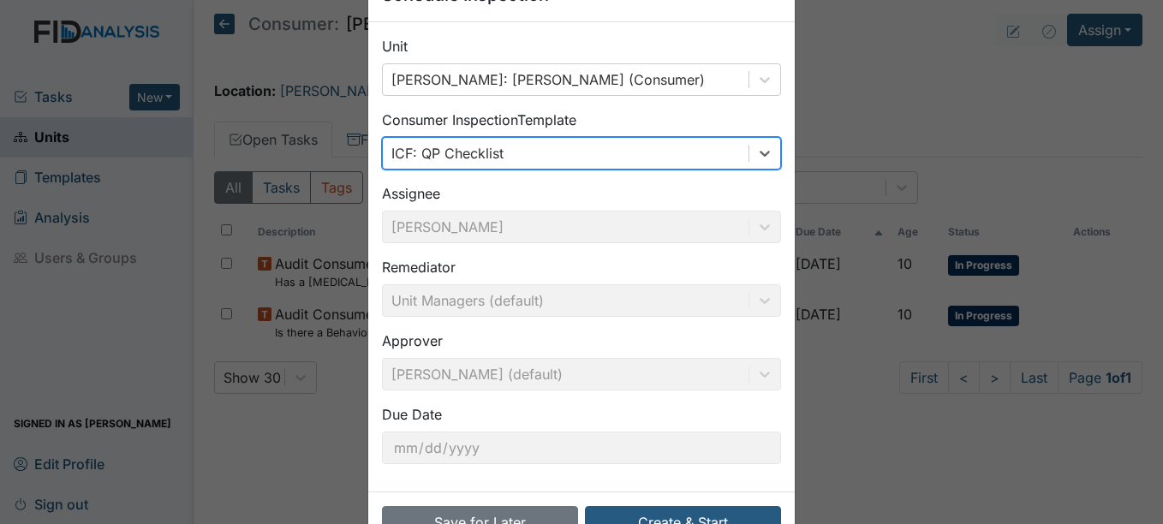
scroll to position [110, 0]
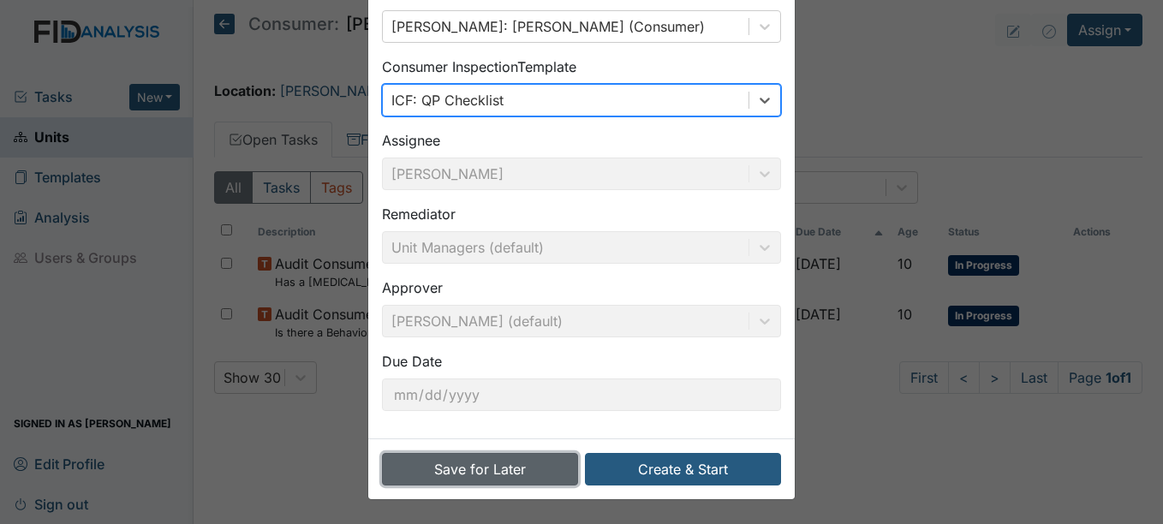
click at [477, 467] on button "Save for Later" at bounding box center [480, 469] width 196 height 33
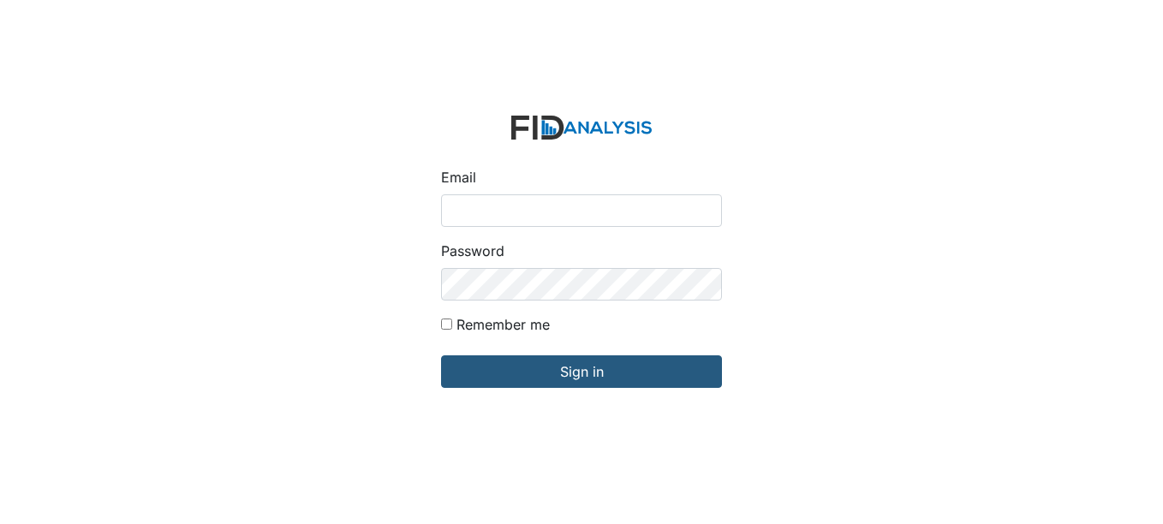
click at [500, 202] on input "Email" at bounding box center [581, 210] width 281 height 33
type input "[EMAIL_ADDRESS][DOMAIN_NAME]"
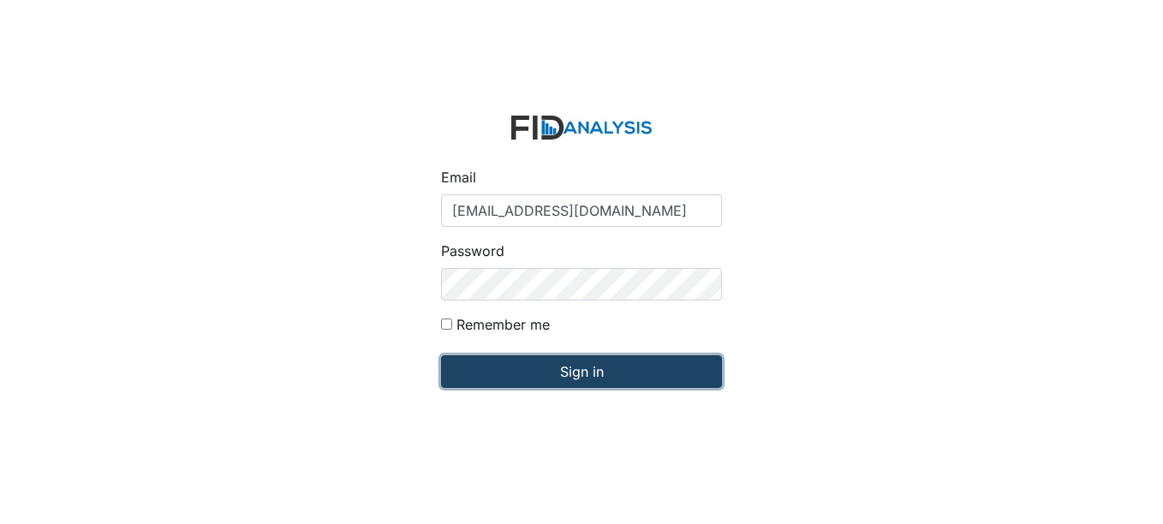
click at [589, 369] on input "Sign in" at bounding box center [581, 371] width 281 height 33
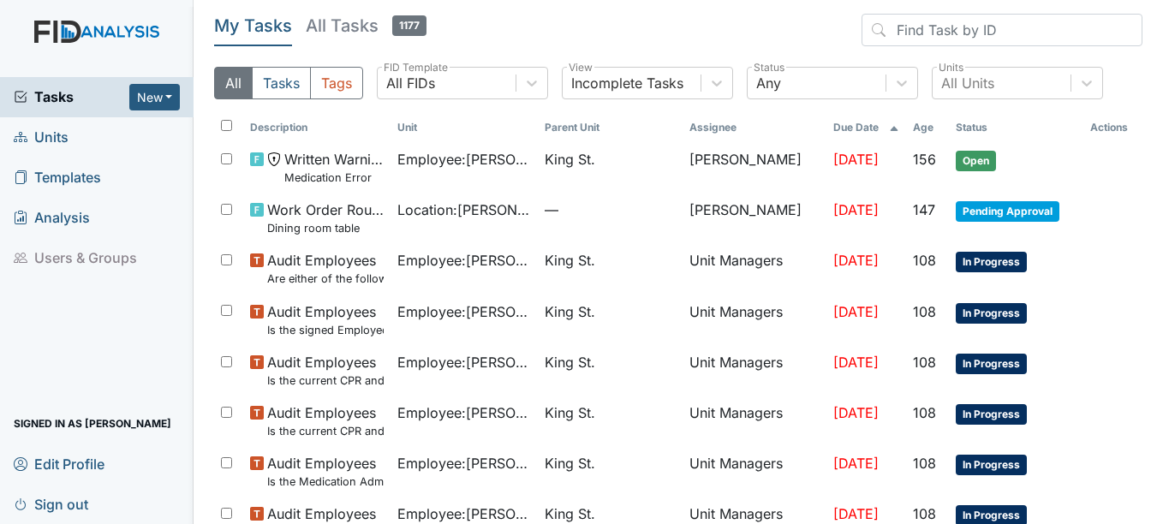
click at [57, 134] on span "Units" at bounding box center [41, 137] width 55 height 27
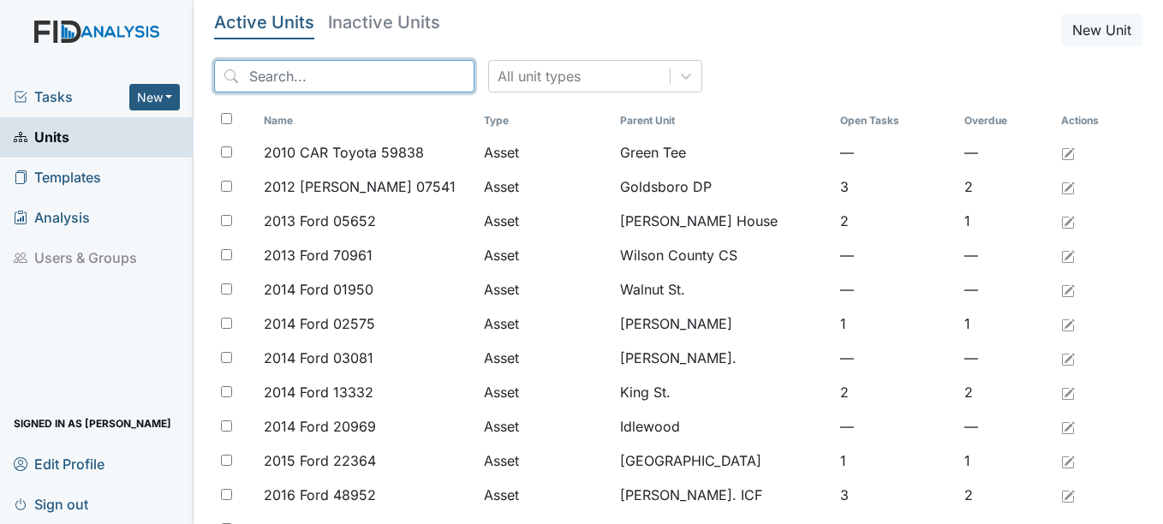
click at [288, 71] on input "search" at bounding box center [344, 76] width 260 height 33
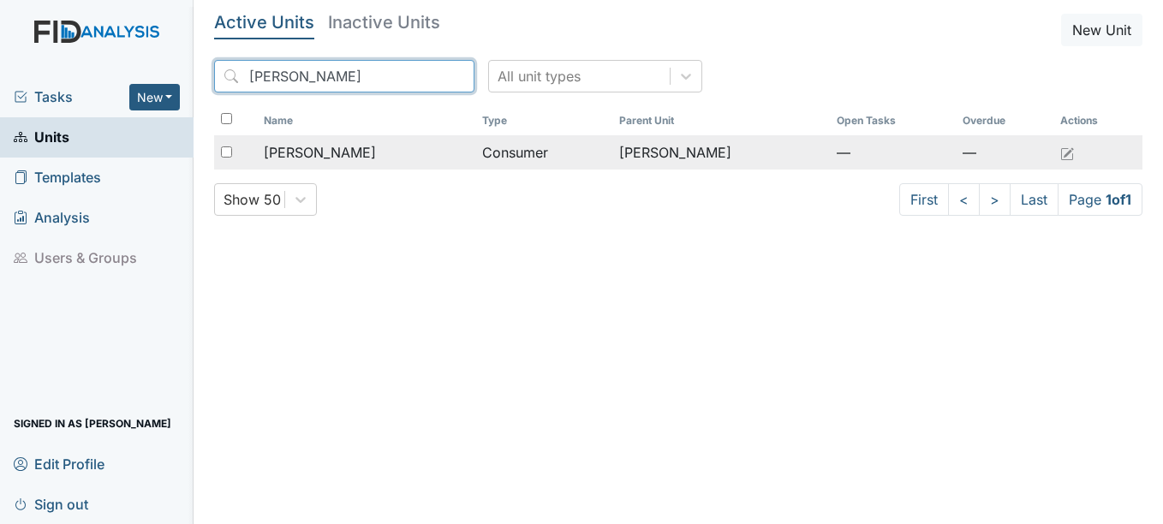
type input "ronn"
click at [351, 154] on span "[PERSON_NAME]" at bounding box center [320, 152] width 112 height 21
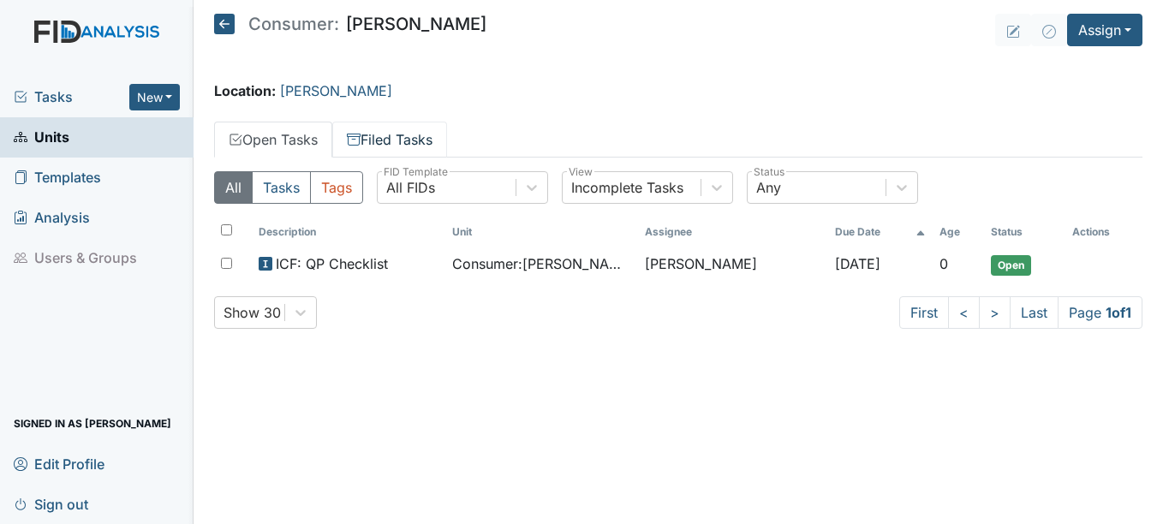
click at [425, 137] on link "Filed Tasks" at bounding box center [389, 140] width 115 height 36
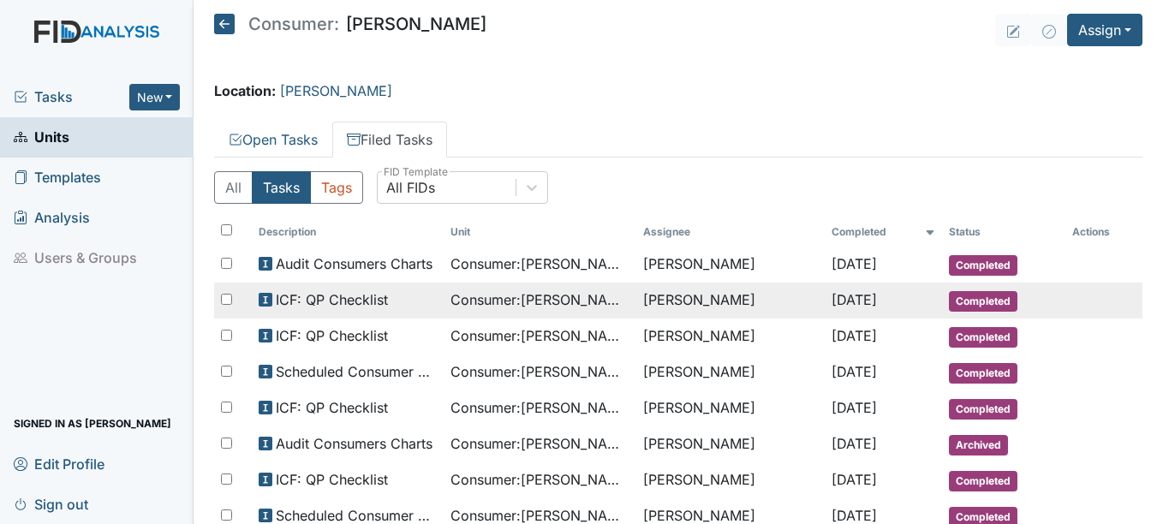
click at [976, 298] on span "Completed" at bounding box center [983, 301] width 69 height 21
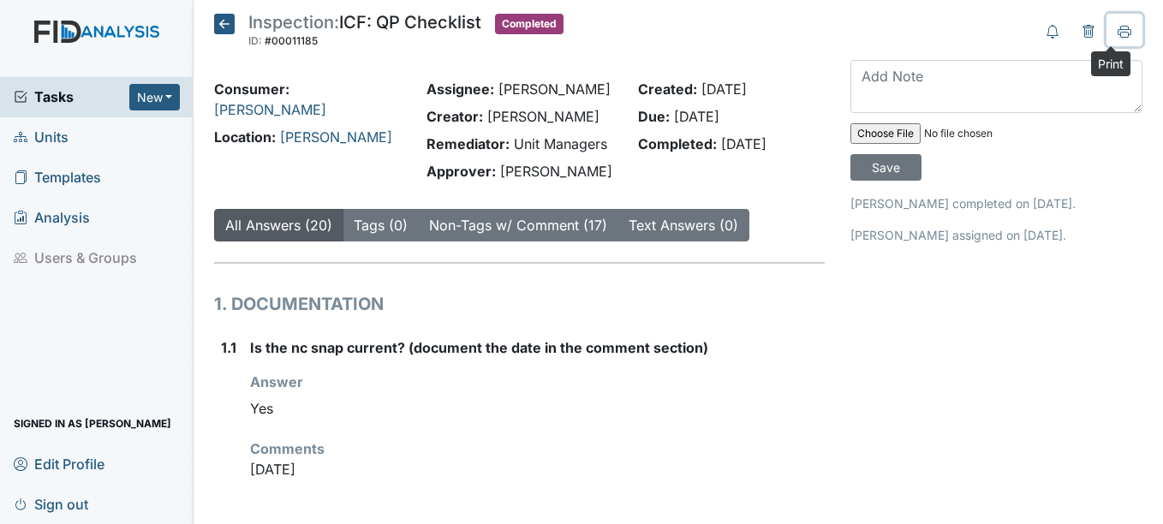
click at [1118, 30] on icon at bounding box center [1125, 30] width 14 height 9
click at [64, 136] on span "Units" at bounding box center [41, 137] width 55 height 27
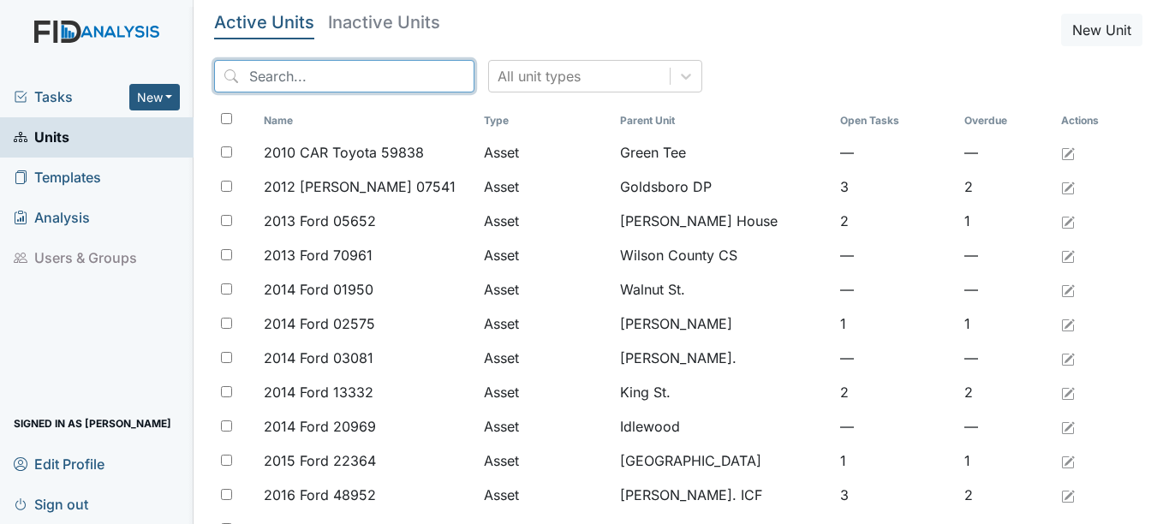
click at [308, 72] on input "search" at bounding box center [344, 76] width 260 height 33
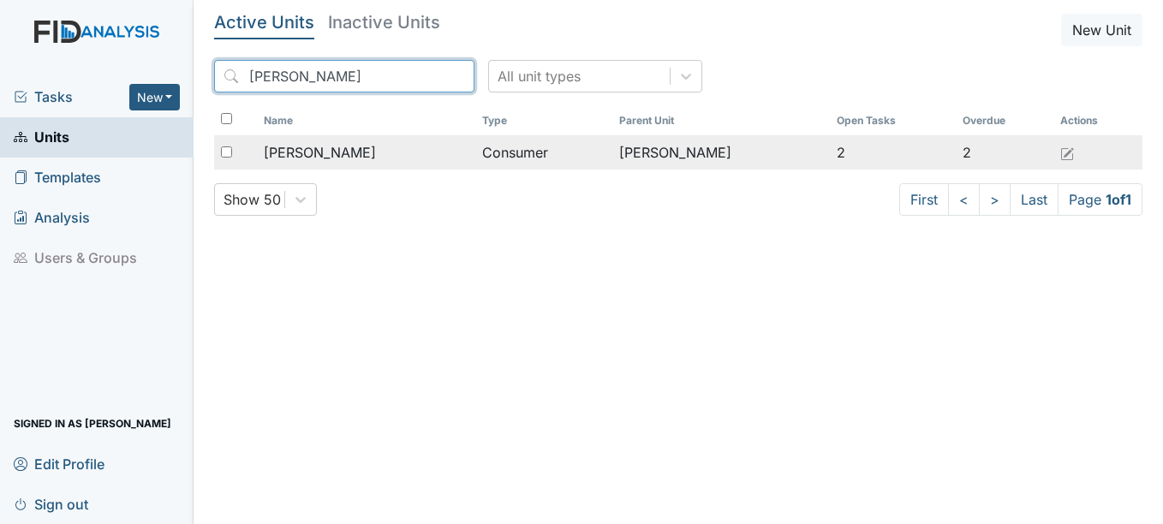
type input "martez"
click at [328, 149] on span "Artis, Martez" at bounding box center [320, 152] width 112 height 21
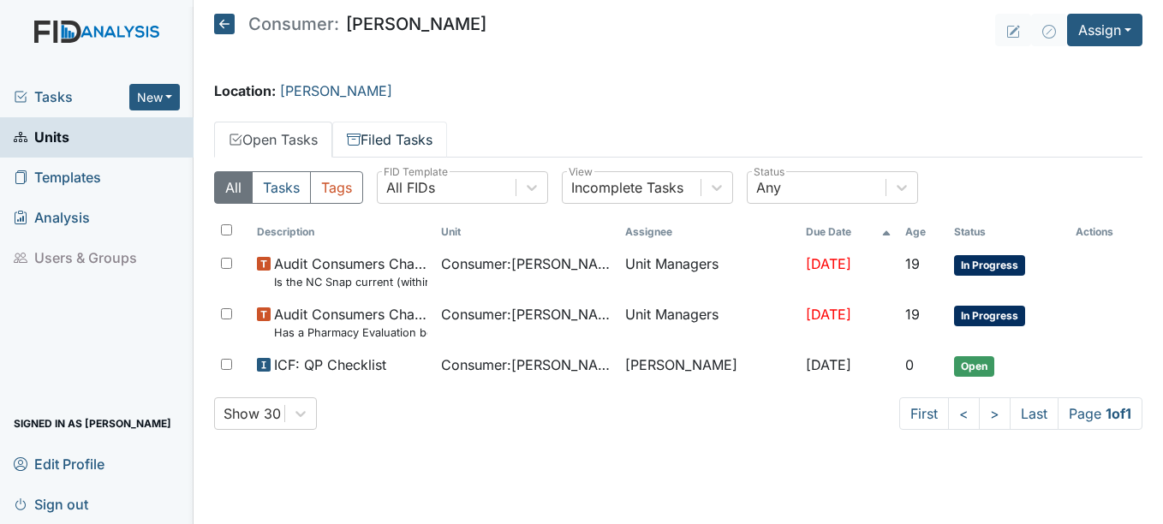
click at [417, 139] on link "Filed Tasks" at bounding box center [389, 140] width 115 height 36
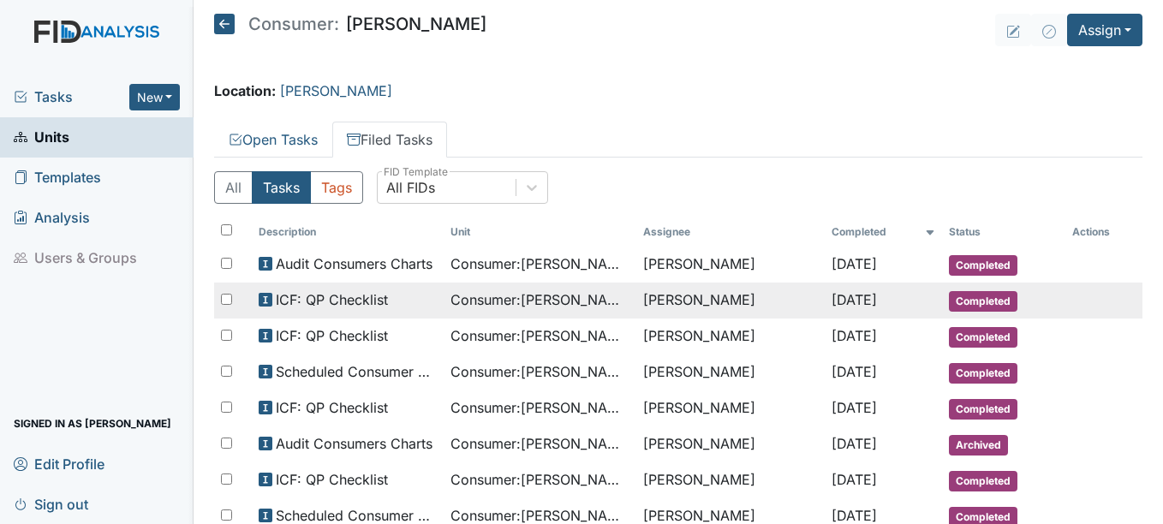
click at [988, 296] on span "Completed" at bounding box center [983, 301] width 69 height 21
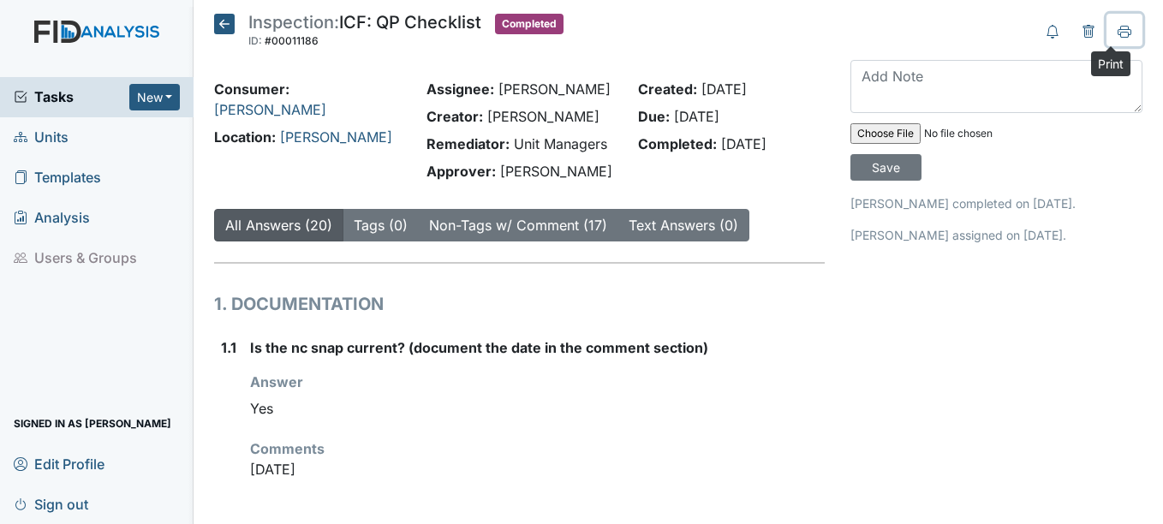
click at [1118, 33] on icon at bounding box center [1125, 32] width 14 height 14
click at [63, 135] on span "Units" at bounding box center [41, 137] width 55 height 27
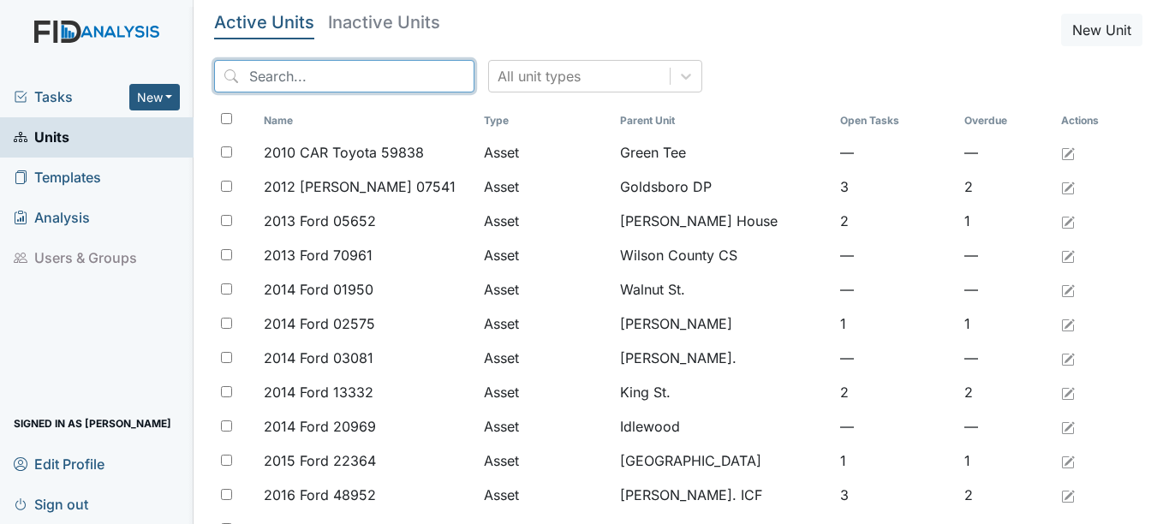
click at [295, 76] on input "search" at bounding box center [344, 76] width 260 height 33
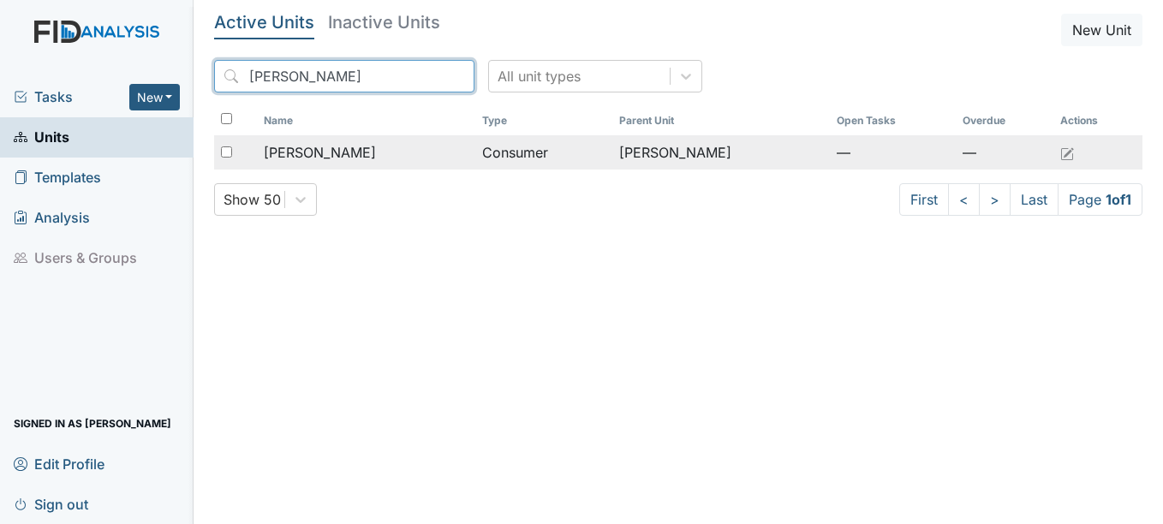
type input "[PERSON_NAME]"
click at [315, 149] on span "[PERSON_NAME]" at bounding box center [320, 152] width 112 height 21
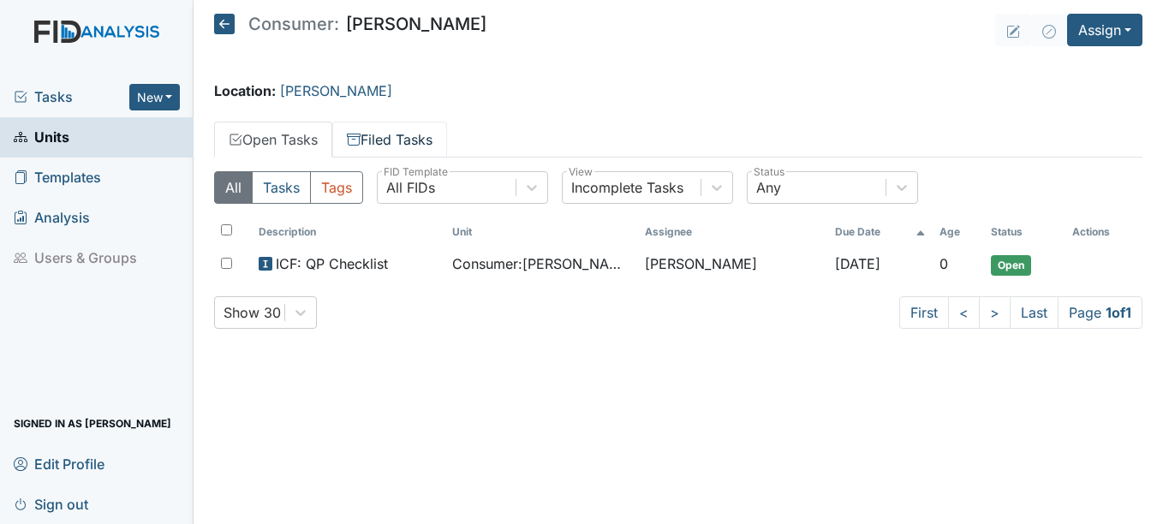
click at [408, 138] on link "Filed Tasks" at bounding box center [389, 140] width 115 height 36
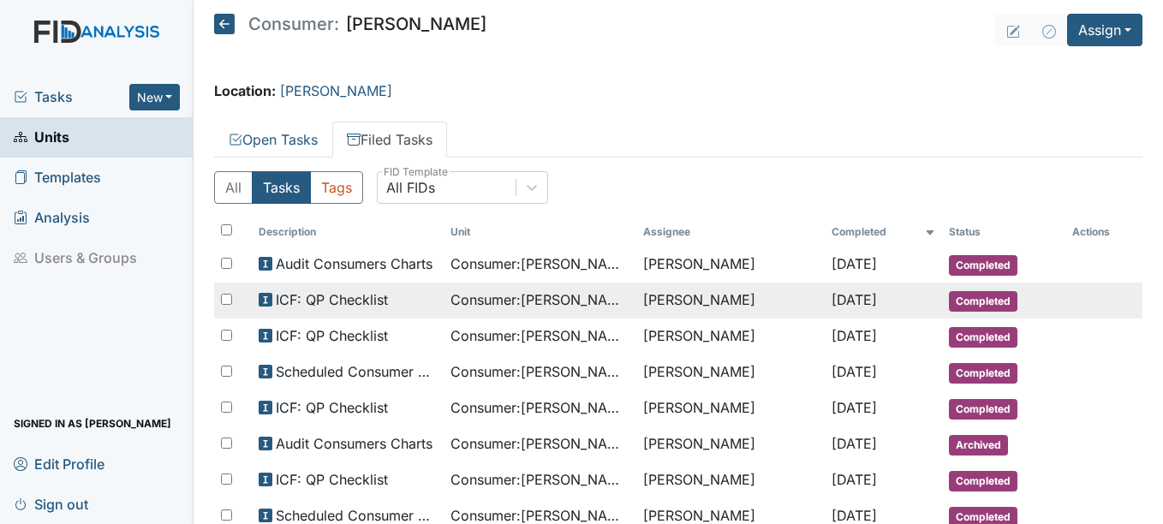
click at [977, 297] on span "Completed" at bounding box center [983, 301] width 69 height 21
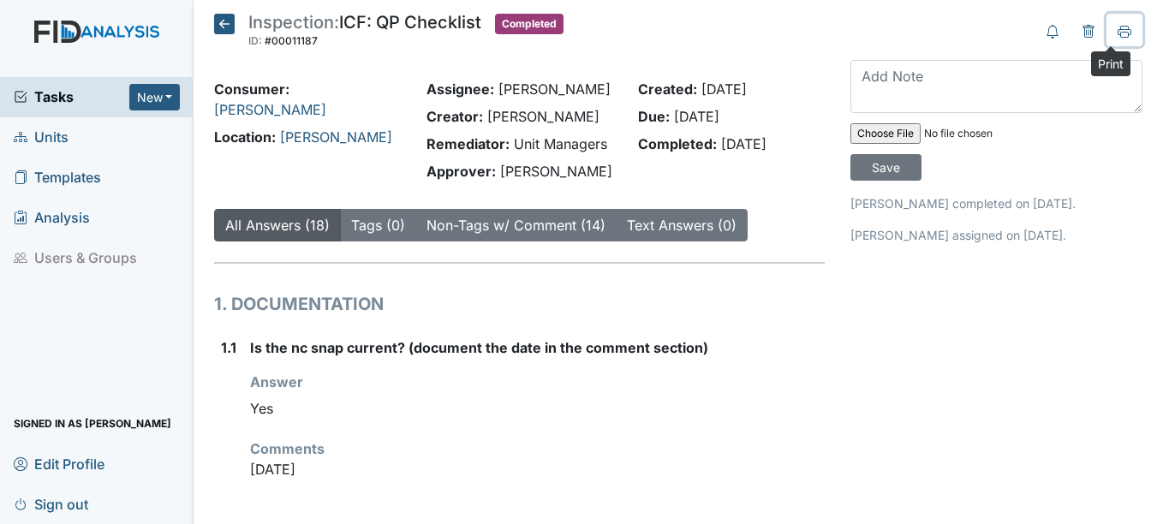
drag, startPoint x: 1115, startPoint y: 27, endPoint x: 125, endPoint y: 429, distance: 1068.9
click at [1118, 26] on icon at bounding box center [1125, 30] width 14 height 9
click at [53, 139] on span "Units" at bounding box center [41, 137] width 55 height 27
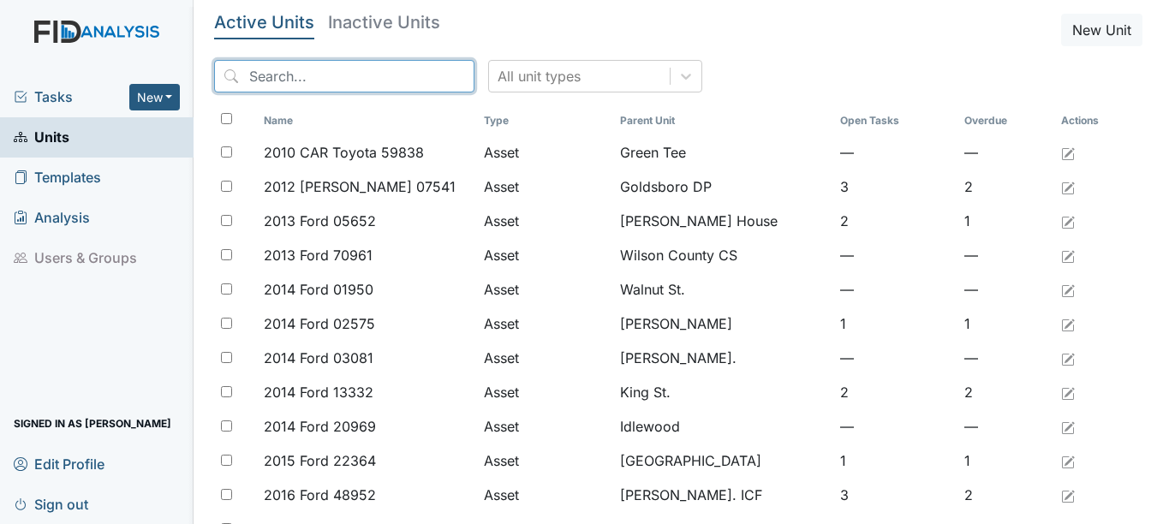
click at [309, 77] on input "search" at bounding box center [344, 76] width 260 height 33
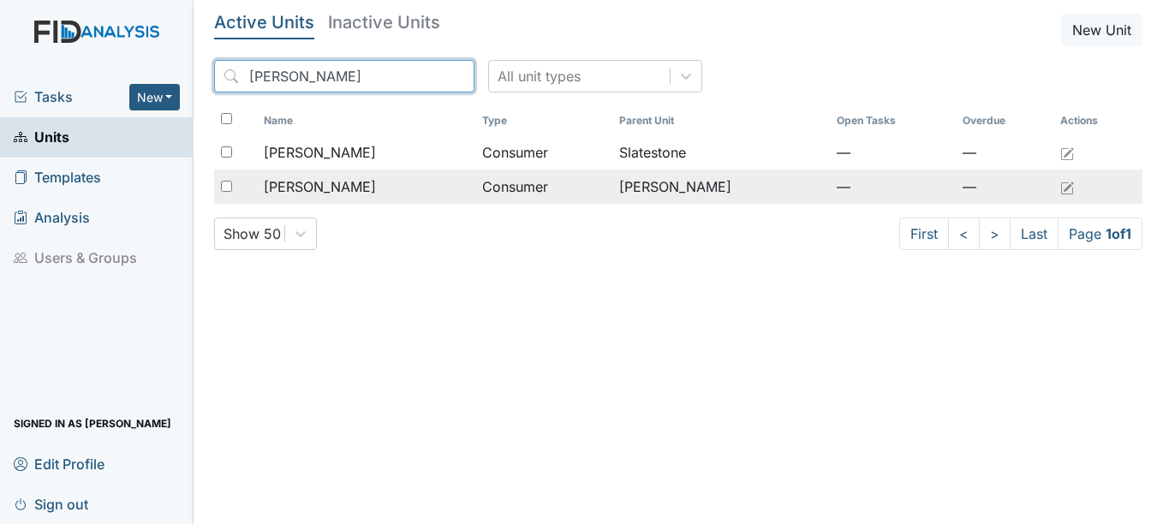
type input "david"
click at [342, 191] on span "[PERSON_NAME]" at bounding box center [320, 186] width 112 height 21
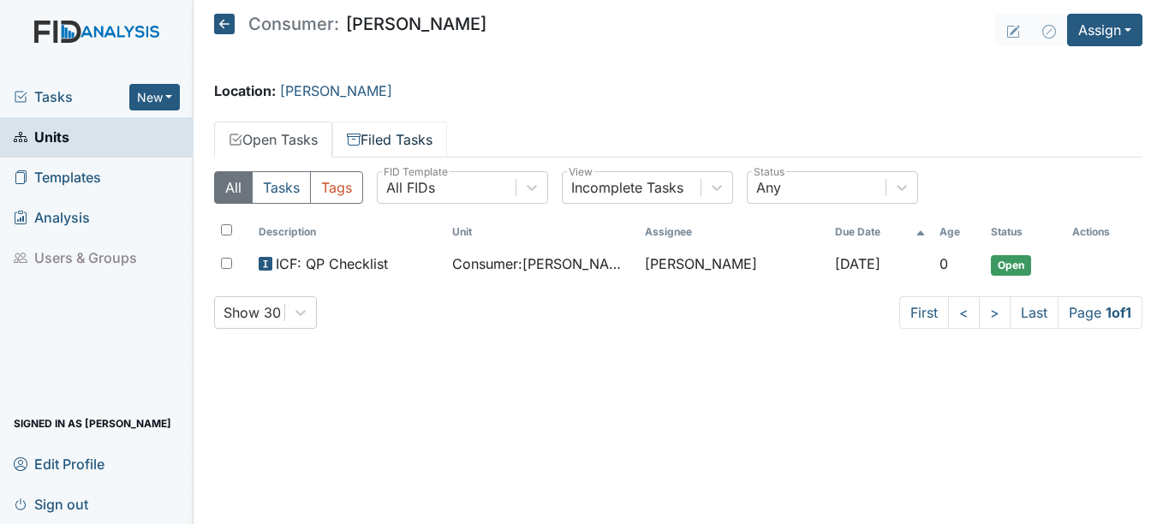
click at [419, 135] on link "Filed Tasks" at bounding box center [389, 140] width 115 height 36
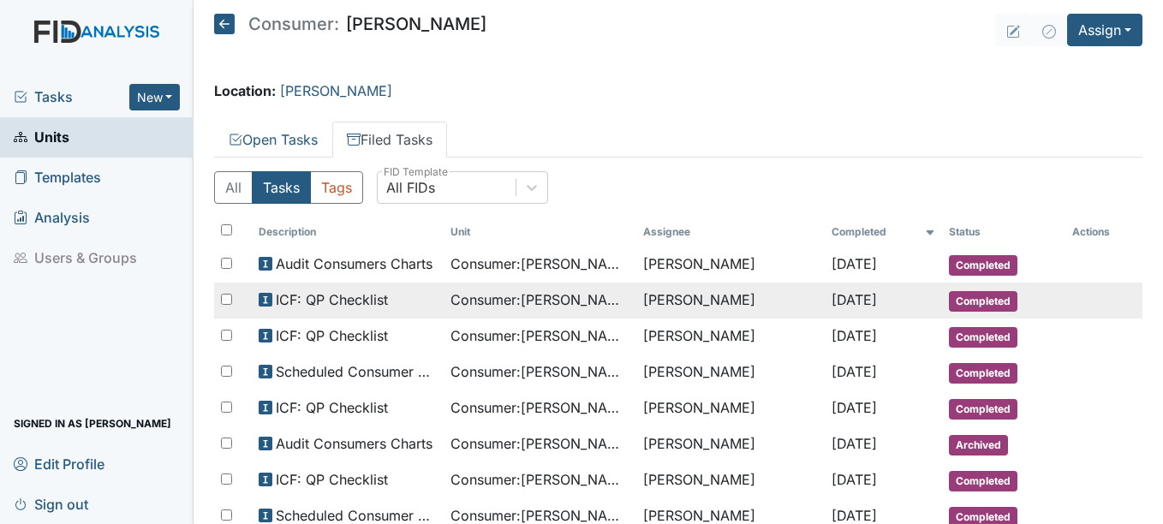
click at [986, 298] on span "Completed" at bounding box center [983, 301] width 69 height 21
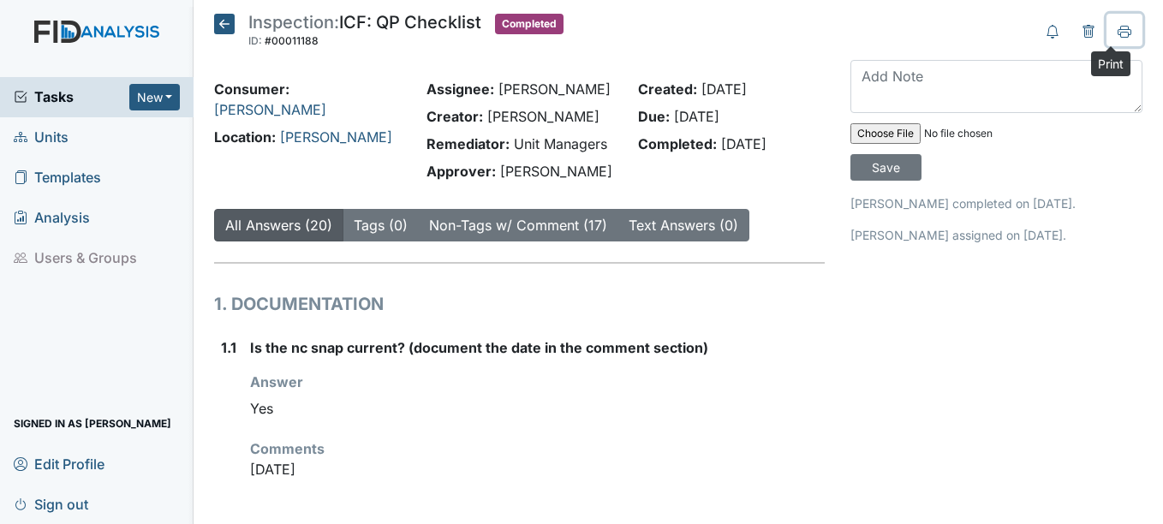
click at [1118, 30] on icon at bounding box center [1125, 32] width 14 height 14
click at [58, 136] on span "Units" at bounding box center [41, 137] width 55 height 27
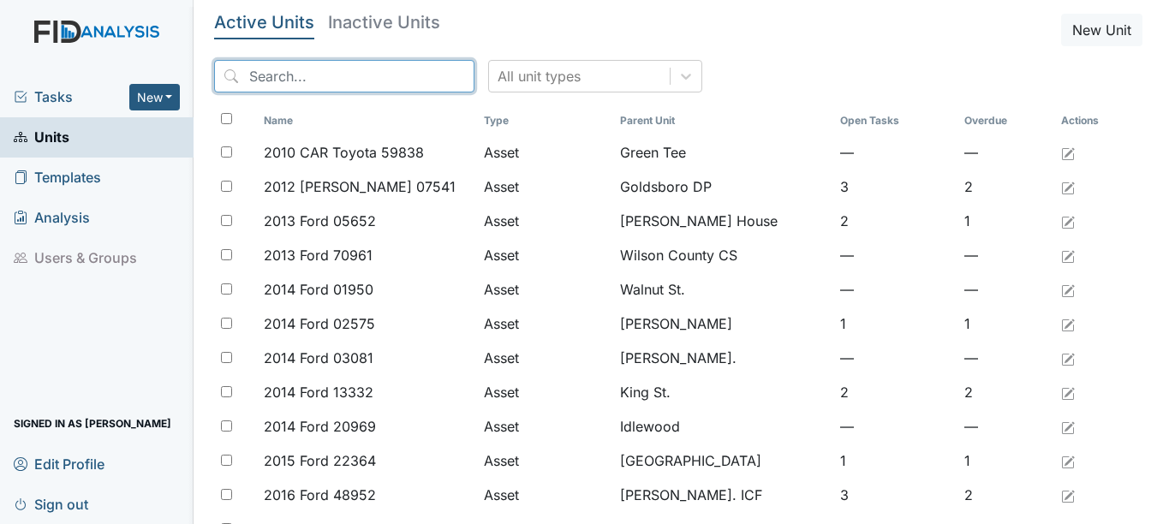
click at [330, 75] on input "search" at bounding box center [344, 76] width 260 height 33
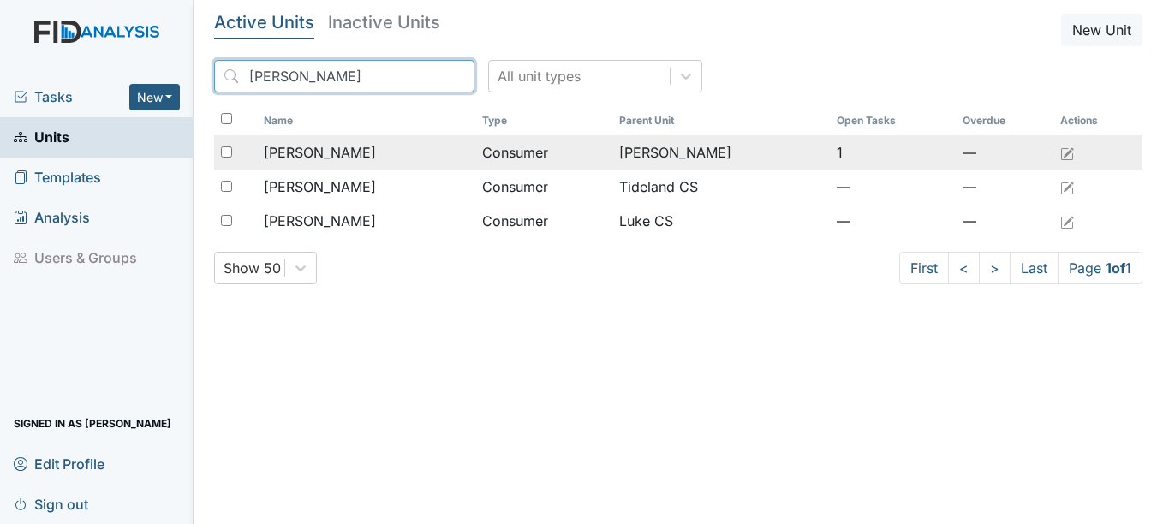
type input "larry"
click at [347, 151] on span "Bryant, Larry" at bounding box center [320, 152] width 112 height 21
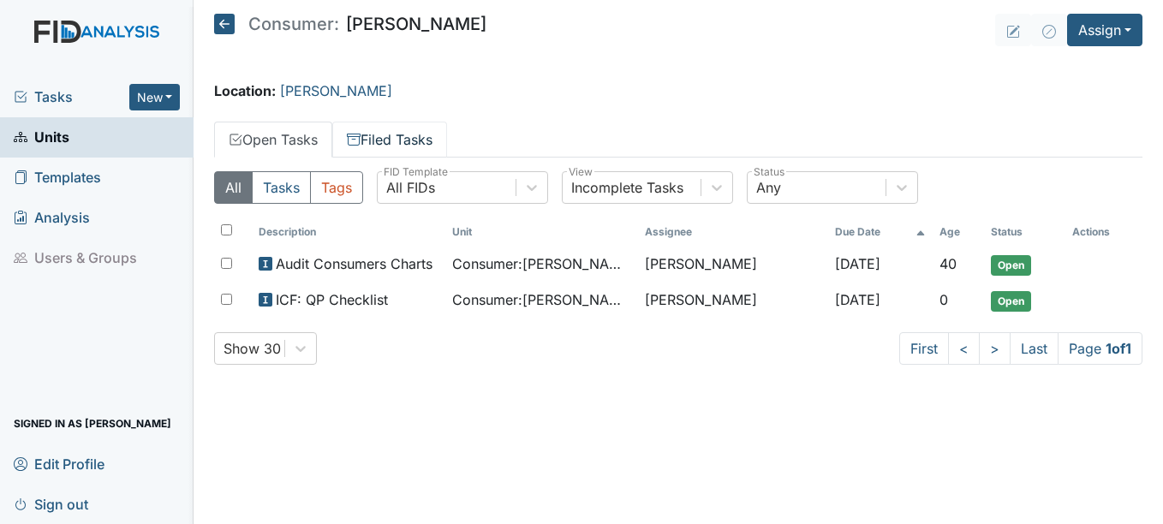
click at [426, 136] on link "Filed Tasks" at bounding box center [389, 140] width 115 height 36
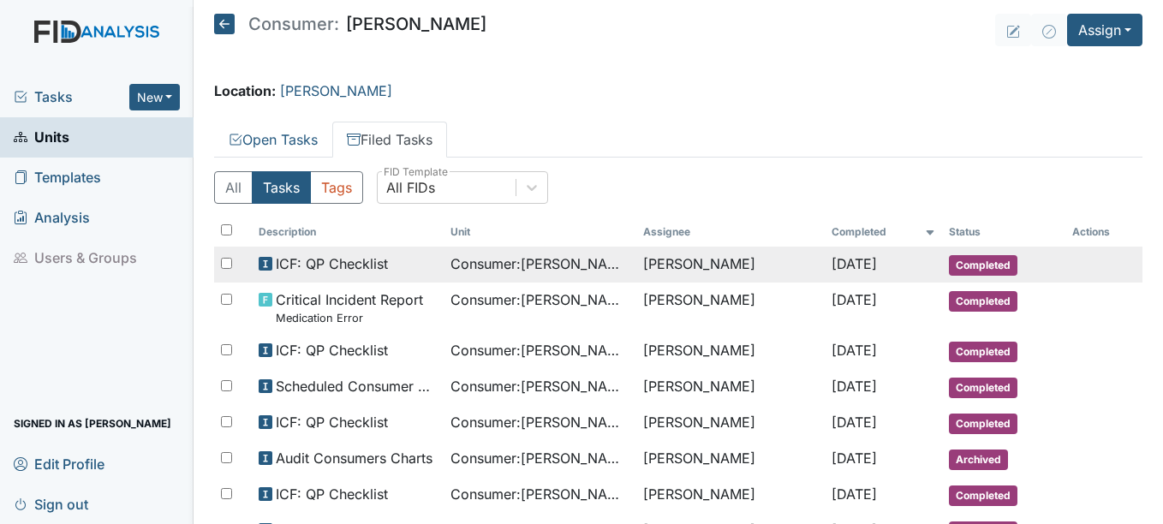
click at [985, 261] on span "Completed" at bounding box center [983, 265] width 69 height 21
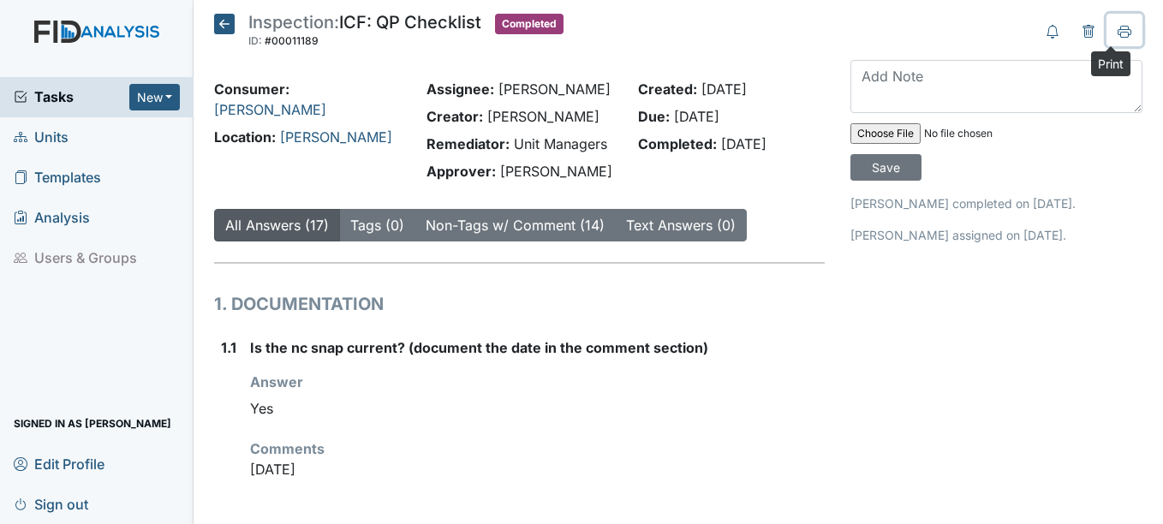
click at [1118, 29] on icon at bounding box center [1125, 30] width 14 height 9
click at [60, 134] on span "Units" at bounding box center [41, 137] width 55 height 27
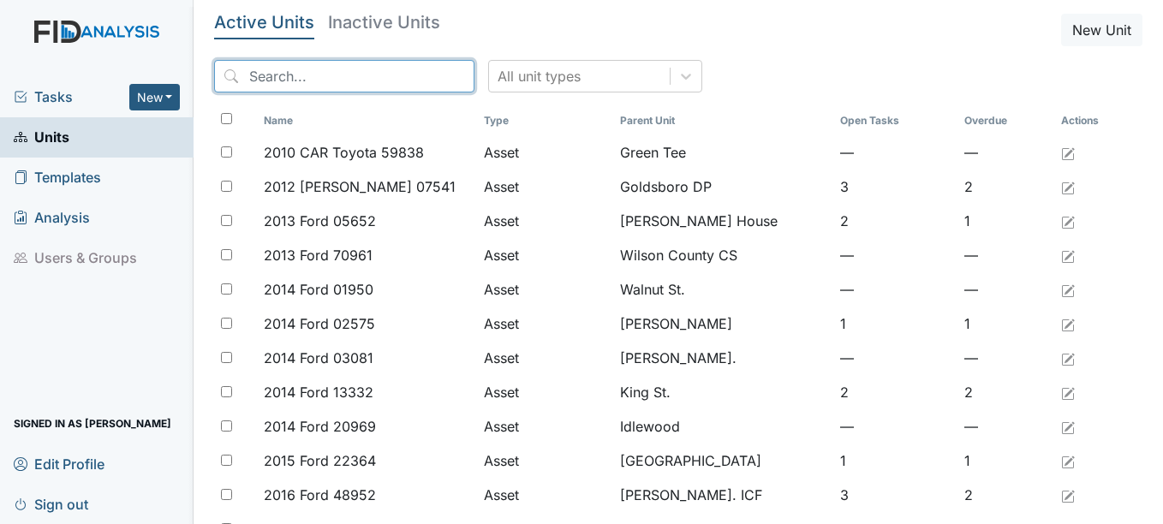
click at [337, 73] on input "search" at bounding box center [344, 76] width 260 height 33
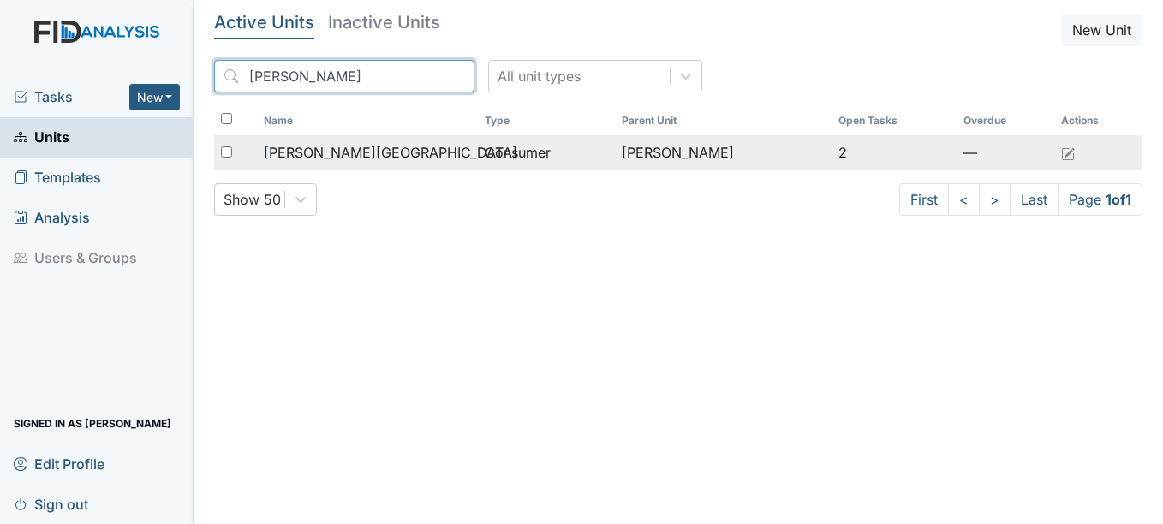
type input "tyrone"
click at [323, 152] on span "Ellis, Tyrone" at bounding box center [391, 152] width 254 height 21
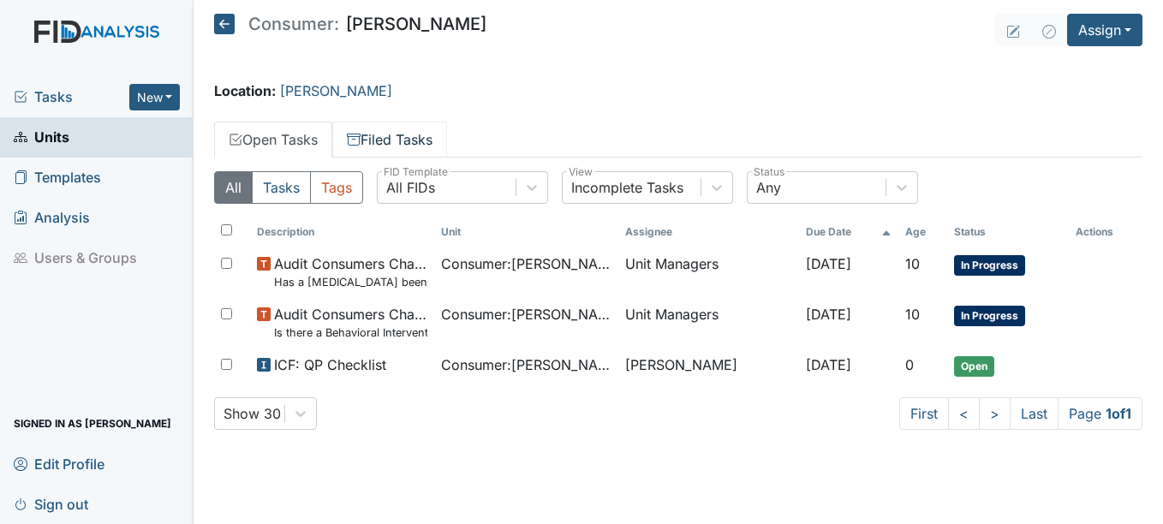
click at [409, 136] on link "Filed Tasks" at bounding box center [389, 140] width 115 height 36
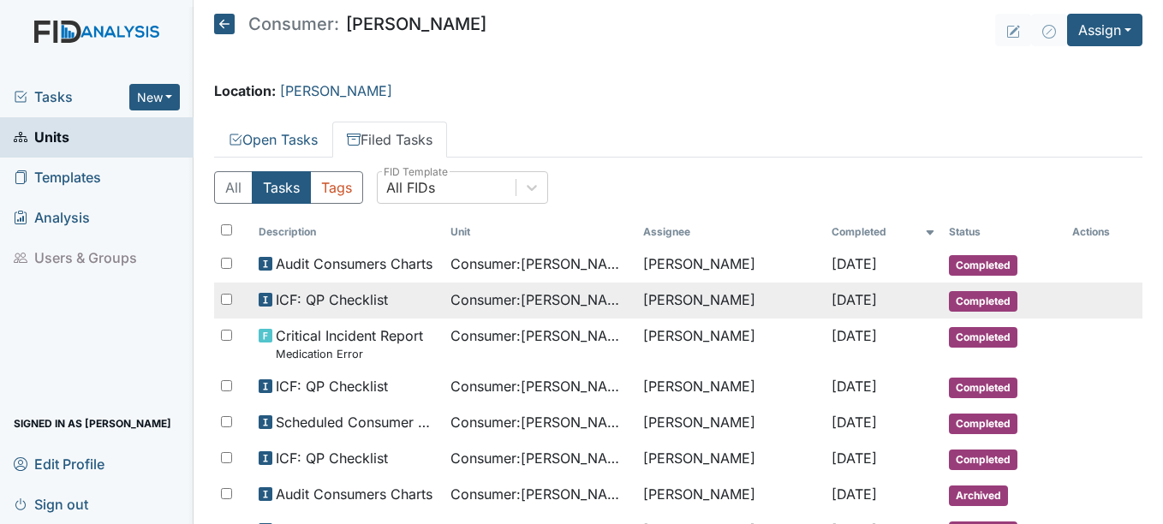
click at [975, 295] on span "Completed" at bounding box center [983, 301] width 69 height 21
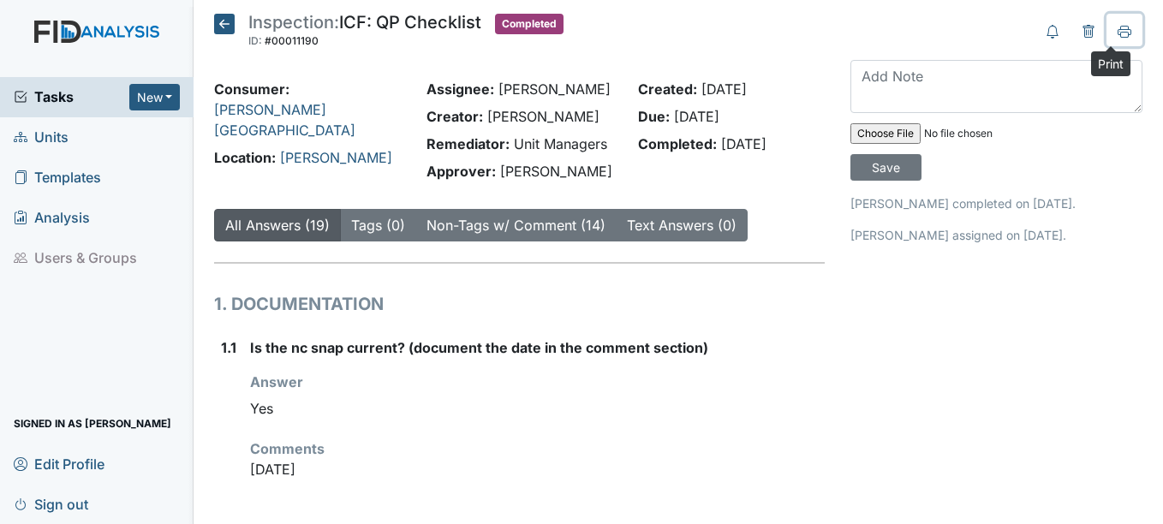
click at [1118, 28] on icon at bounding box center [1125, 30] width 14 height 9
click at [64, 133] on span "Units" at bounding box center [41, 137] width 55 height 27
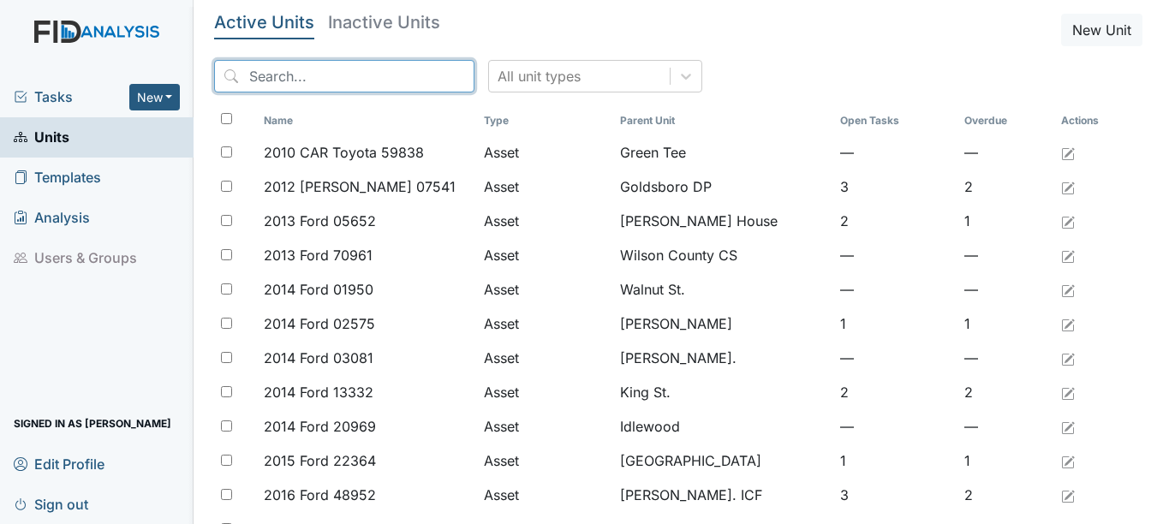
click at [293, 75] on input "search" at bounding box center [344, 76] width 260 height 33
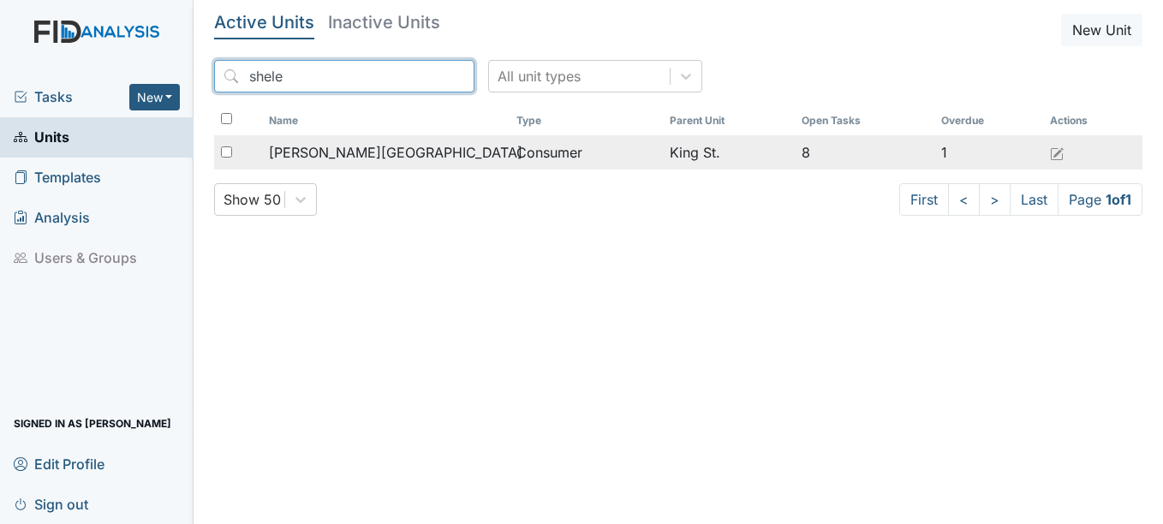
type input "shele"
click at [364, 146] on span "[PERSON_NAME][GEOGRAPHIC_DATA]" at bounding box center [396, 152] width 254 height 21
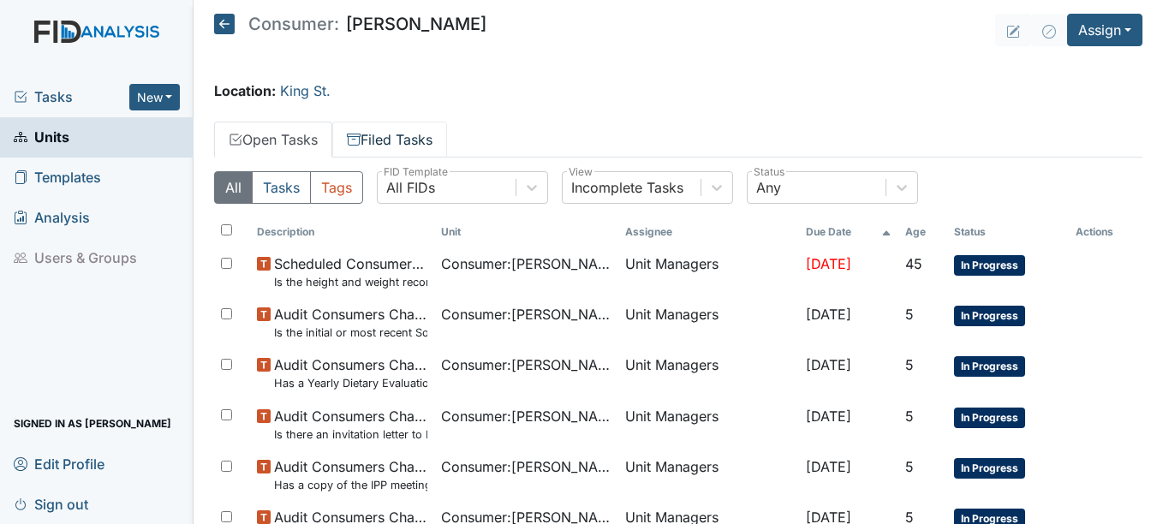
click at [409, 135] on link "Filed Tasks" at bounding box center [389, 140] width 115 height 36
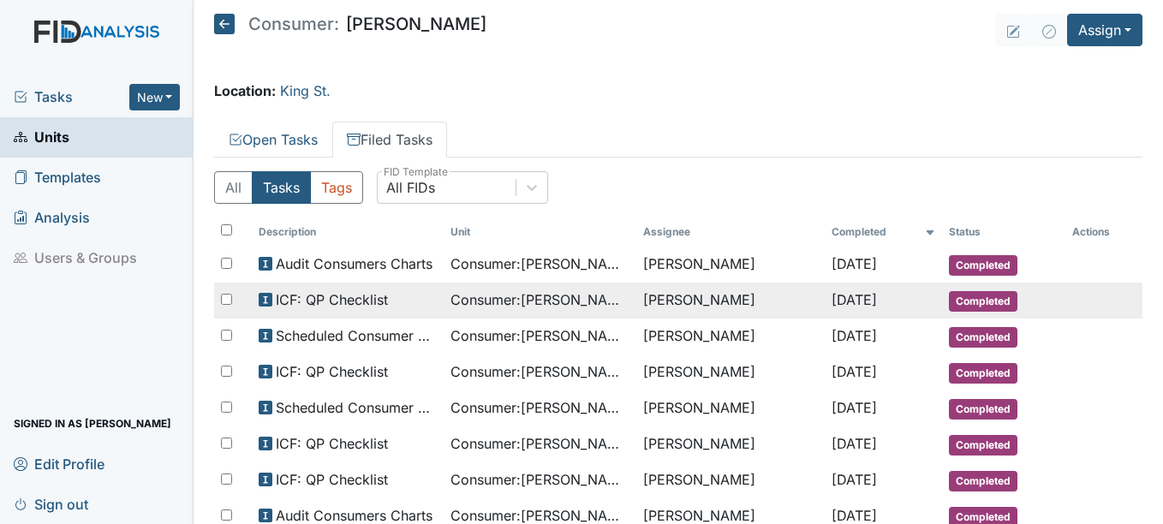
click at [971, 296] on span "Completed" at bounding box center [983, 301] width 69 height 21
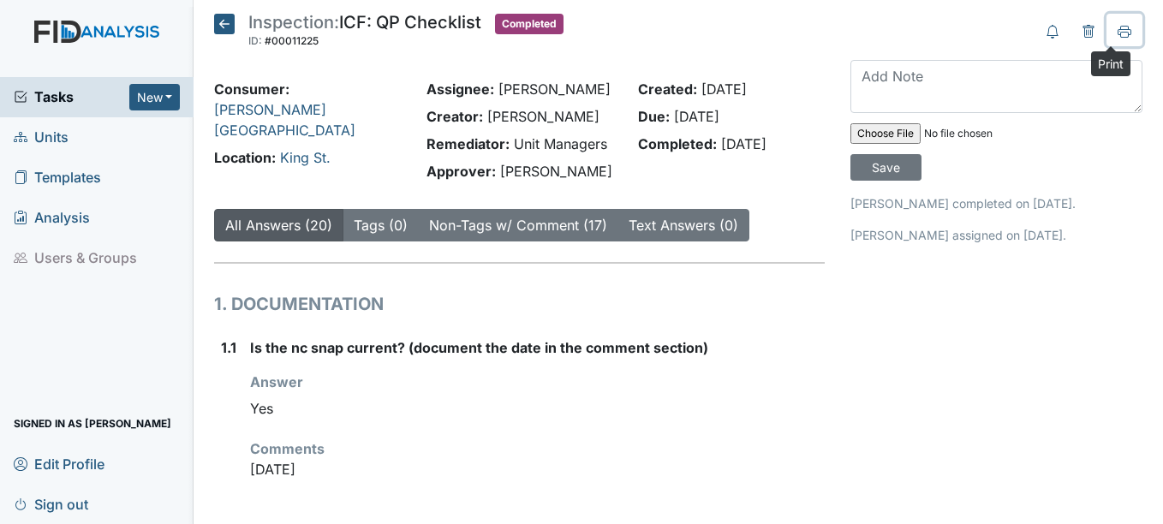
click at [1118, 27] on icon at bounding box center [1125, 32] width 14 height 14
click at [48, 137] on span "Units" at bounding box center [41, 137] width 55 height 27
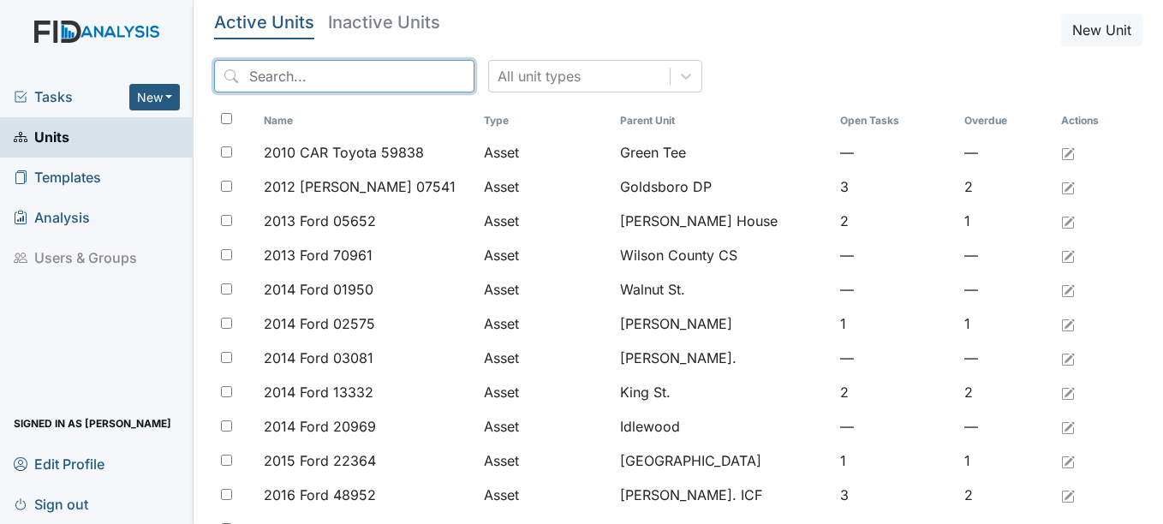
click at [315, 71] on input "search" at bounding box center [344, 76] width 260 height 33
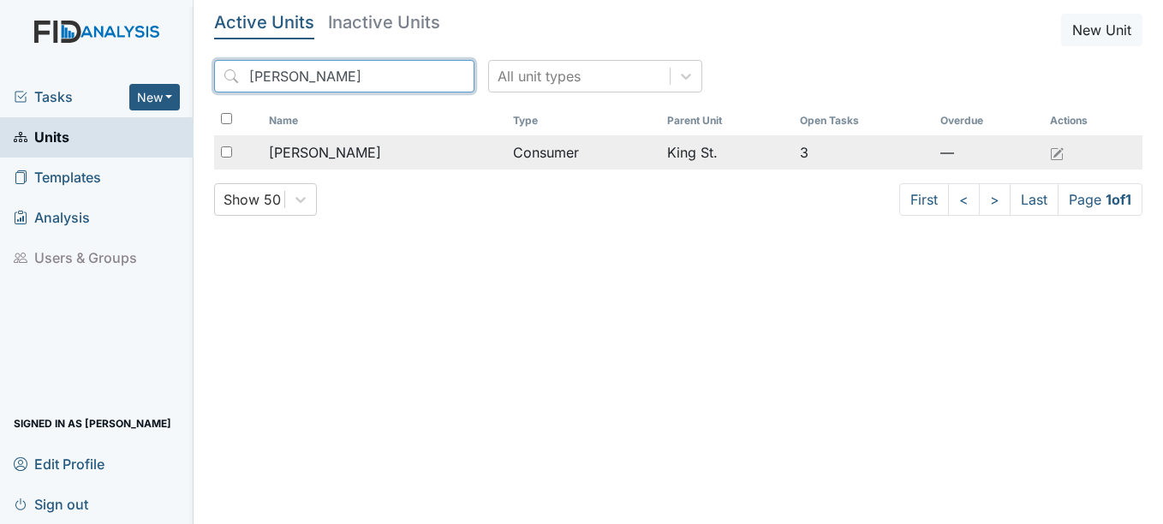
type input "neta"
click at [355, 148] on span "[PERSON_NAME]" at bounding box center [325, 152] width 112 height 21
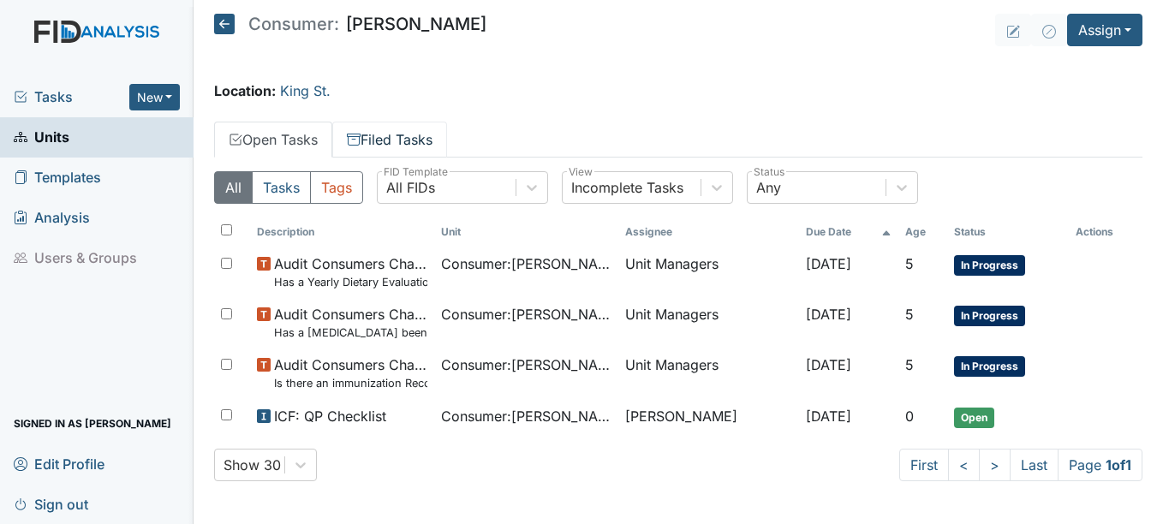
click at [403, 135] on link "Filed Tasks" at bounding box center [389, 140] width 115 height 36
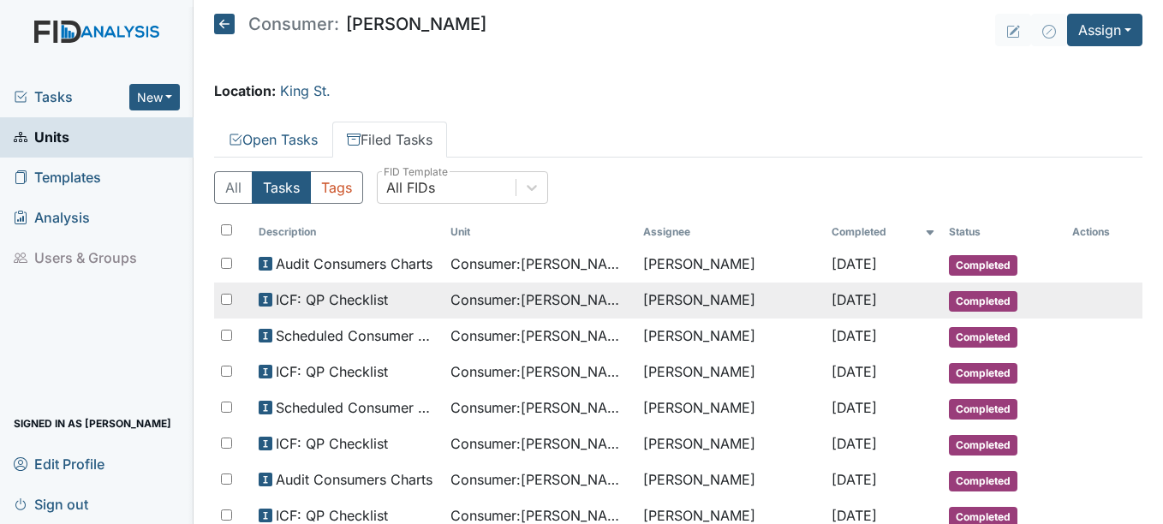
click at [976, 297] on span "Completed" at bounding box center [983, 301] width 69 height 21
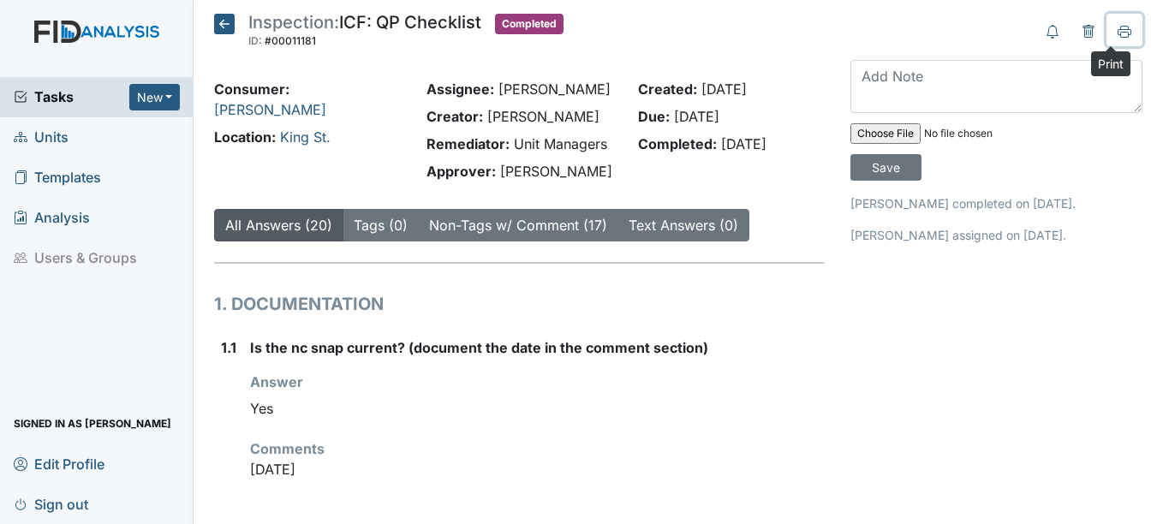
click at [1118, 27] on icon at bounding box center [1125, 32] width 14 height 14
click at [54, 139] on span "Units" at bounding box center [41, 137] width 55 height 27
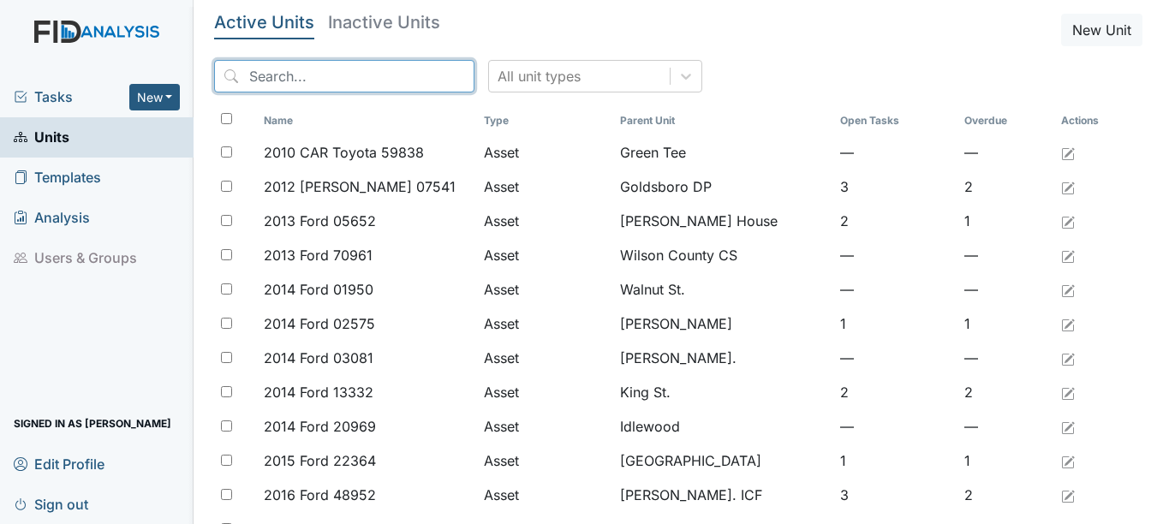
click at [297, 72] on input "search" at bounding box center [344, 76] width 260 height 33
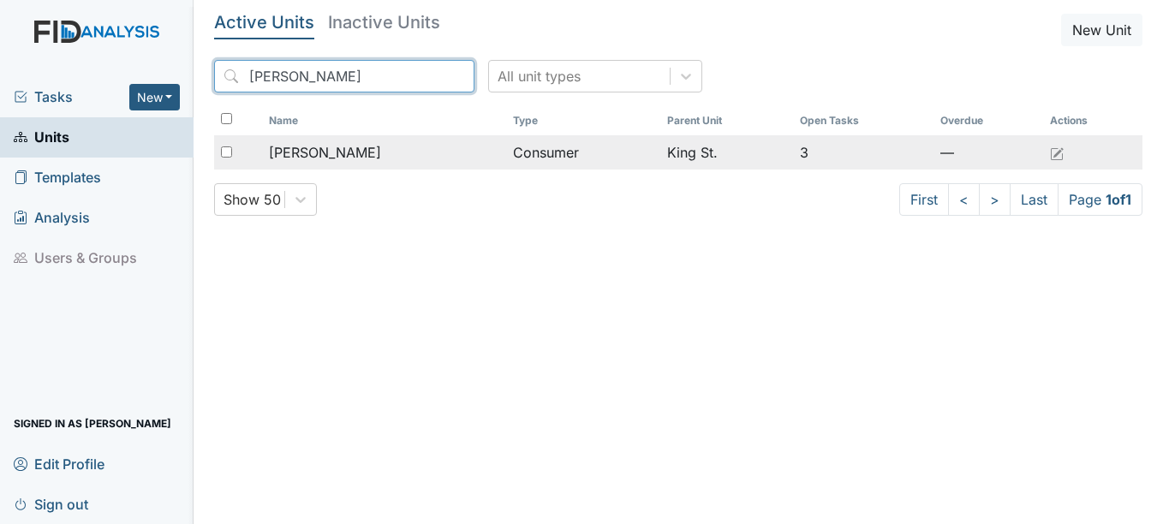
type input "katherine"
click at [319, 149] on span "Nash, Katherine" at bounding box center [325, 152] width 112 height 21
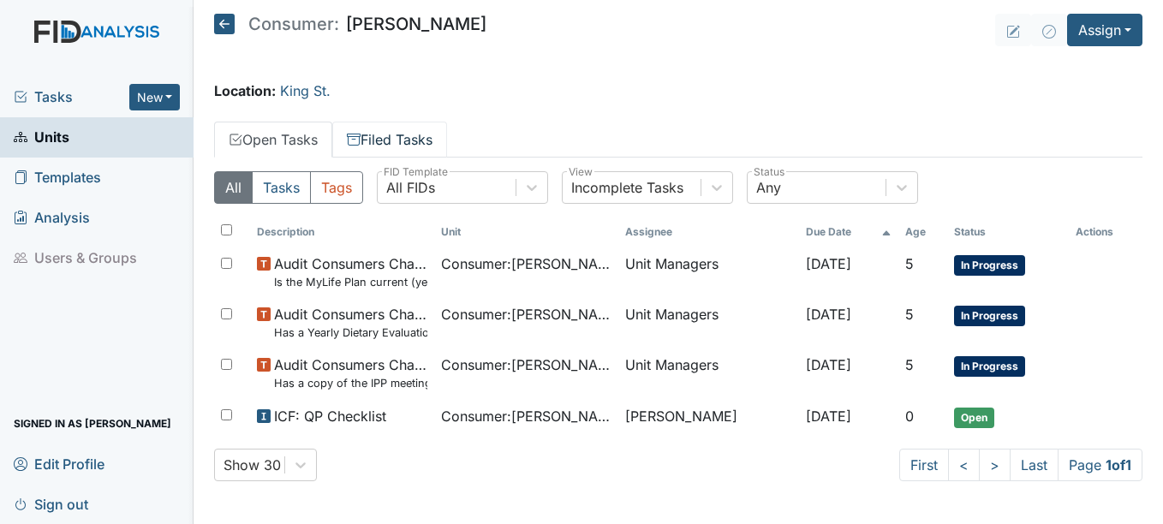
click at [418, 134] on link "Filed Tasks" at bounding box center [389, 140] width 115 height 36
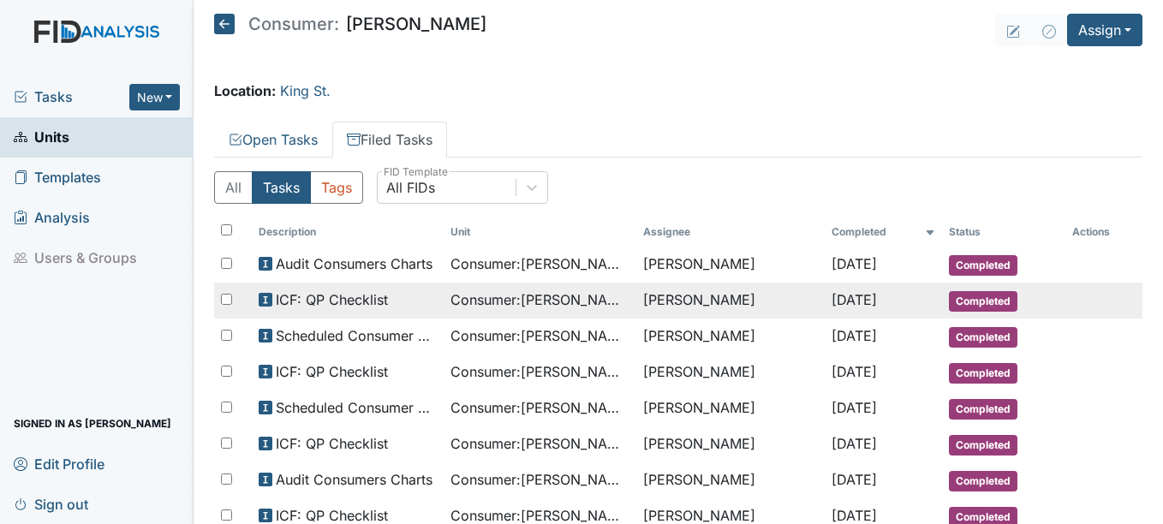
click at [986, 296] on span "Completed" at bounding box center [983, 301] width 69 height 21
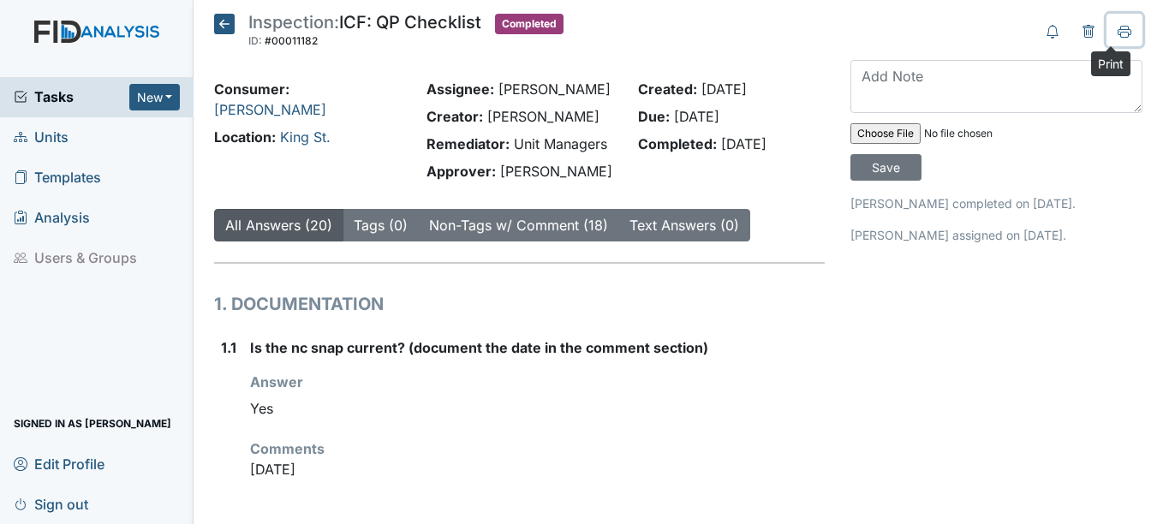
click at [1120, 32] on icon at bounding box center [1124, 35] width 9 height 6
click at [64, 136] on span "Units" at bounding box center [41, 137] width 55 height 27
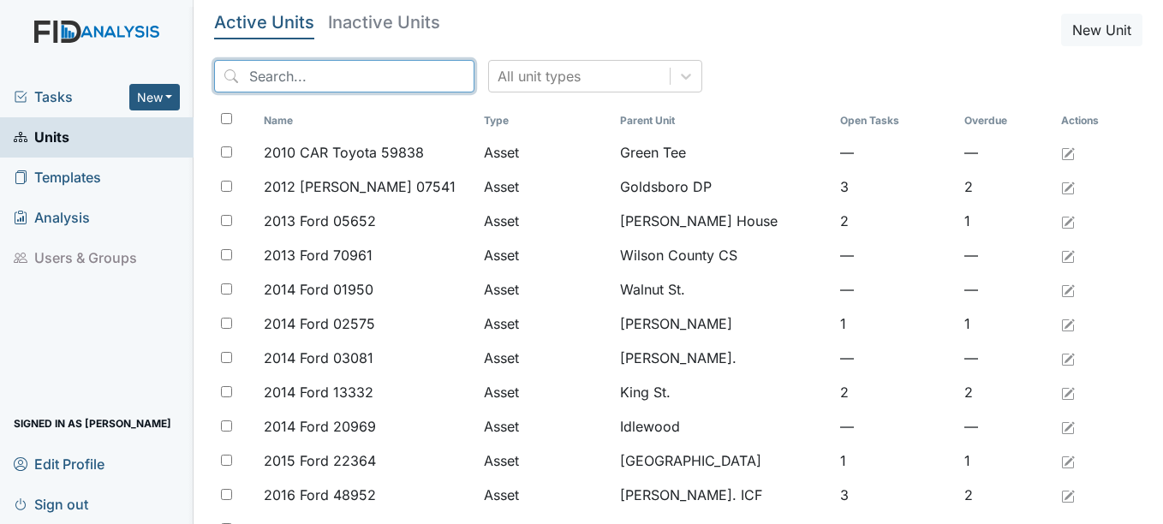
click at [290, 65] on input "search" at bounding box center [344, 76] width 260 height 33
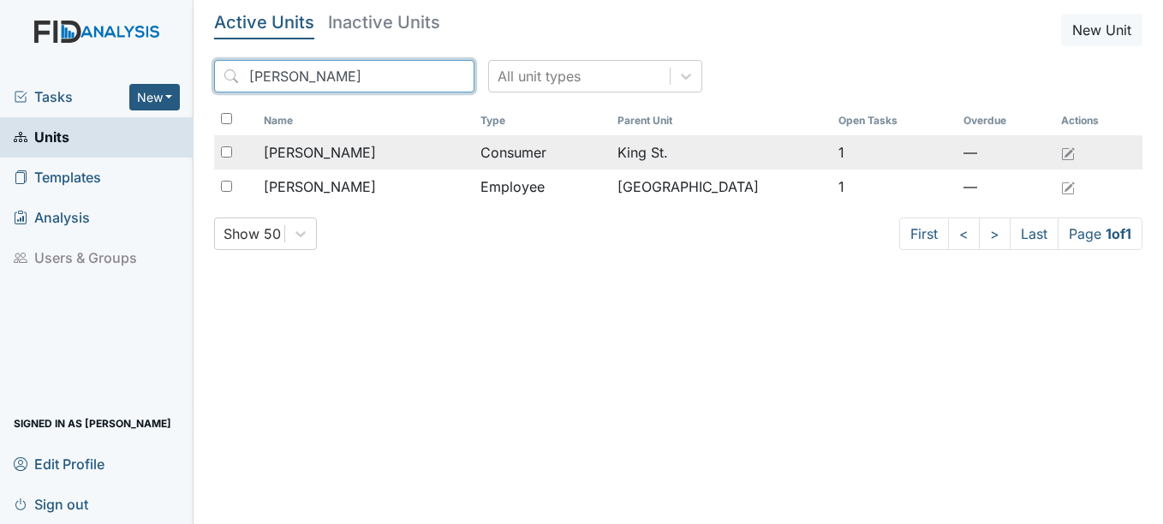
type input "judy"
click at [357, 153] on span "[PERSON_NAME]" at bounding box center [320, 152] width 112 height 21
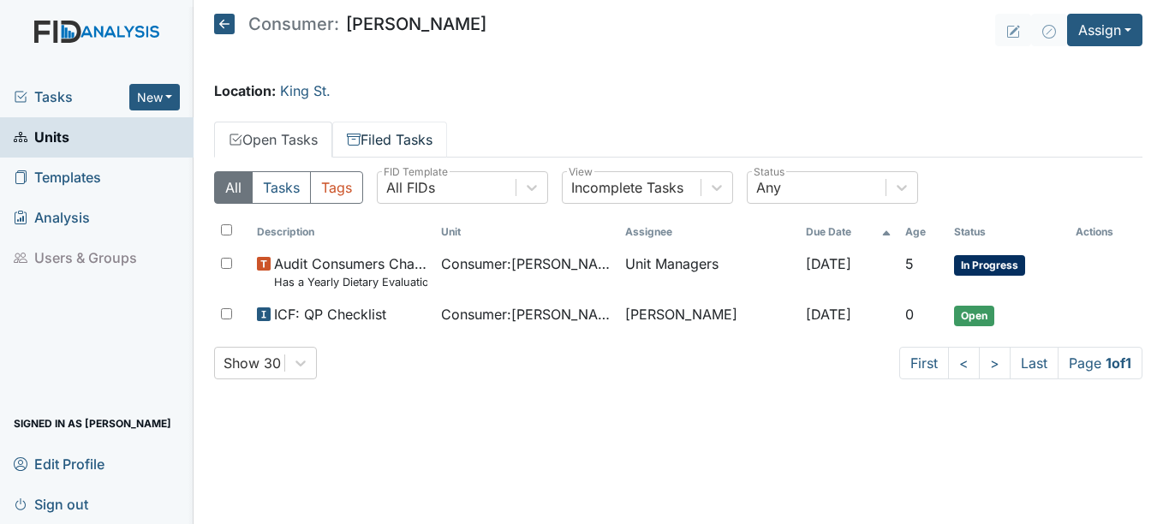
click at [429, 137] on link "Filed Tasks" at bounding box center [389, 140] width 115 height 36
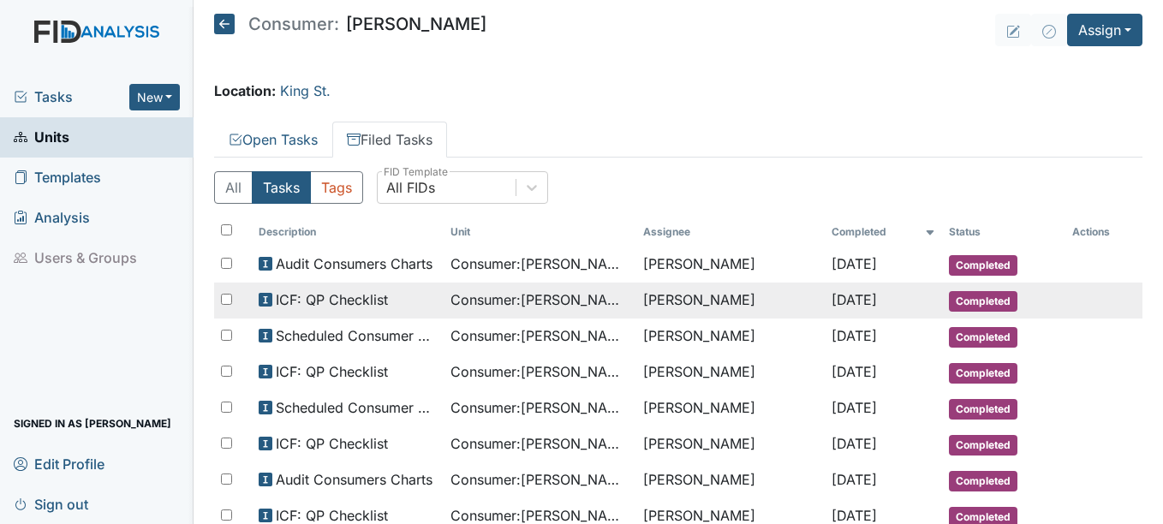
click at [973, 298] on span "Completed" at bounding box center [983, 301] width 69 height 21
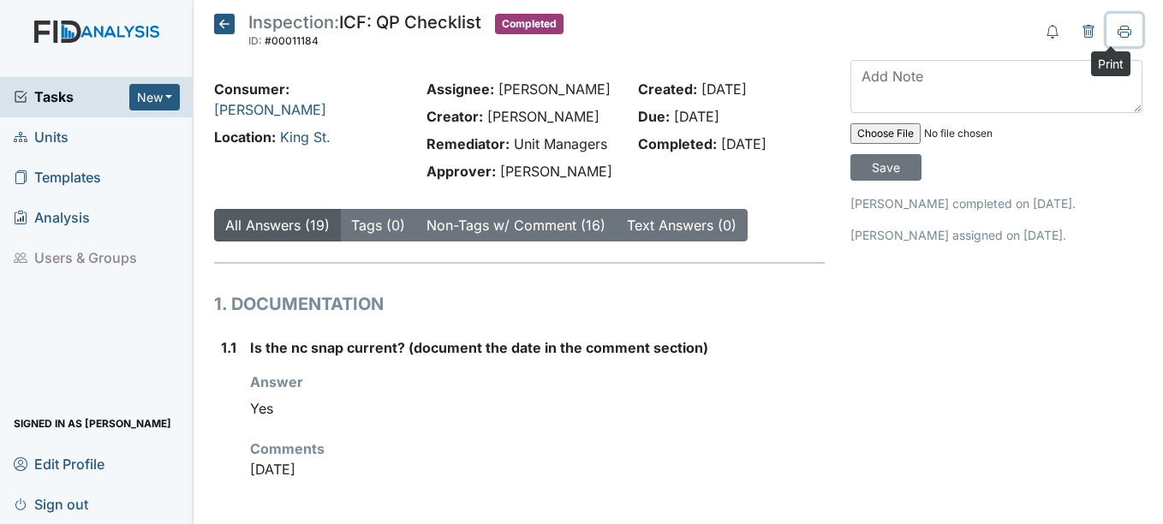
click at [1118, 31] on icon at bounding box center [1125, 32] width 14 height 14
click at [42, 135] on span "Units" at bounding box center [41, 137] width 55 height 27
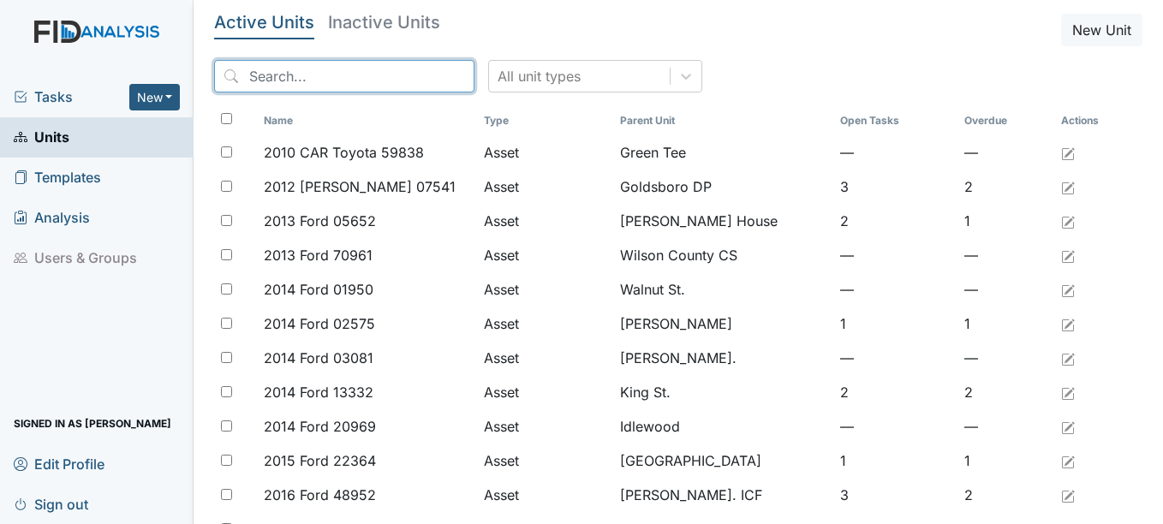
click at [316, 72] on input "search" at bounding box center [344, 76] width 260 height 33
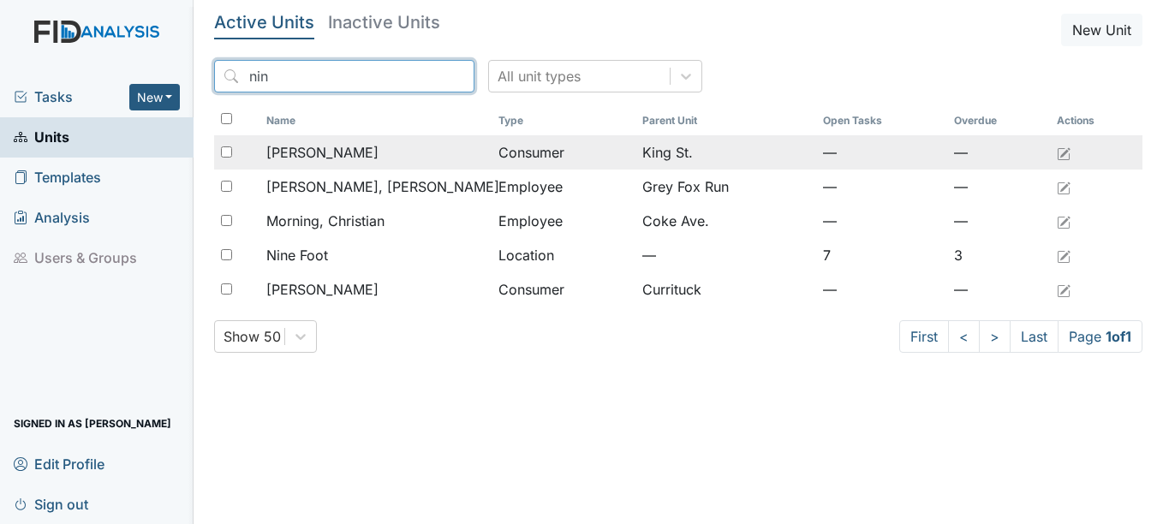
type input "nin"
click at [323, 148] on span "Clark, Nina" at bounding box center [322, 152] width 112 height 21
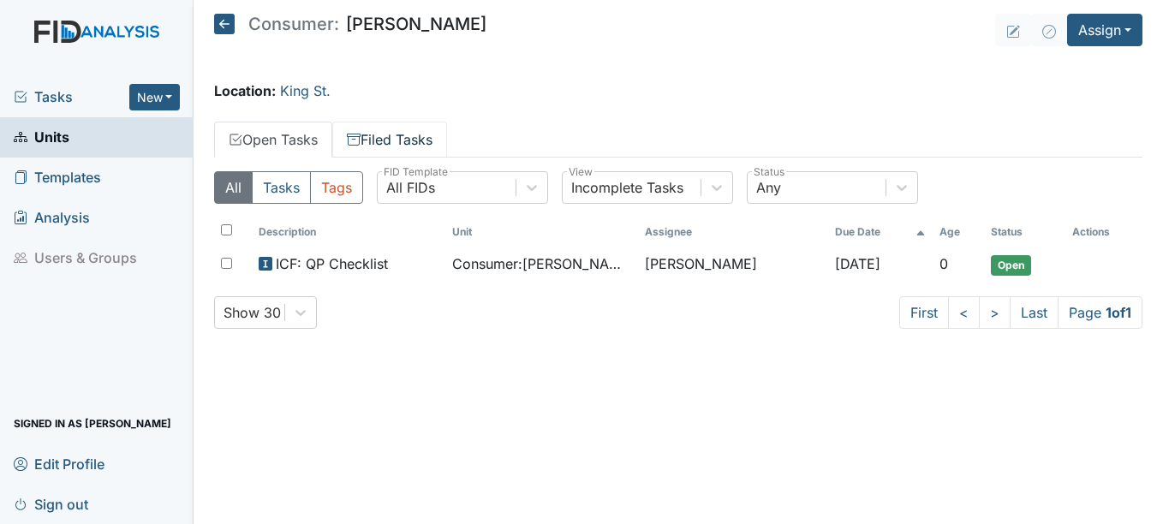
click at [429, 136] on link "Filed Tasks" at bounding box center [389, 140] width 115 height 36
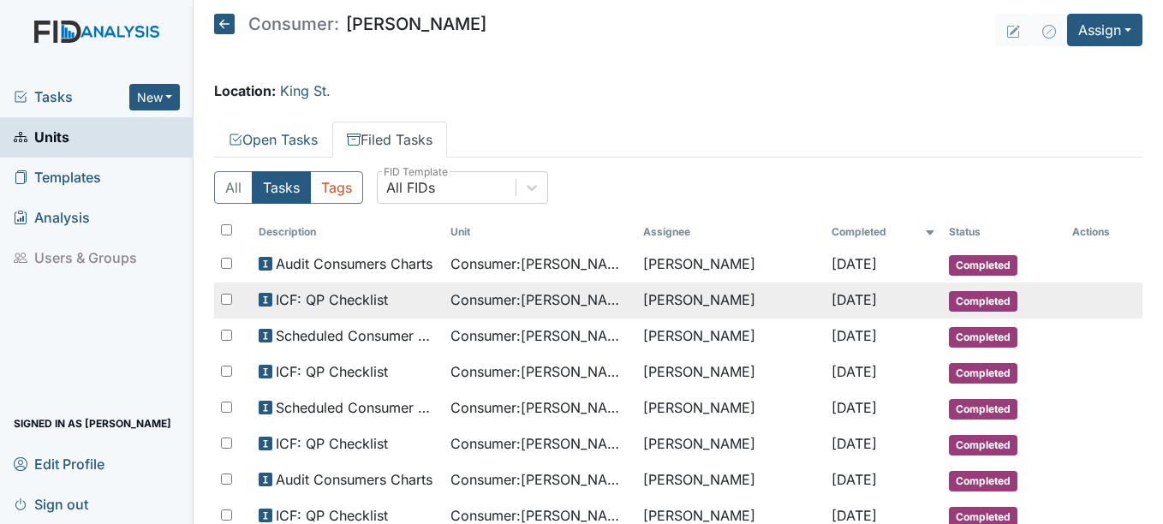
click at [988, 296] on span "Completed" at bounding box center [983, 301] width 69 height 21
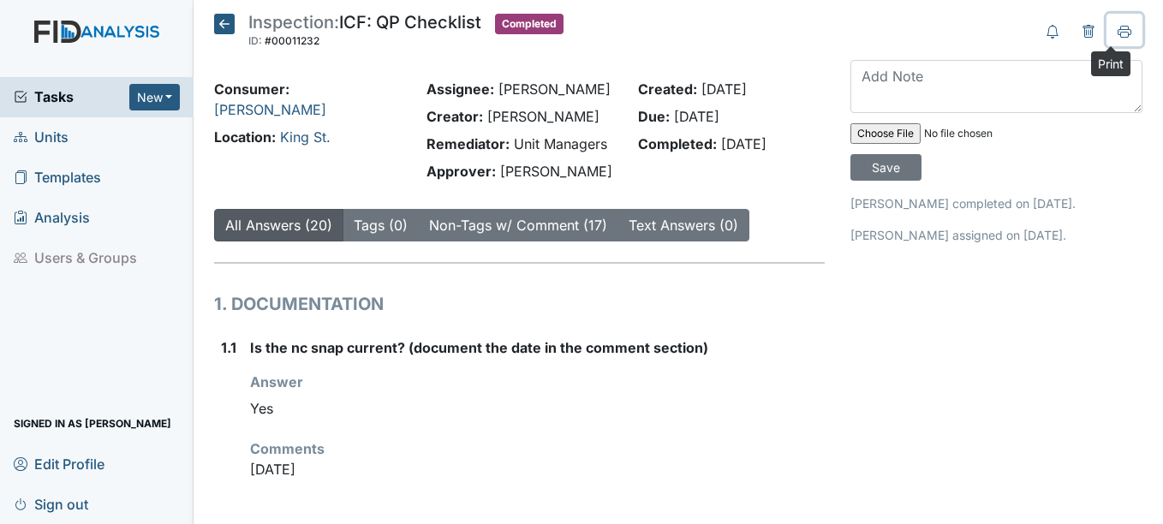
click at [1118, 31] on icon at bounding box center [1125, 32] width 14 height 14
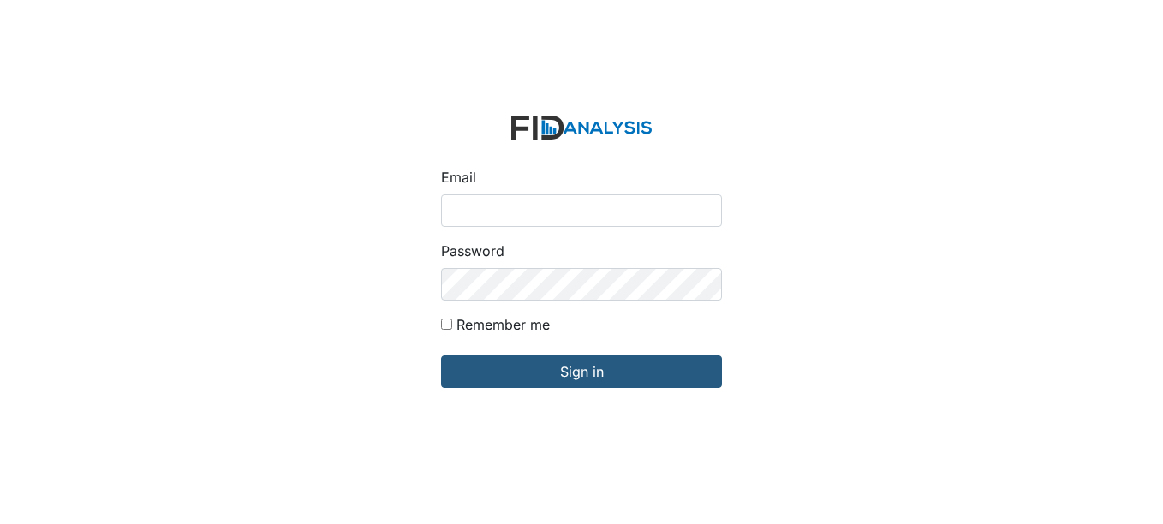
click at [499, 214] on input "Email" at bounding box center [581, 210] width 281 height 33
type input "[EMAIL_ADDRESS][DOMAIN_NAME]"
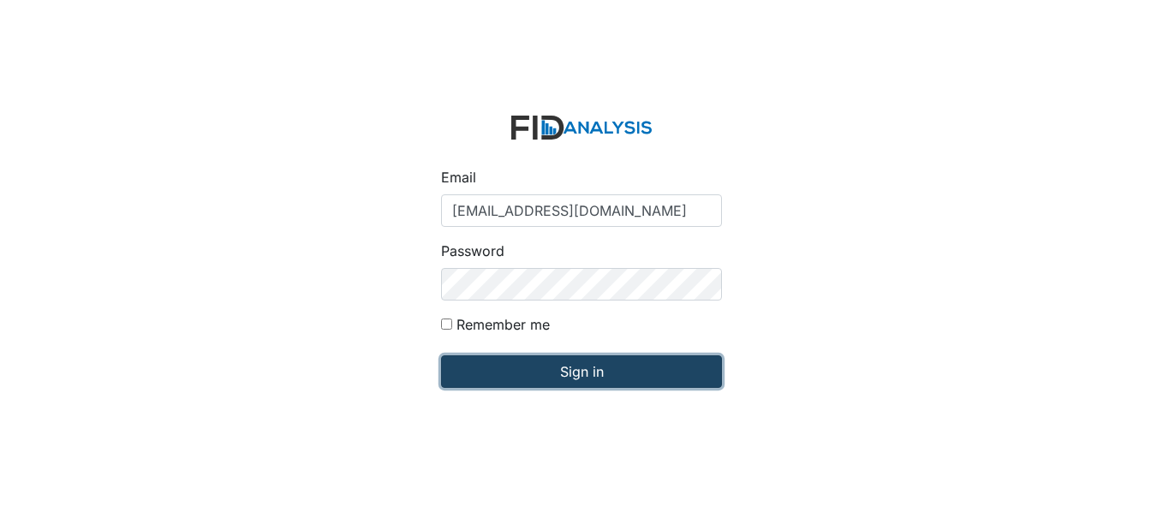
click at [585, 370] on input "Sign in" at bounding box center [581, 371] width 281 height 33
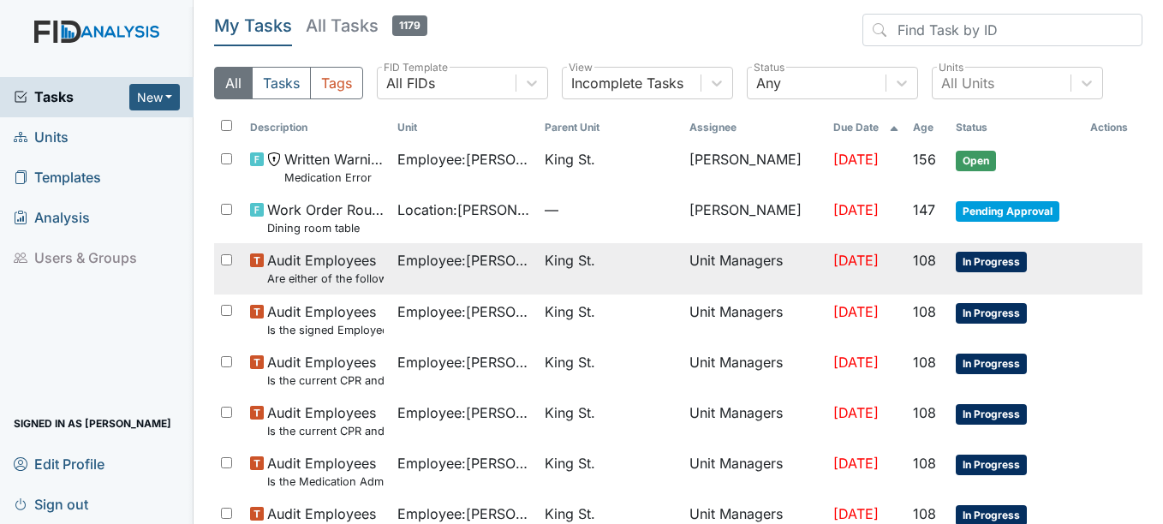
click at [976, 257] on span "In Progress" at bounding box center [991, 262] width 71 height 21
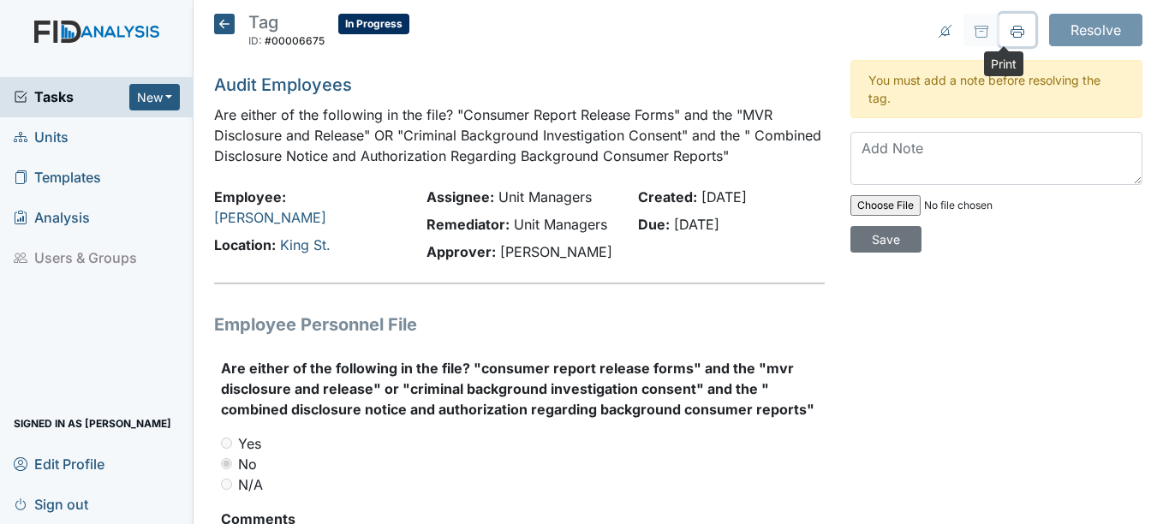
click at [1011, 27] on icon at bounding box center [1018, 32] width 14 height 14
click at [222, 20] on icon at bounding box center [224, 24] width 21 height 21
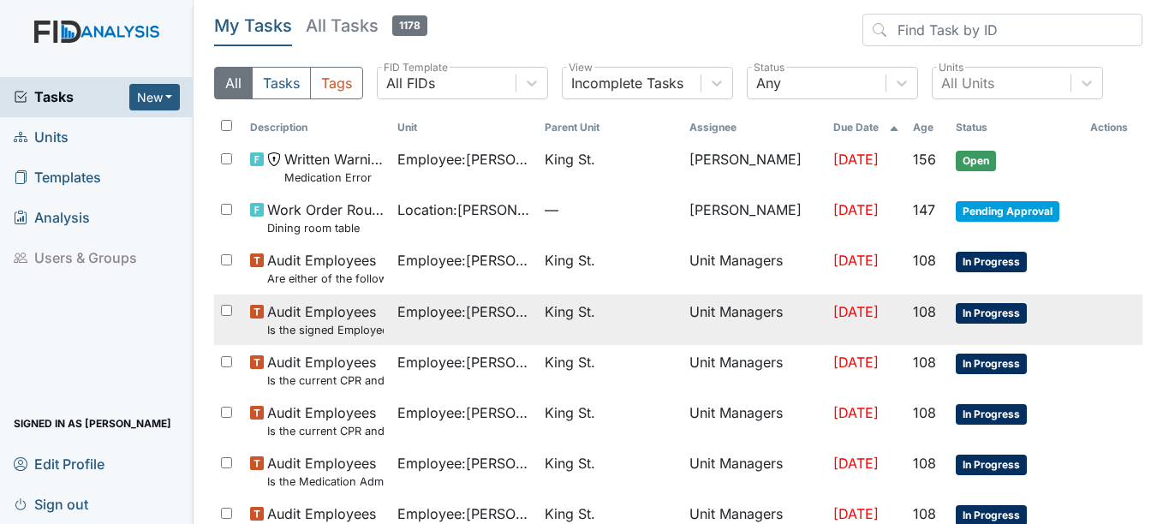
click at [974, 311] on span "In Progress" at bounding box center [991, 313] width 71 height 21
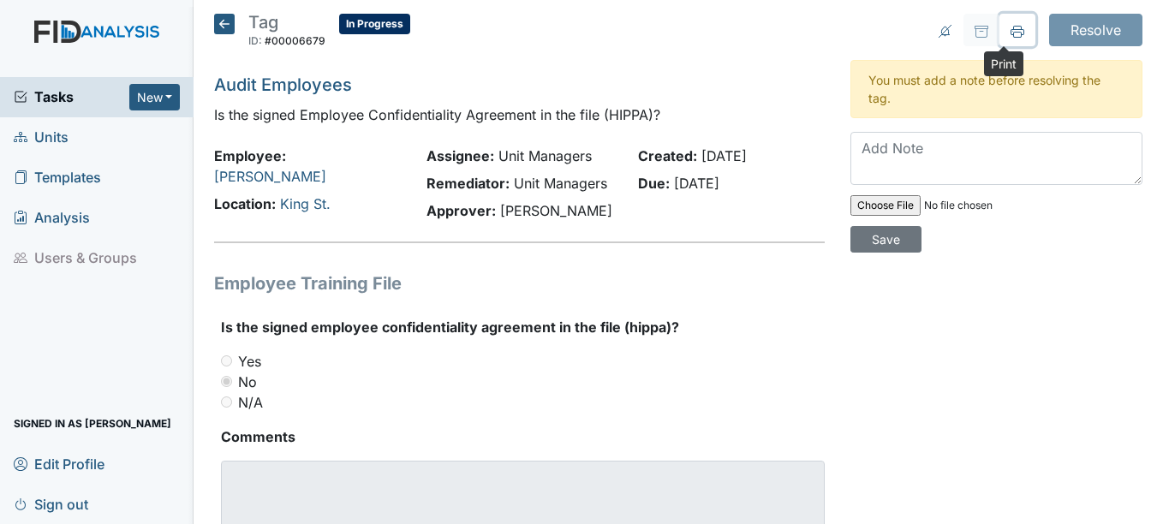
click at [1011, 27] on icon at bounding box center [1018, 32] width 14 height 14
click at [225, 20] on icon at bounding box center [224, 24] width 21 height 21
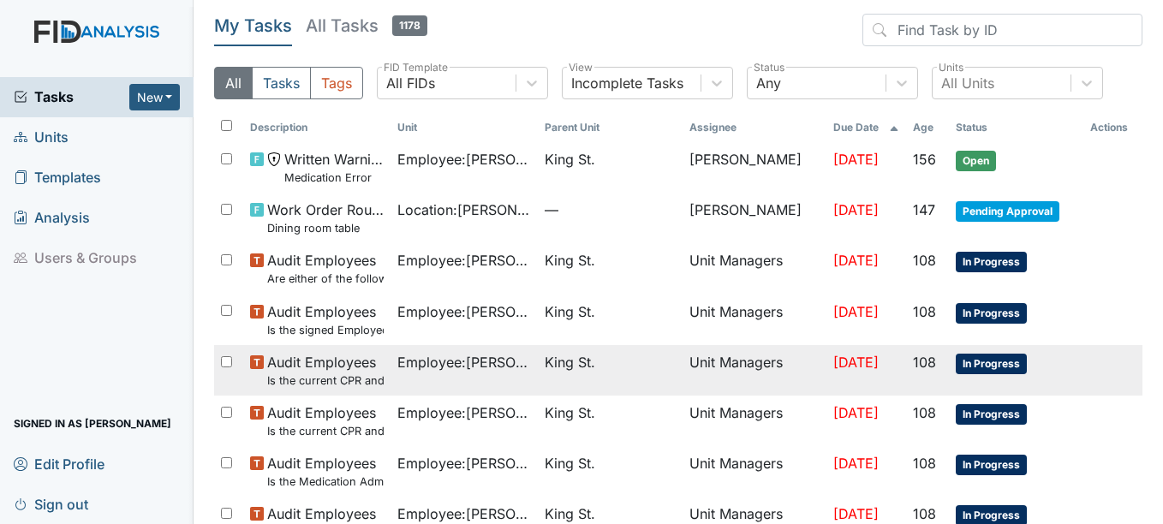
click at [971, 363] on span "In Progress" at bounding box center [991, 364] width 71 height 21
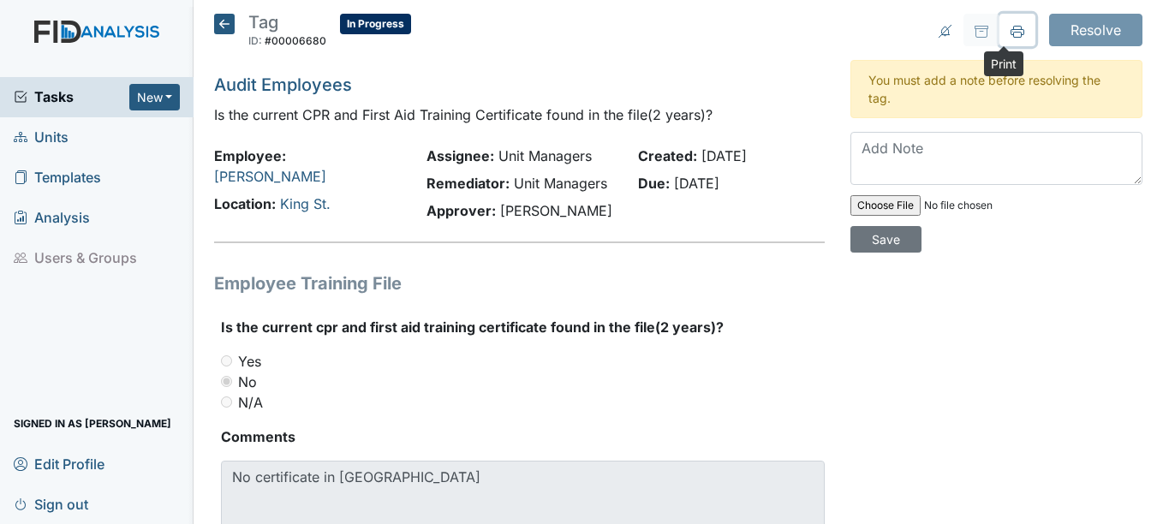
click at [1011, 29] on icon at bounding box center [1018, 30] width 14 height 9
